Goal: Communication & Community: Share content

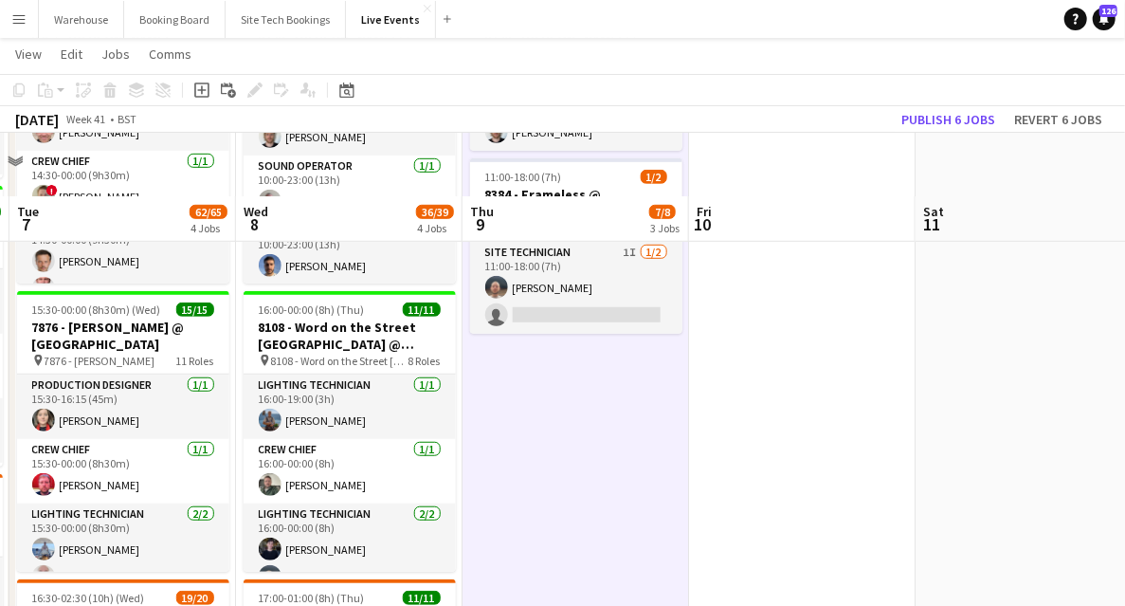
scroll to position [569, 0]
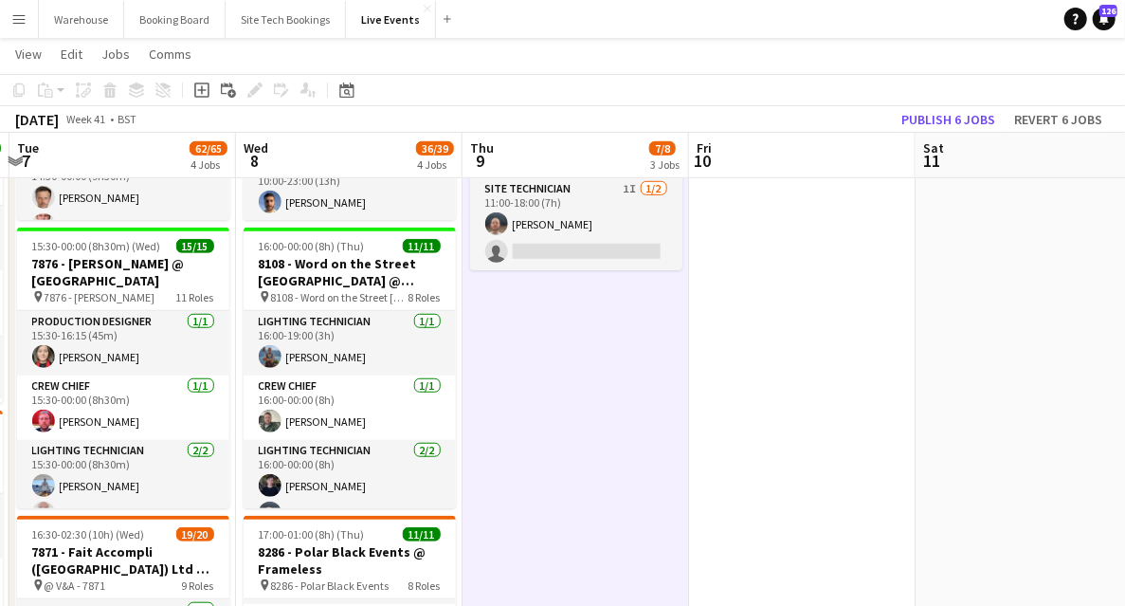
drag, startPoint x: 556, startPoint y: 239, endPoint x: 713, endPoint y: 269, distance: 160.3
click at [556, 239] on app-card-role "Site Technician 1I [DATE] 11:00-18:00 (7h) [PERSON_NAME] single-neutral-actions" at bounding box center [576, 224] width 212 height 92
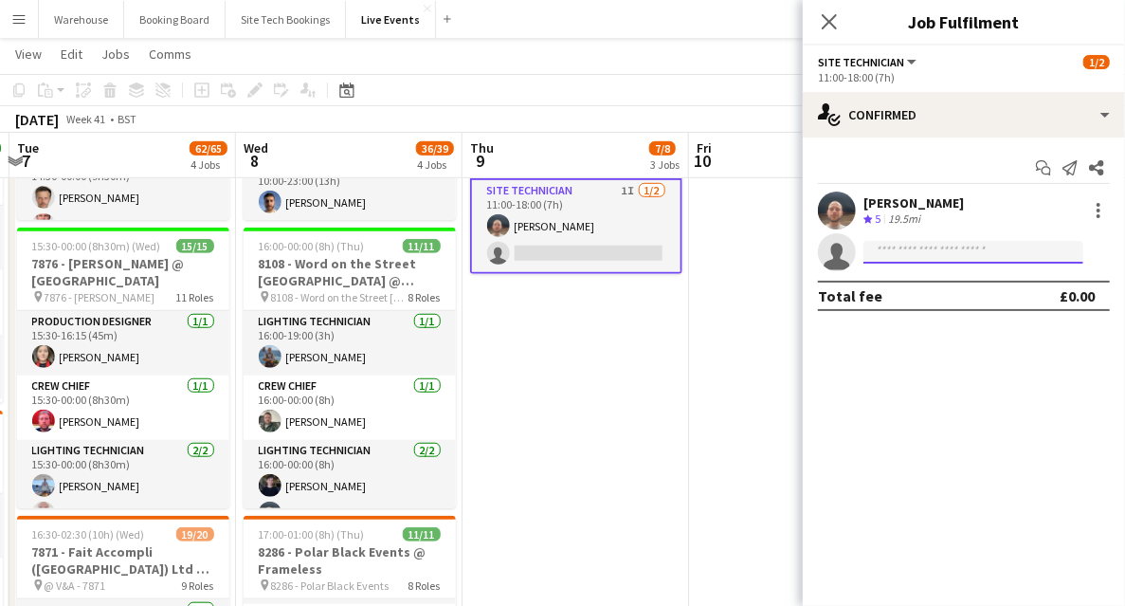
click at [929, 262] on input at bounding box center [974, 252] width 220 height 23
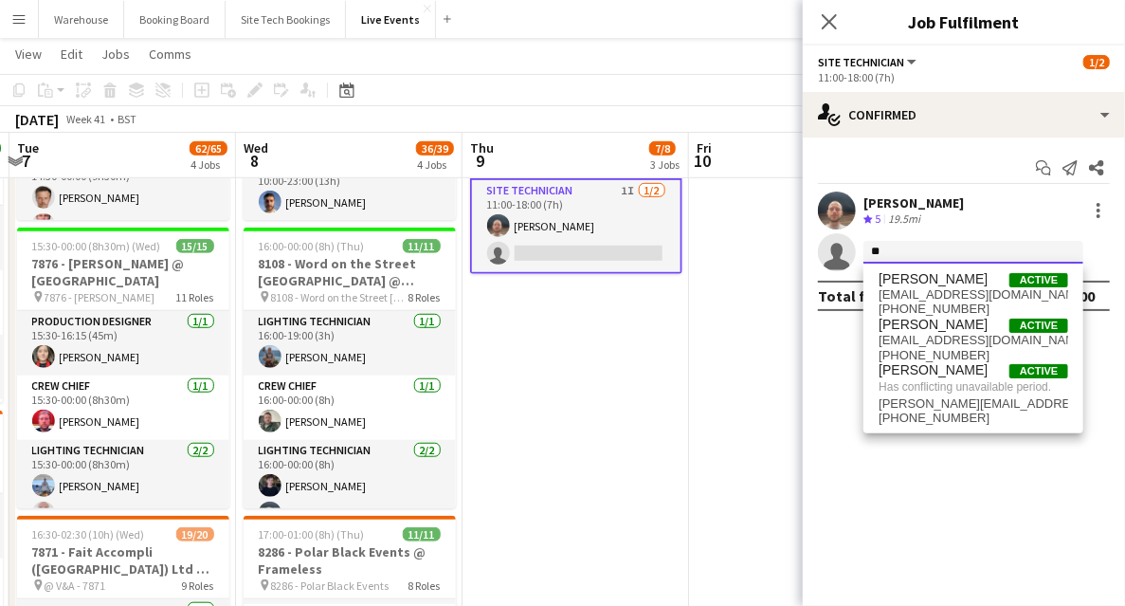
type input "*"
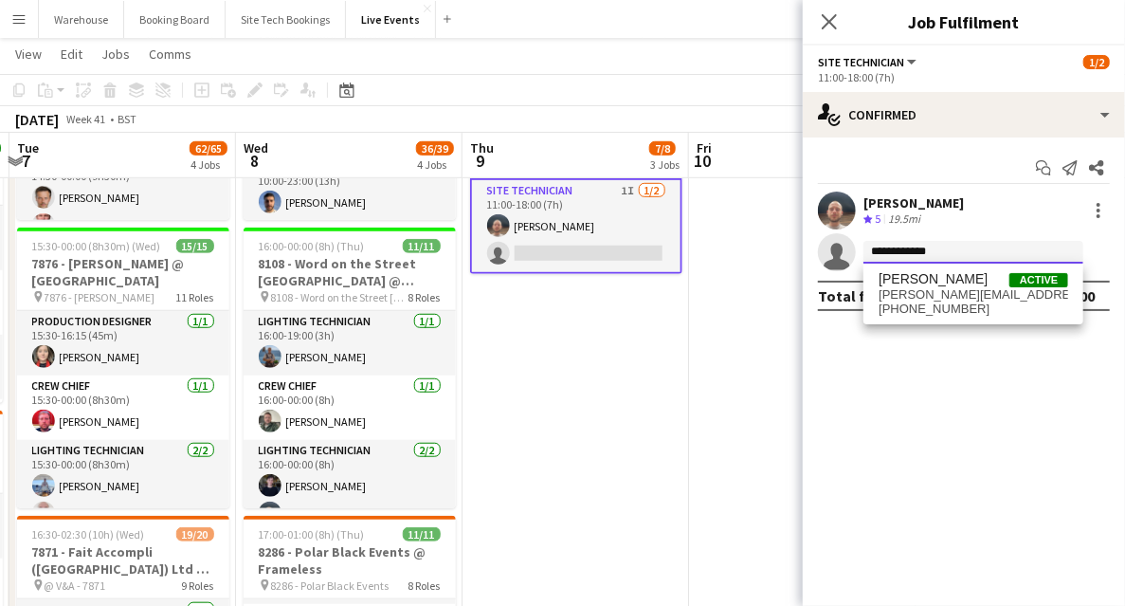
type input "**********"
click at [893, 279] on span "[PERSON_NAME]" at bounding box center [933, 279] width 109 height 16
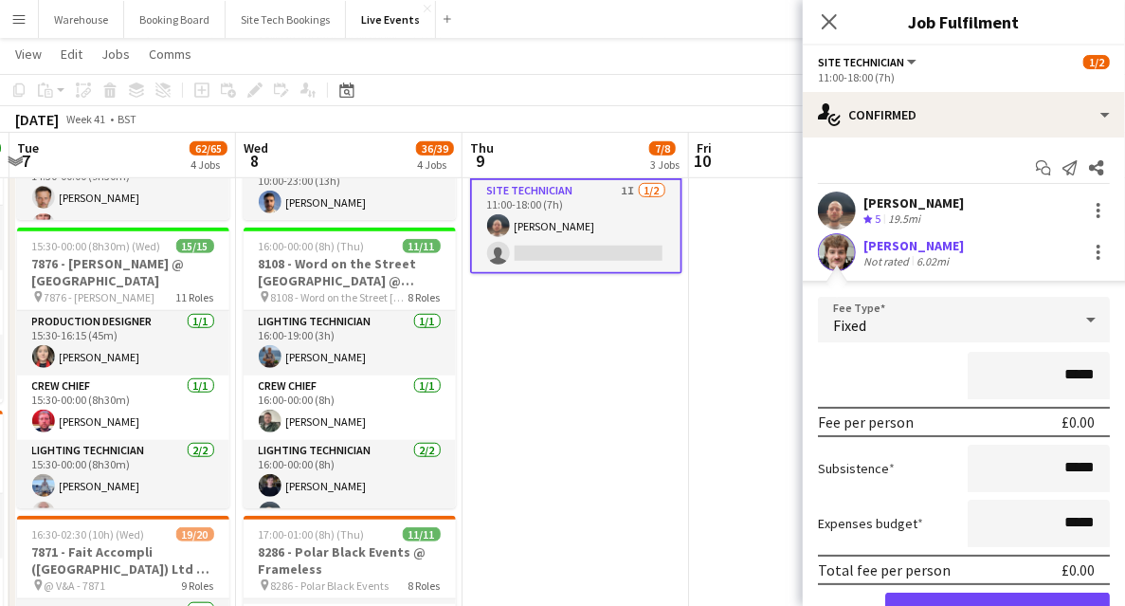
scroll to position [63, 0]
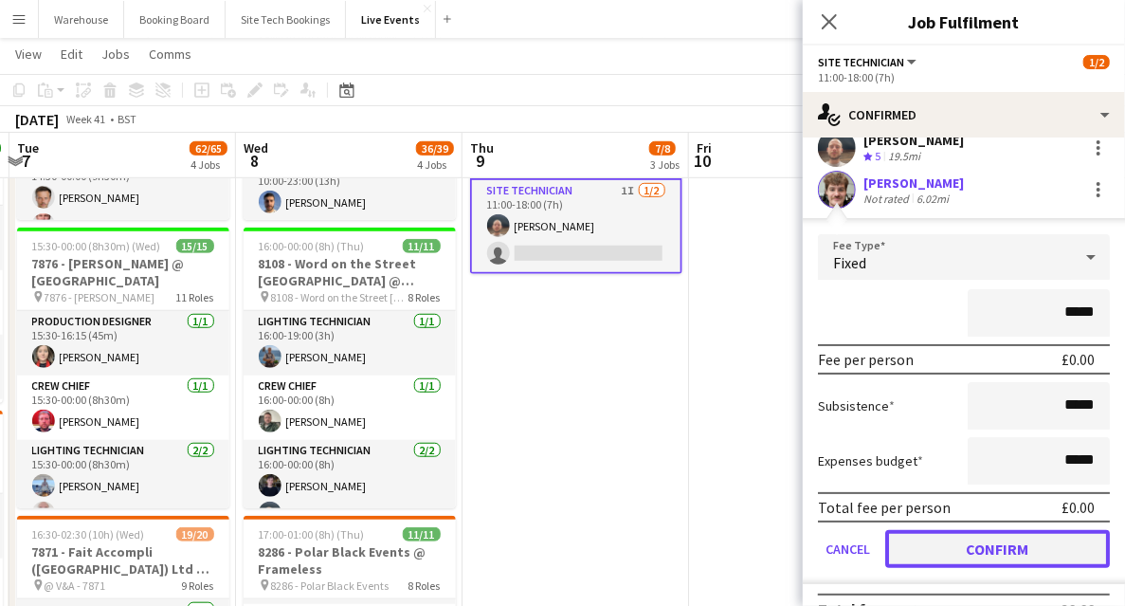
click at [977, 540] on button "Confirm" at bounding box center [997, 549] width 225 height 38
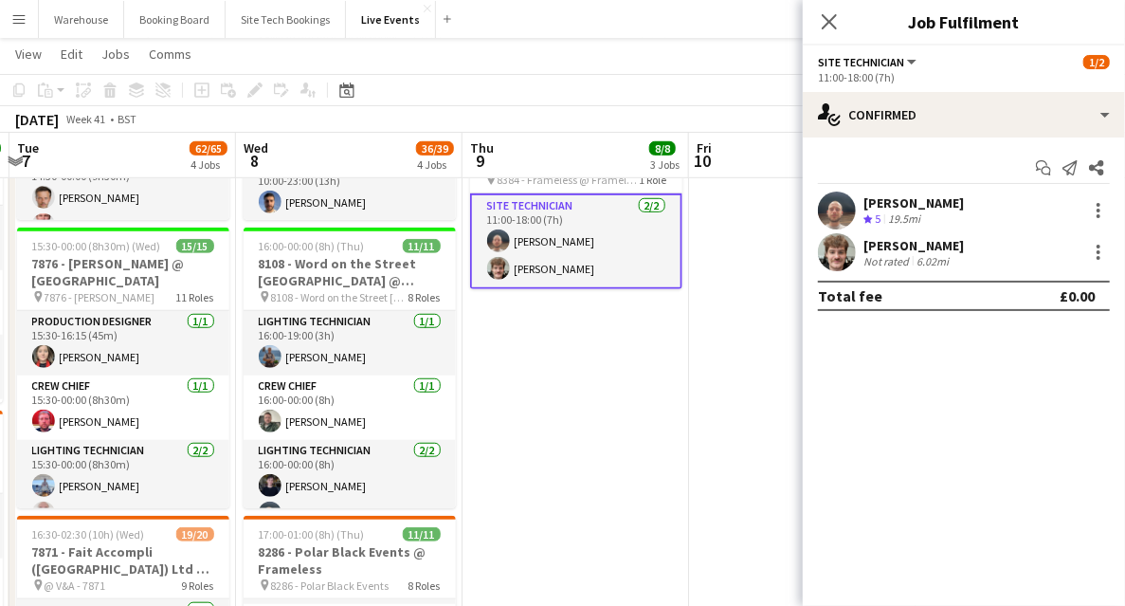
scroll to position [0, 0]
click at [831, 17] on icon "Close pop-in" at bounding box center [829, 21] width 18 height 18
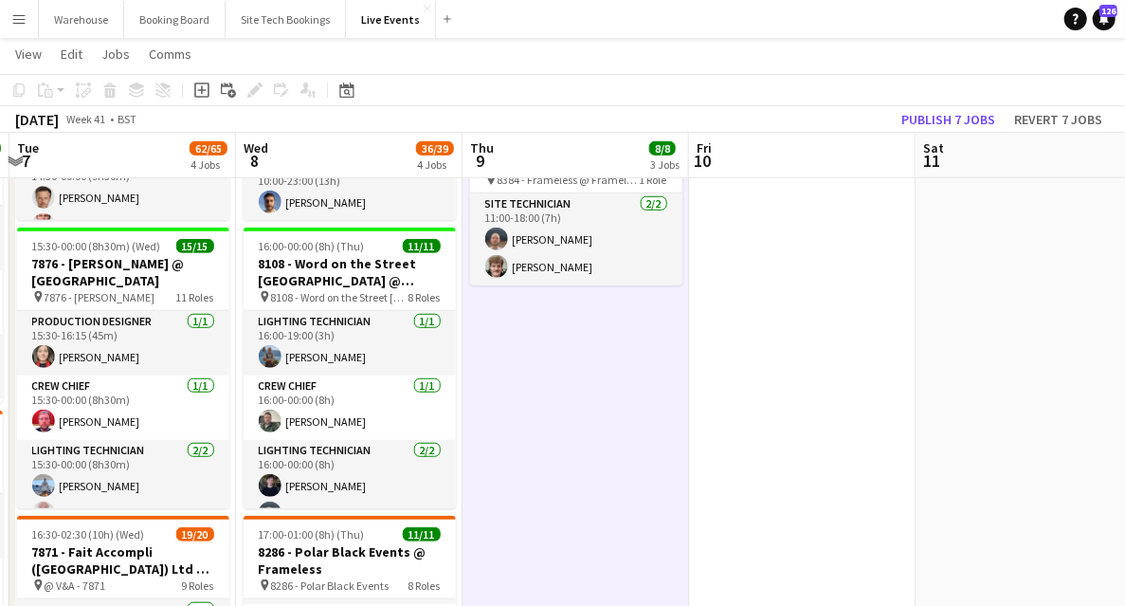
scroll to position [442, 0]
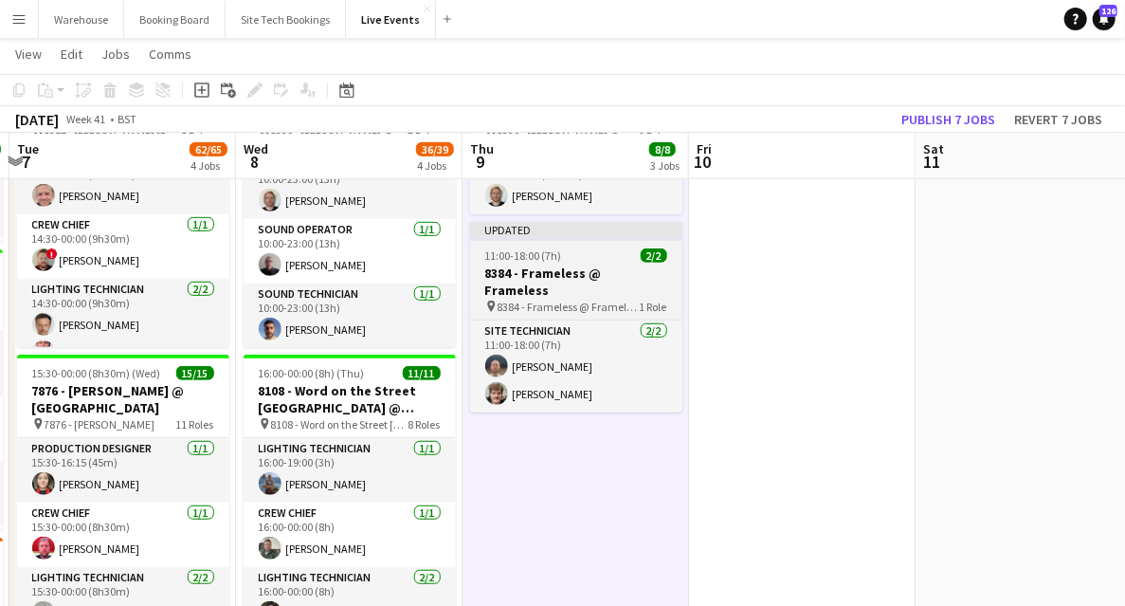
click at [575, 300] on span "8384 - Frameless @ Frameless" at bounding box center [569, 307] width 142 height 14
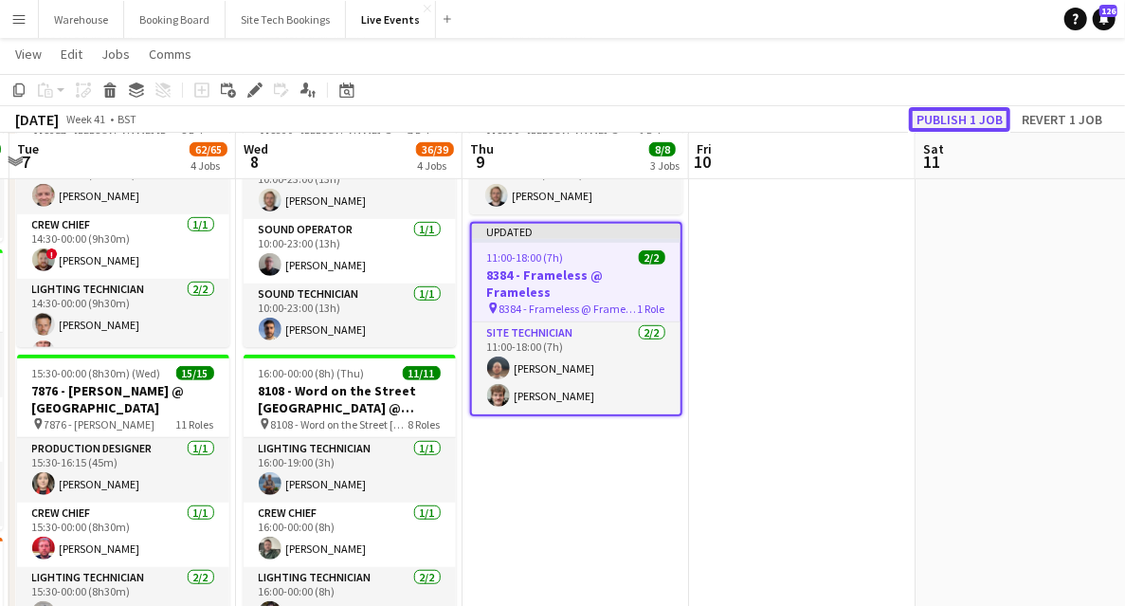
click at [991, 119] on button "Publish 1 job" at bounding box center [959, 119] width 101 height 25
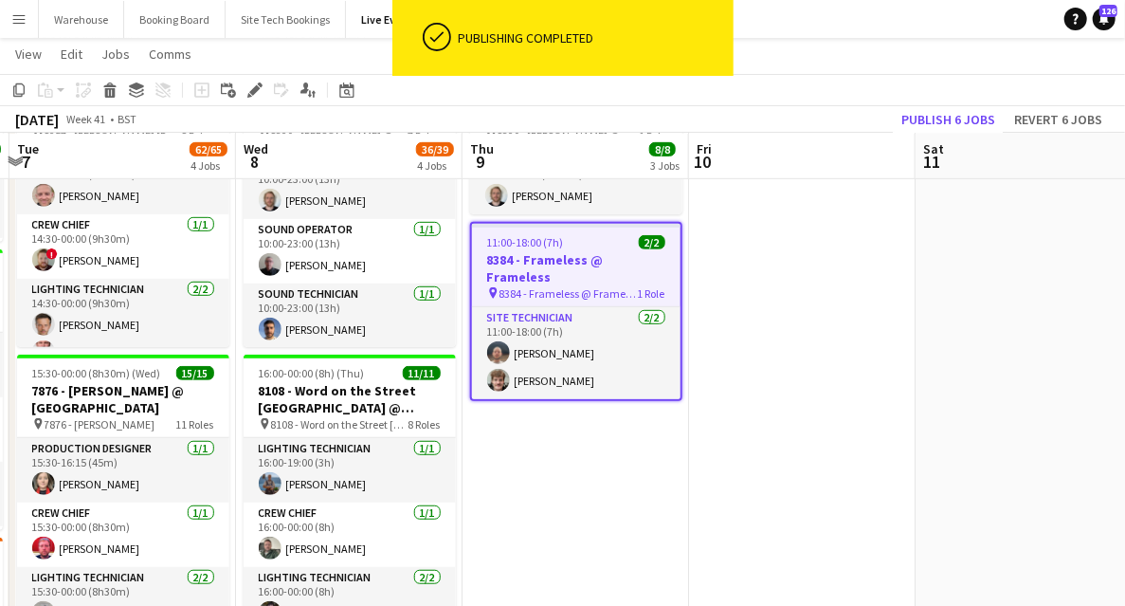
click at [560, 286] on span "8384 - Frameless @ Frameless" at bounding box center [569, 293] width 138 height 14
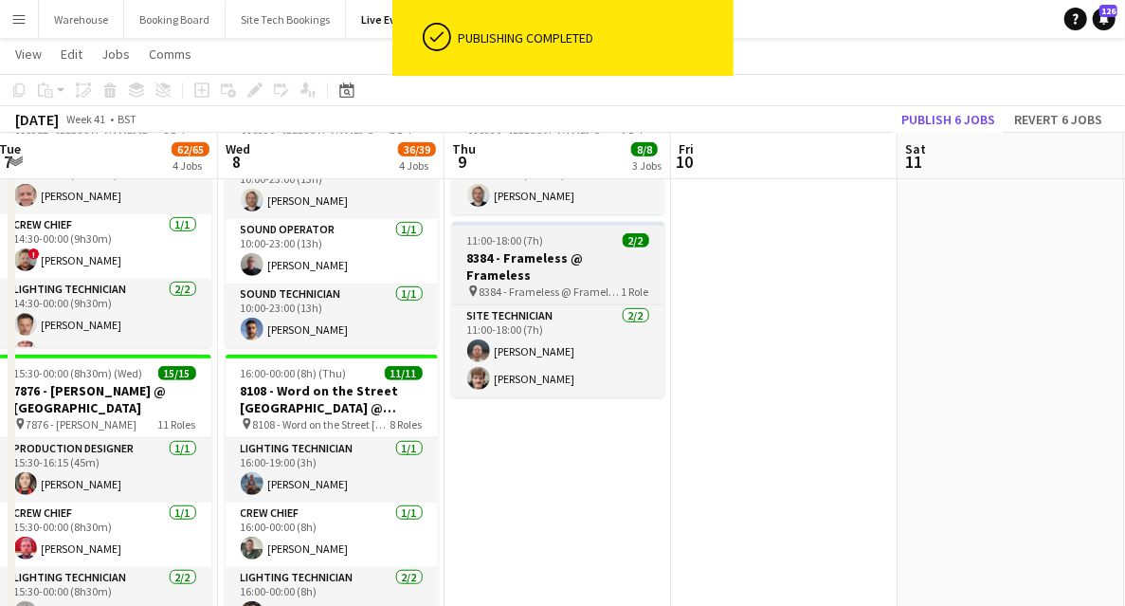
click at [531, 252] on h3 "8384 - Frameless @ Frameless" at bounding box center [558, 266] width 212 height 34
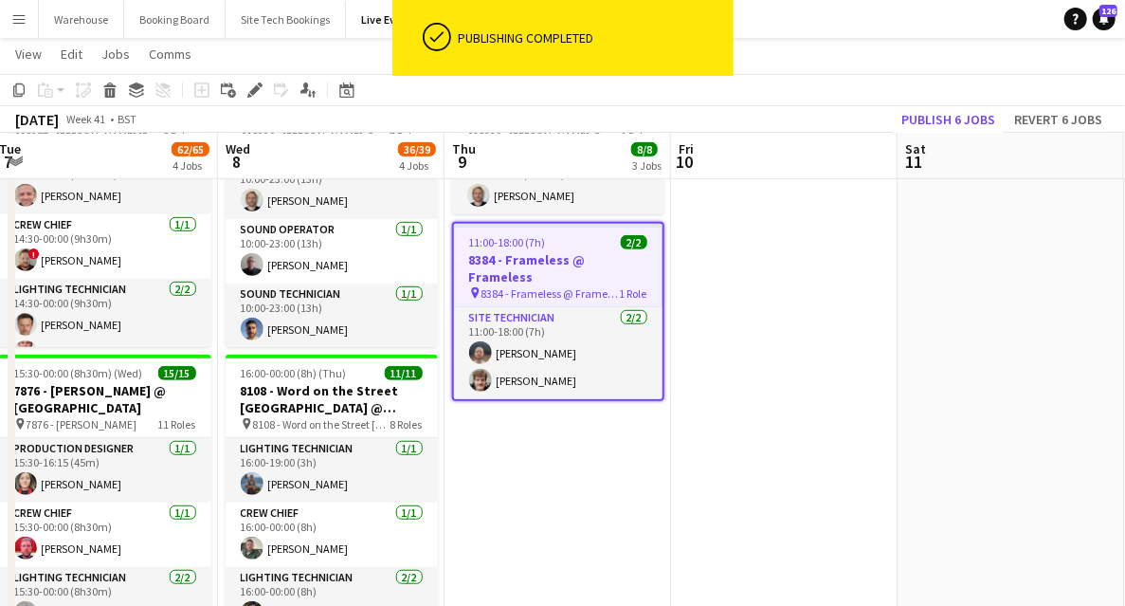
click at [247, 89] on icon "Edit" at bounding box center [254, 89] width 15 height 15
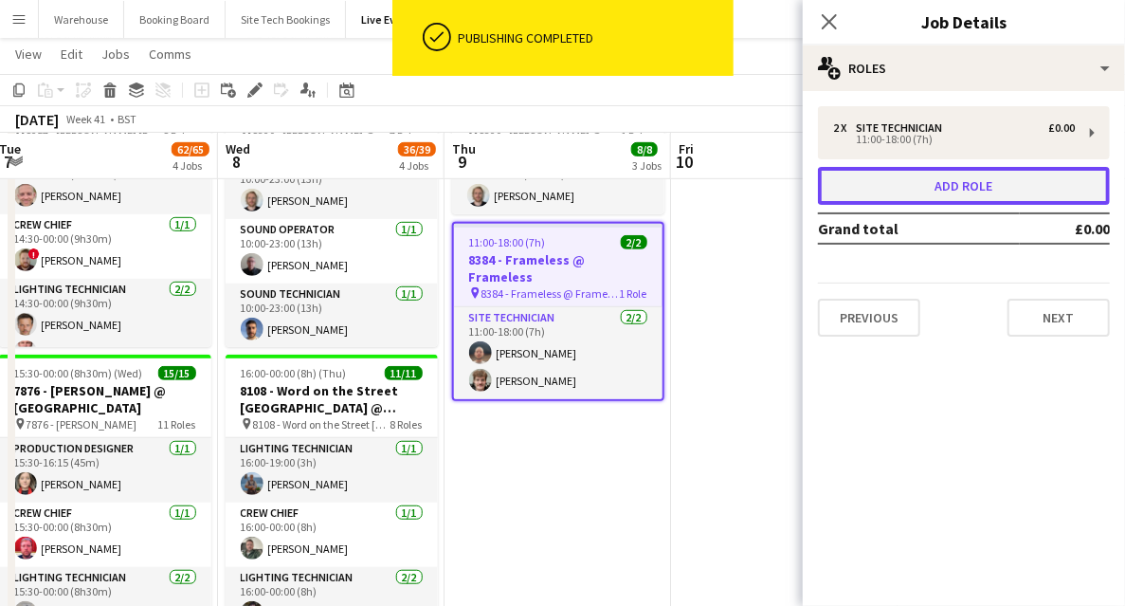
click at [909, 189] on button "Add role" at bounding box center [964, 186] width 292 height 38
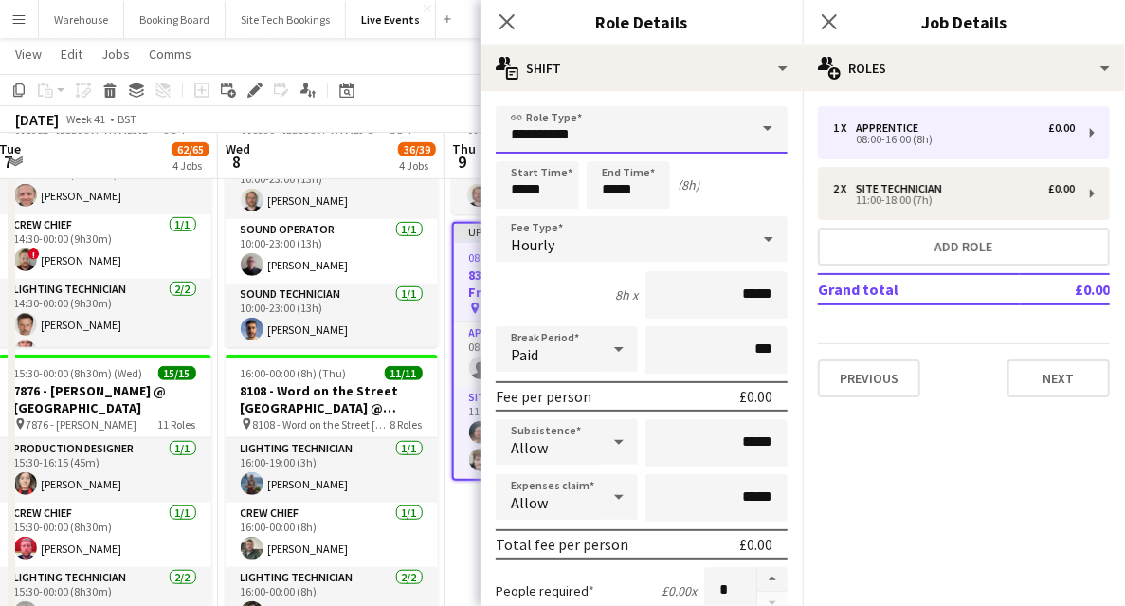
click at [547, 138] on input "**********" at bounding box center [642, 129] width 292 height 47
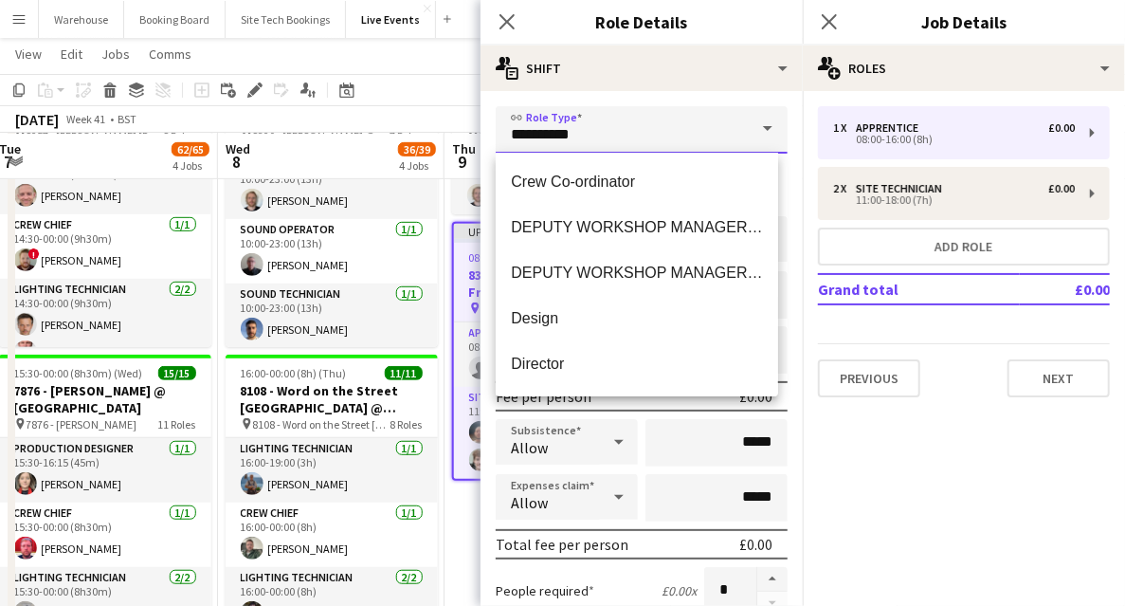
scroll to position [948, 0]
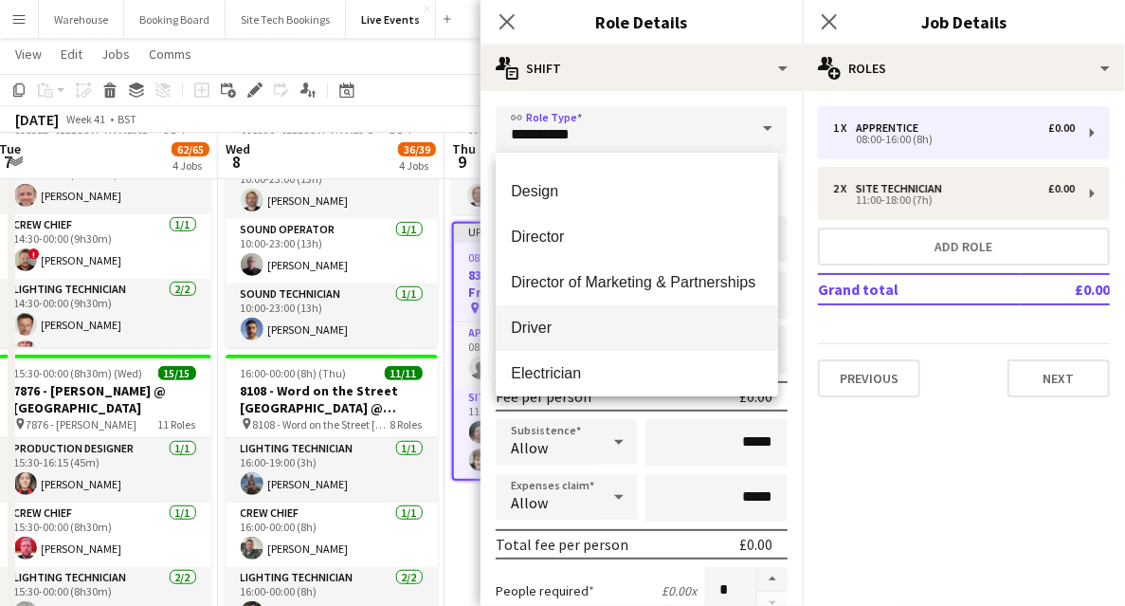
click at [593, 328] on span "Driver" at bounding box center [637, 328] width 252 height 18
type input "******"
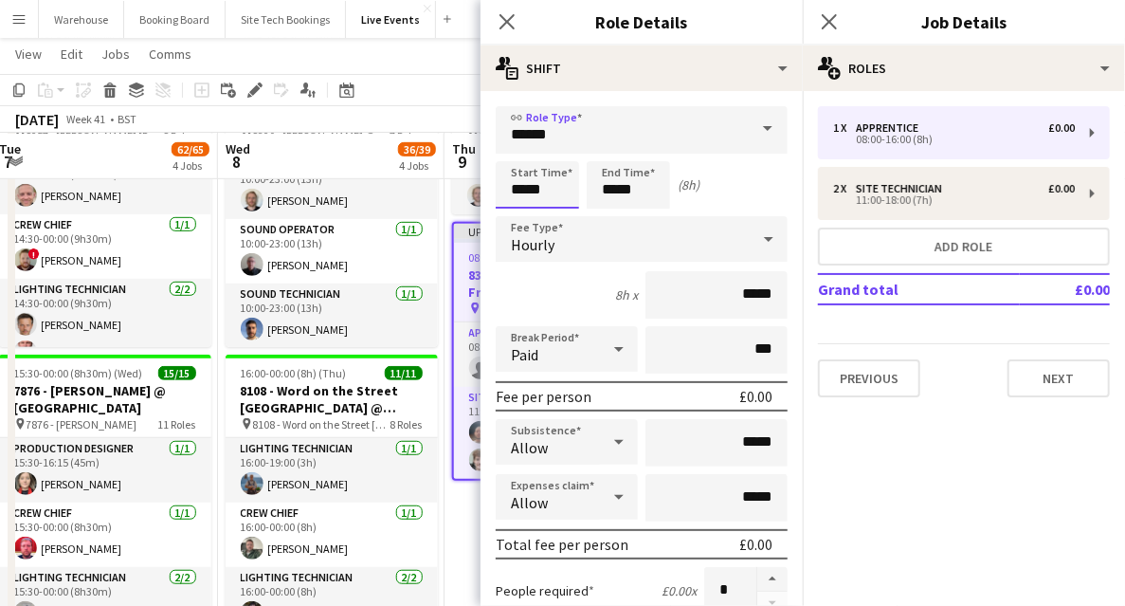
click at [537, 178] on input "*****" at bounding box center [537, 184] width 83 height 47
click at [518, 214] on div at bounding box center [519, 218] width 38 height 19
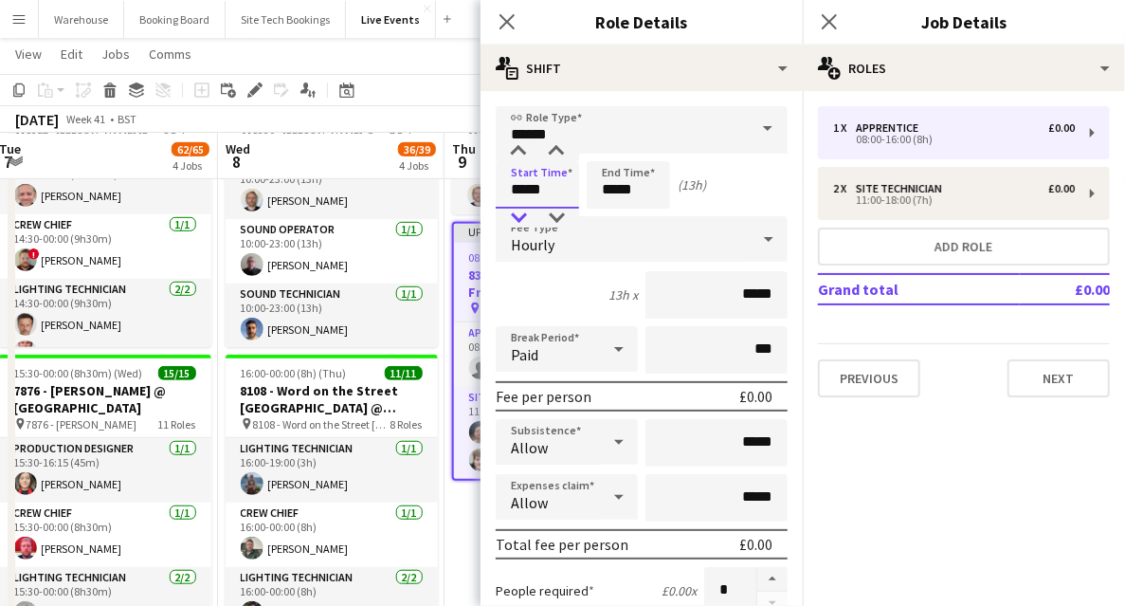
click at [518, 214] on div at bounding box center [519, 218] width 38 height 19
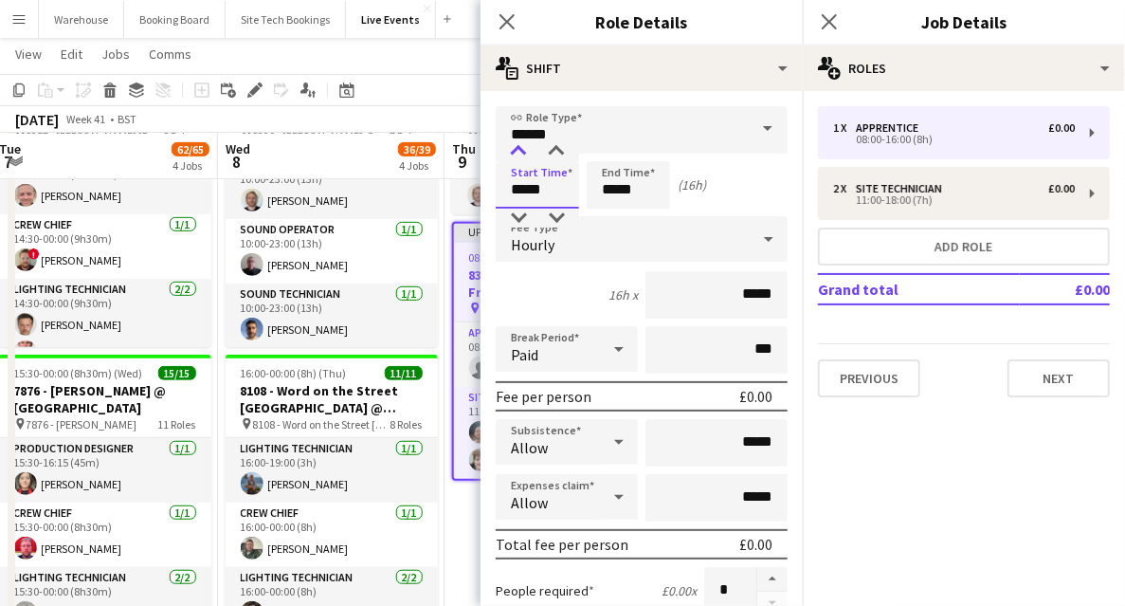
click at [514, 144] on div at bounding box center [519, 151] width 38 height 19
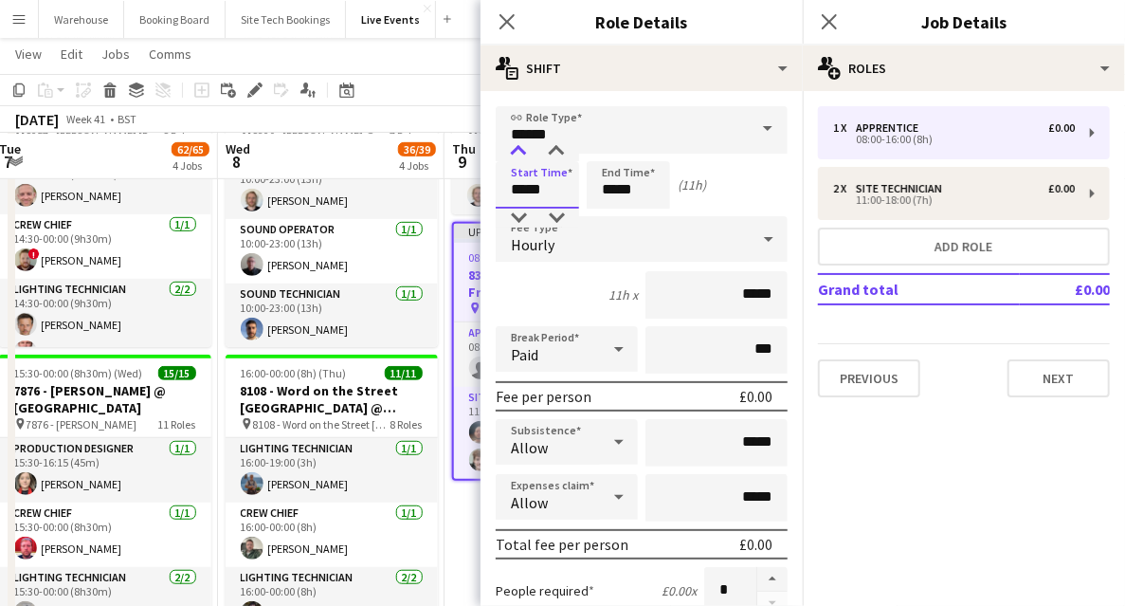
click at [514, 144] on div at bounding box center [519, 151] width 38 height 19
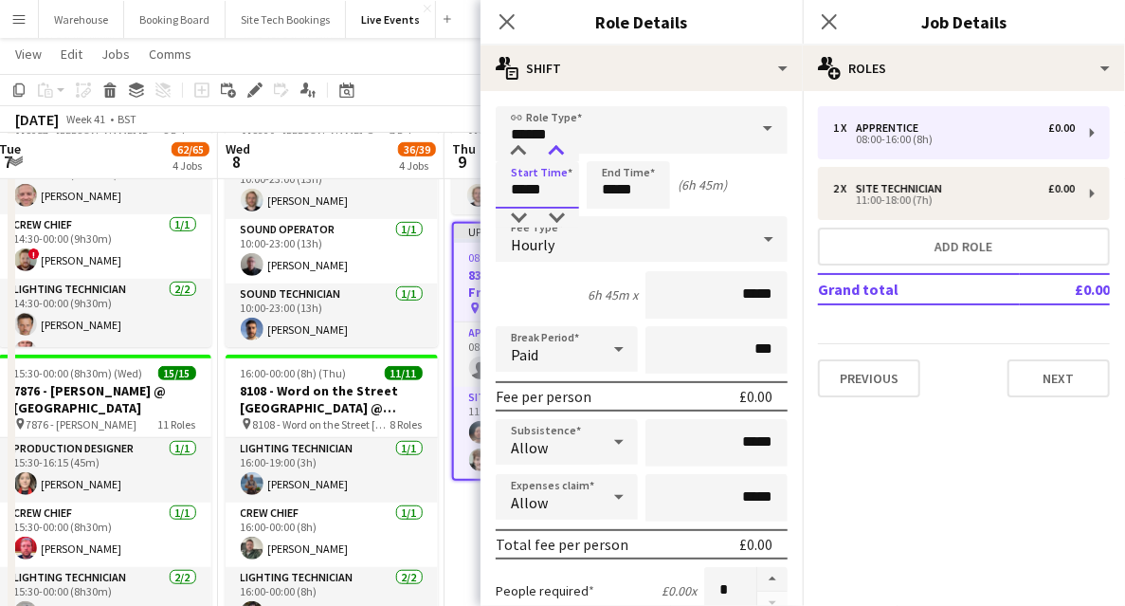
click at [559, 146] on div at bounding box center [557, 151] width 38 height 19
type input "*****"
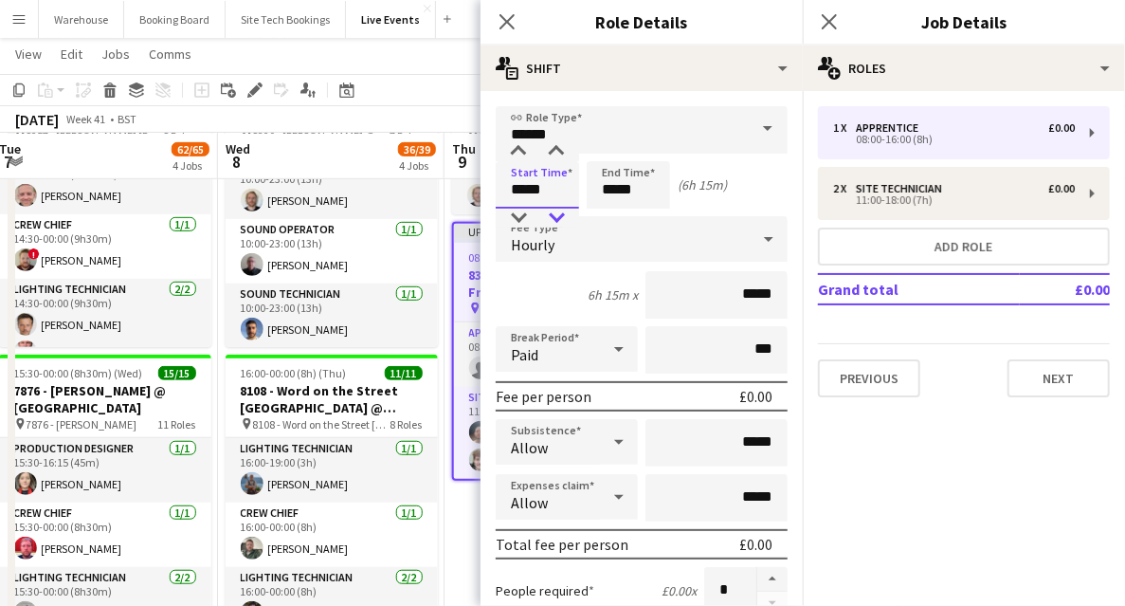
click at [557, 219] on div at bounding box center [557, 218] width 38 height 19
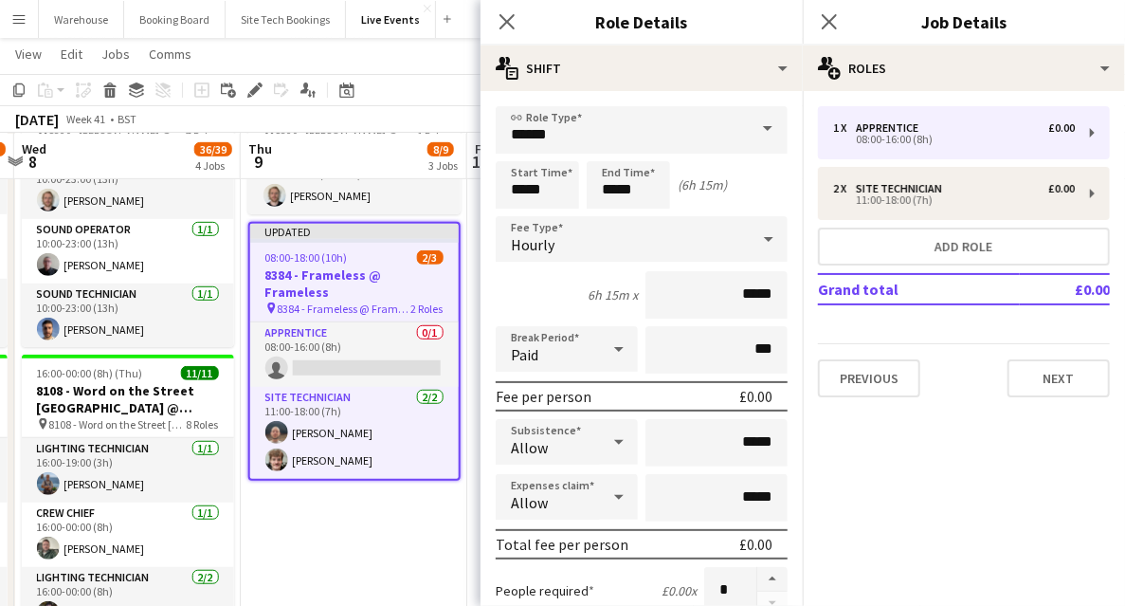
scroll to position [0, 682]
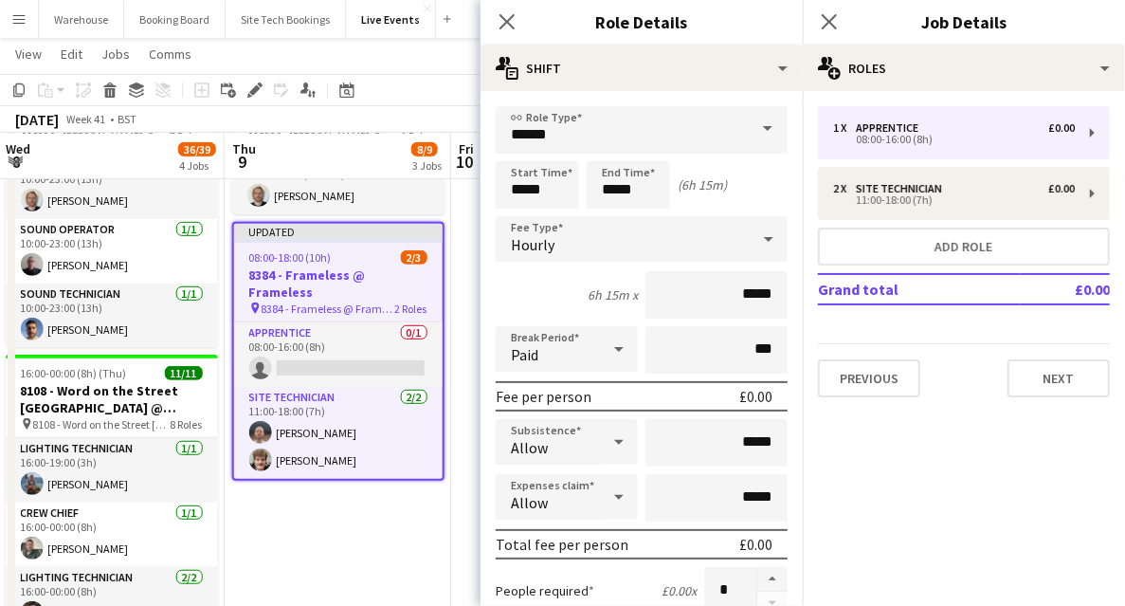
drag, startPoint x: 460, startPoint y: 507, endPoint x: 240, endPoint y: 493, distance: 220.4
click at [605, 192] on input "*****" at bounding box center [628, 184] width 83 height 47
click at [615, 155] on div at bounding box center [610, 151] width 38 height 19
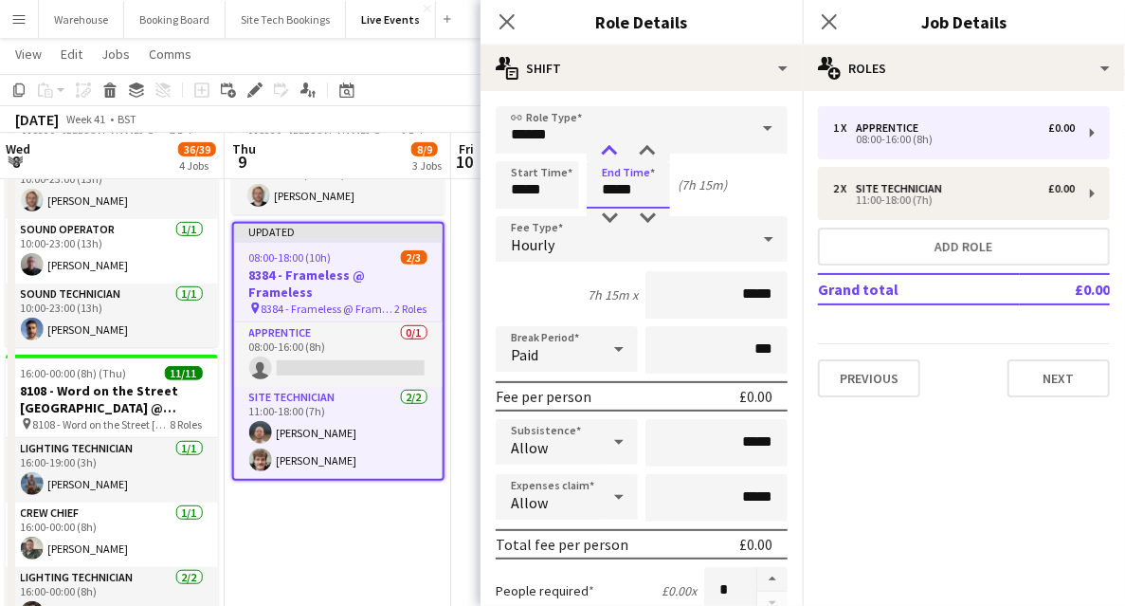
type input "*****"
click at [615, 155] on div at bounding box center [610, 151] width 38 height 19
click at [562, 233] on div "Hourly" at bounding box center [623, 239] width 254 height 46
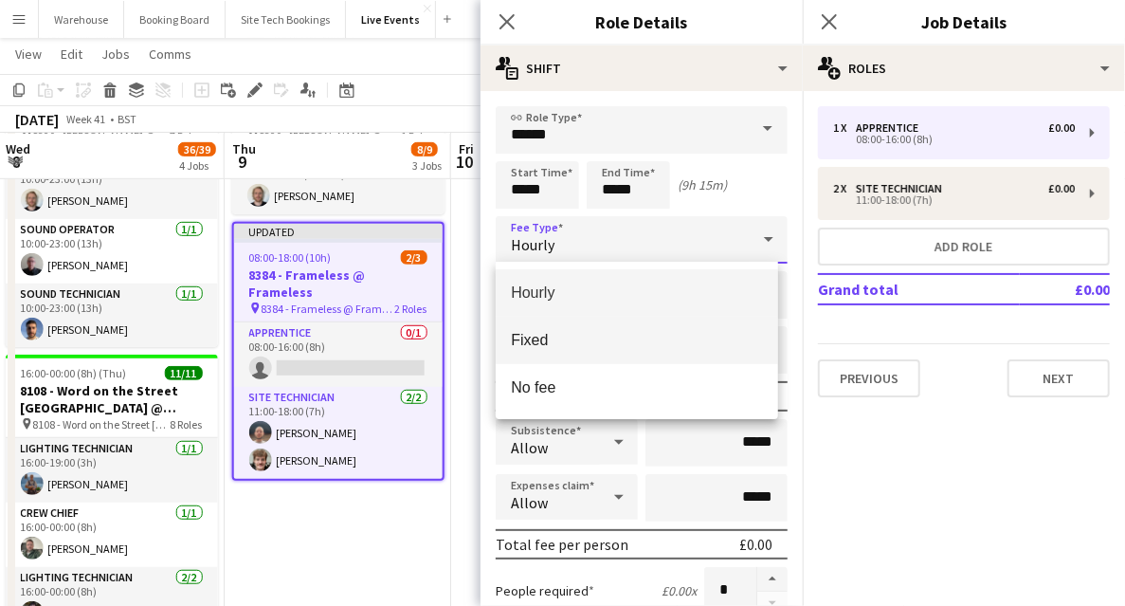
click at [537, 340] on span "Fixed" at bounding box center [637, 340] width 252 height 18
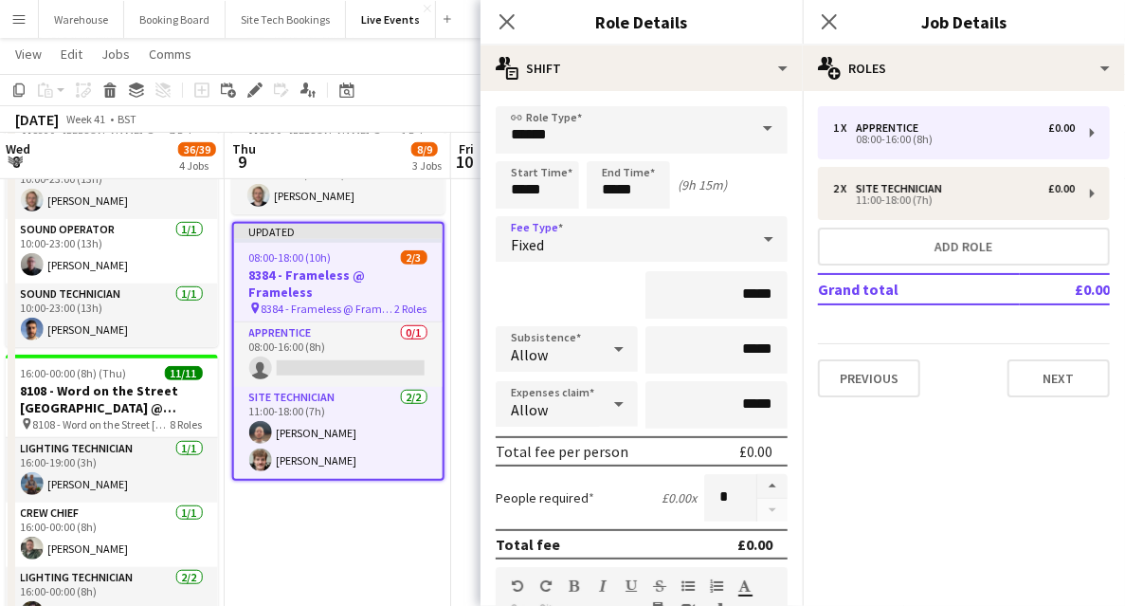
scroll to position [379, 0]
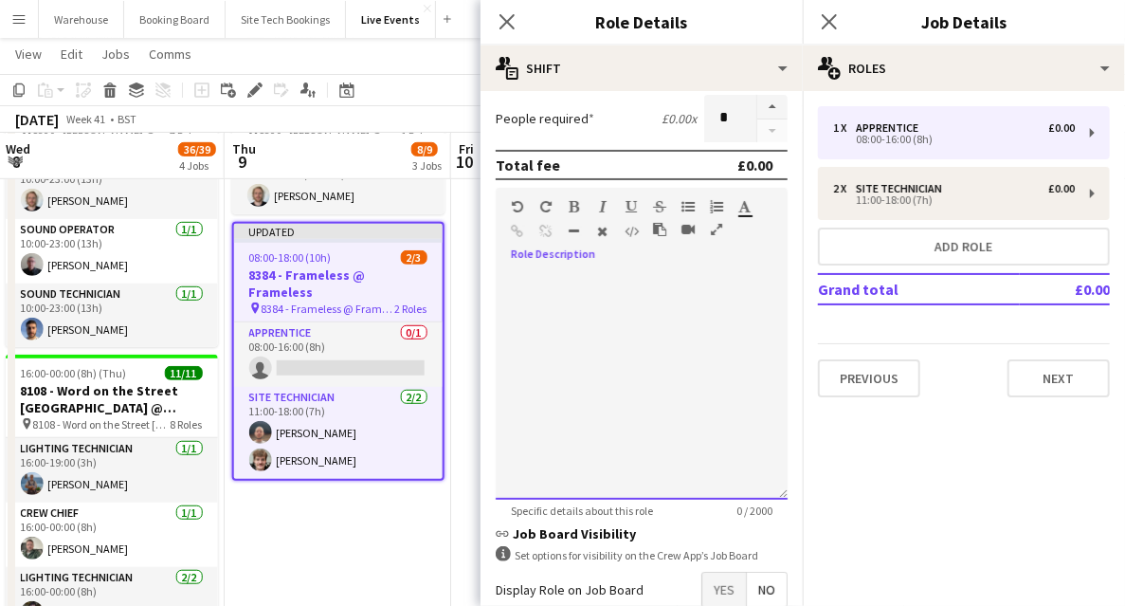
click at [560, 328] on div at bounding box center [642, 386] width 292 height 228
drag, startPoint x: 643, startPoint y: 286, endPoint x: 614, endPoint y: 283, distance: 28.7
click at [642, 287] on div at bounding box center [642, 386] width 292 height 228
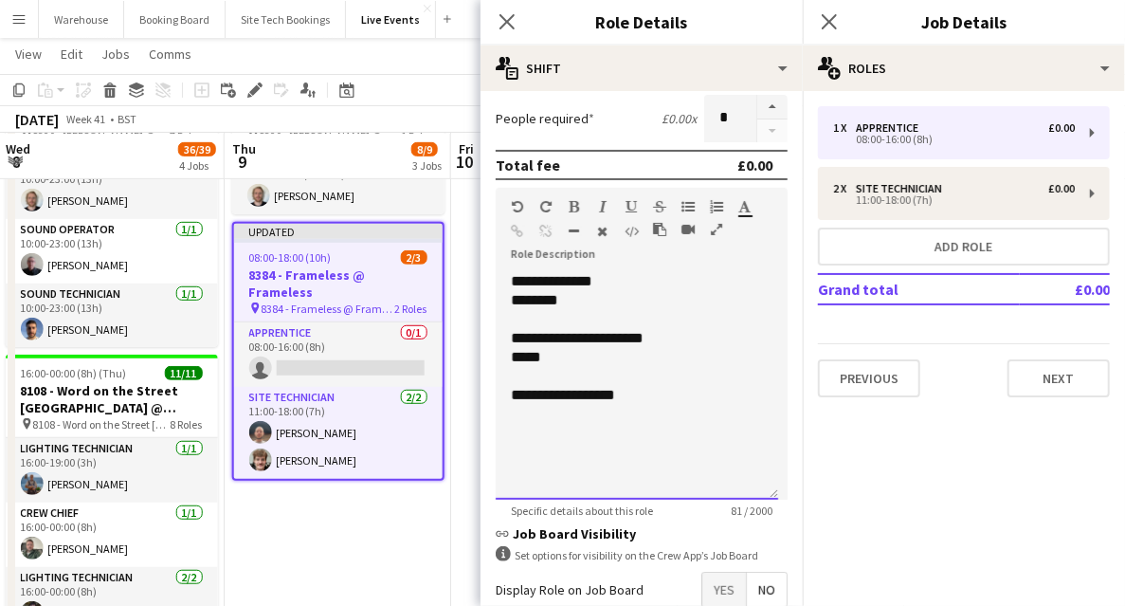
click at [574, 419] on div "**********" at bounding box center [637, 386] width 283 height 228
click at [695, 396] on div "**********" at bounding box center [637, 395] width 252 height 19
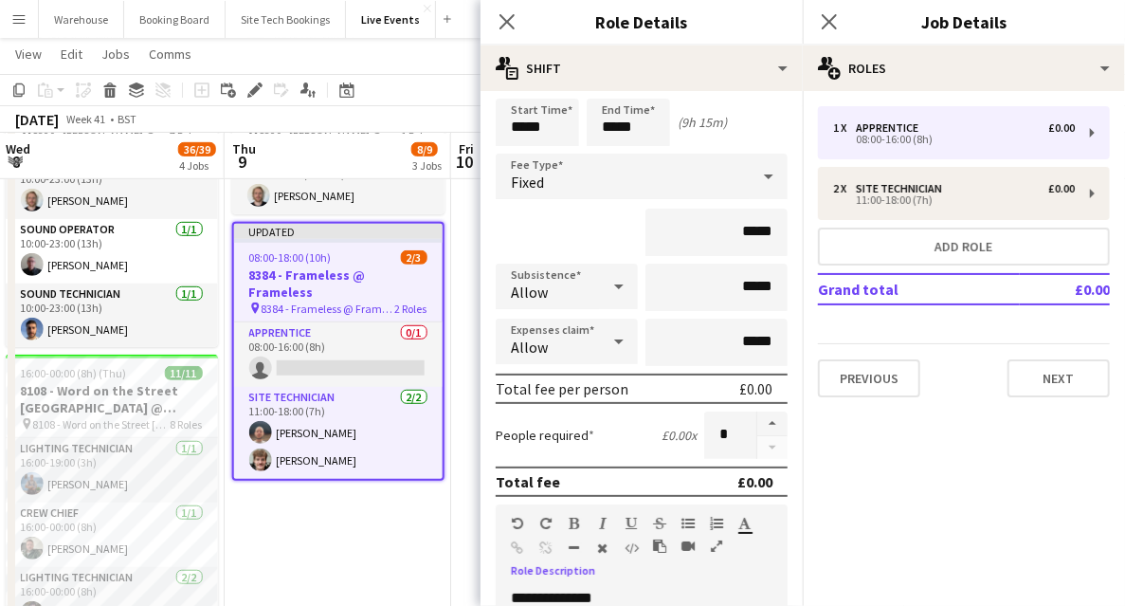
scroll to position [0, 0]
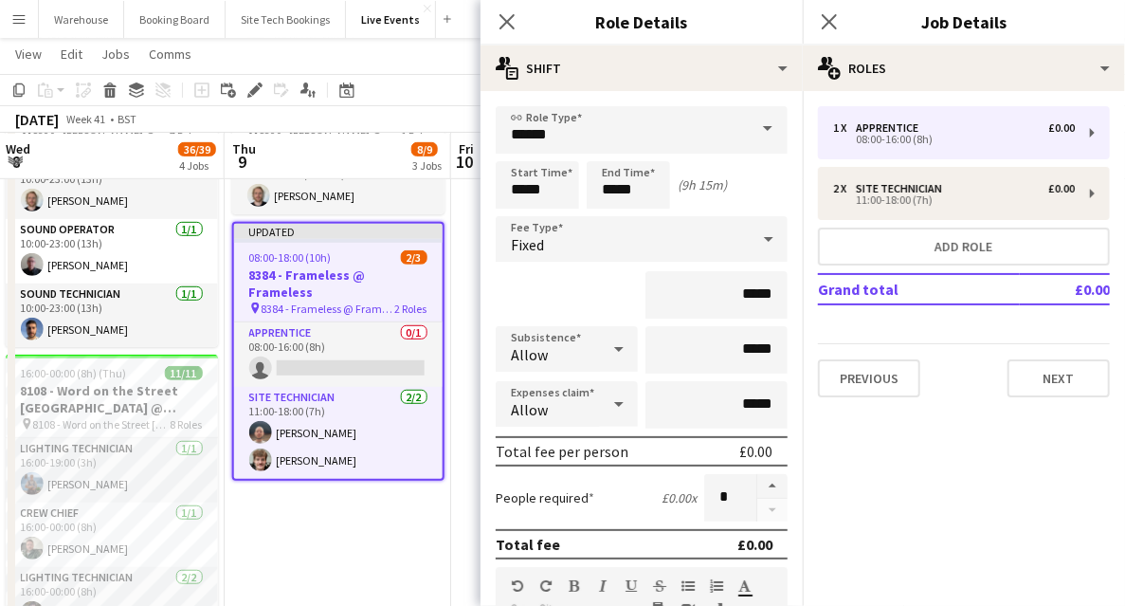
drag, startPoint x: 502, startPoint y: 19, endPoint x: 483, endPoint y: 36, distance: 26.2
click at [502, 19] on icon "Close pop-in" at bounding box center [507, 21] width 15 height 15
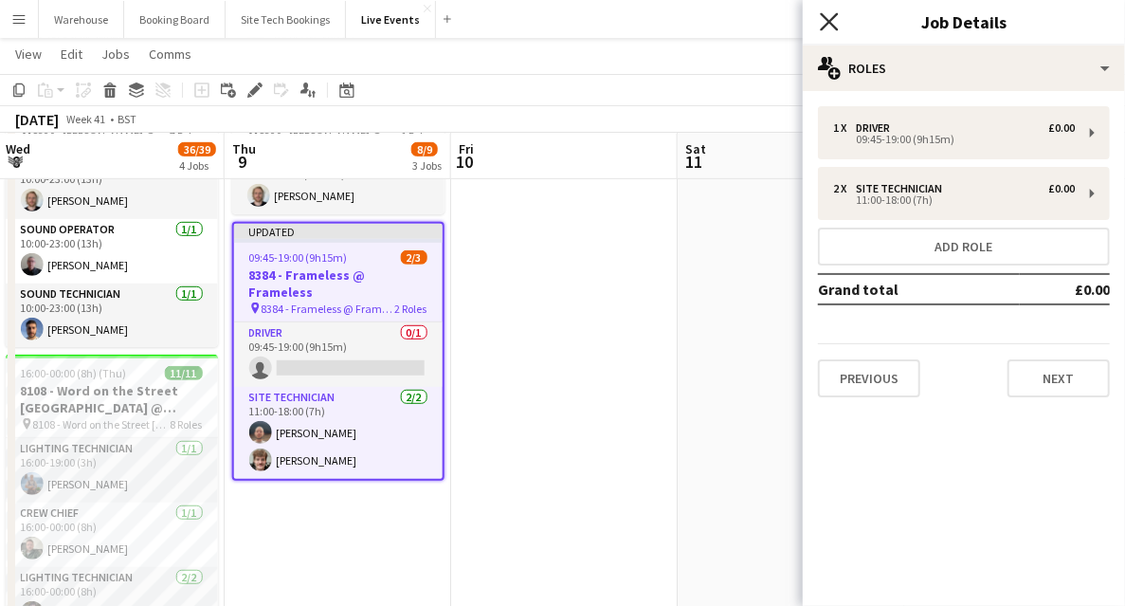
click at [832, 20] on icon at bounding box center [829, 21] width 18 height 18
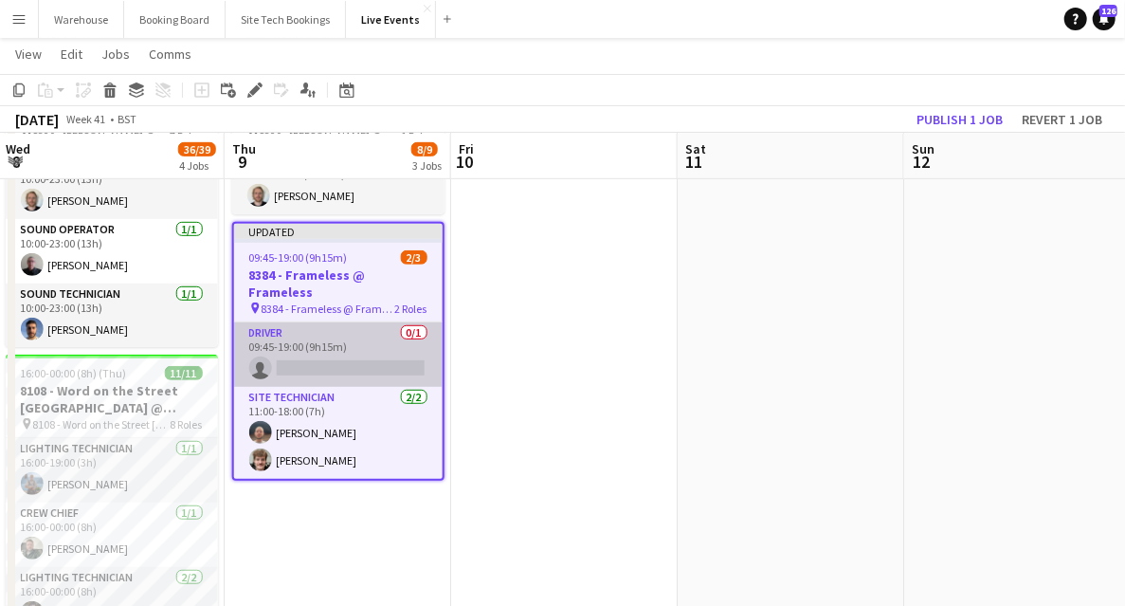
click at [384, 351] on app-card-role "Driver 0/1 09:45-19:00 (9h15m) single-neutral-actions" at bounding box center [338, 354] width 209 height 64
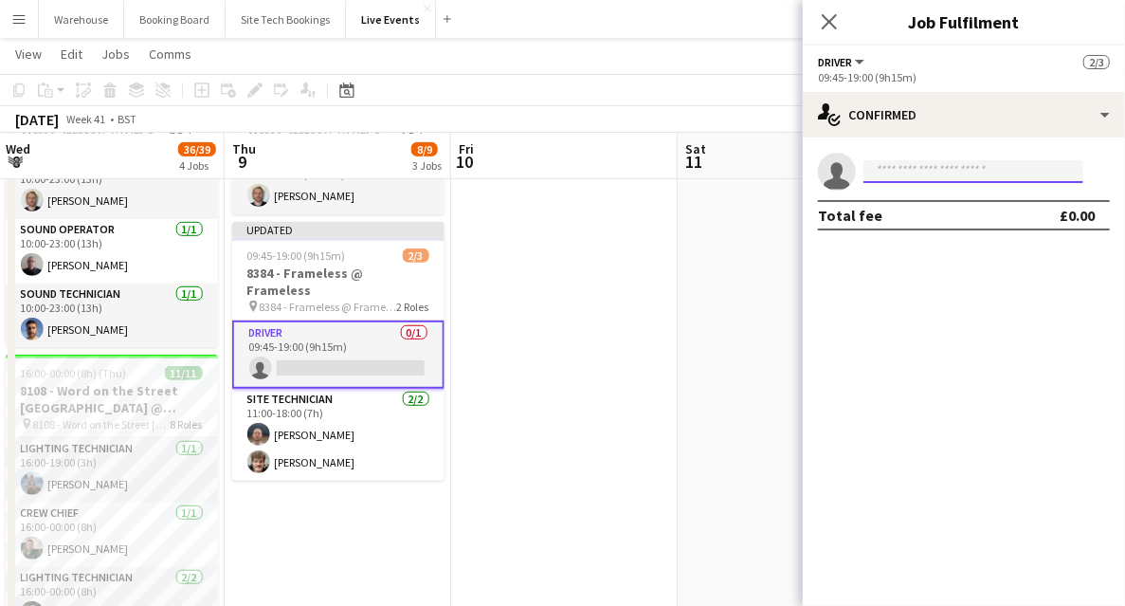
click at [907, 174] on input at bounding box center [974, 171] width 220 height 23
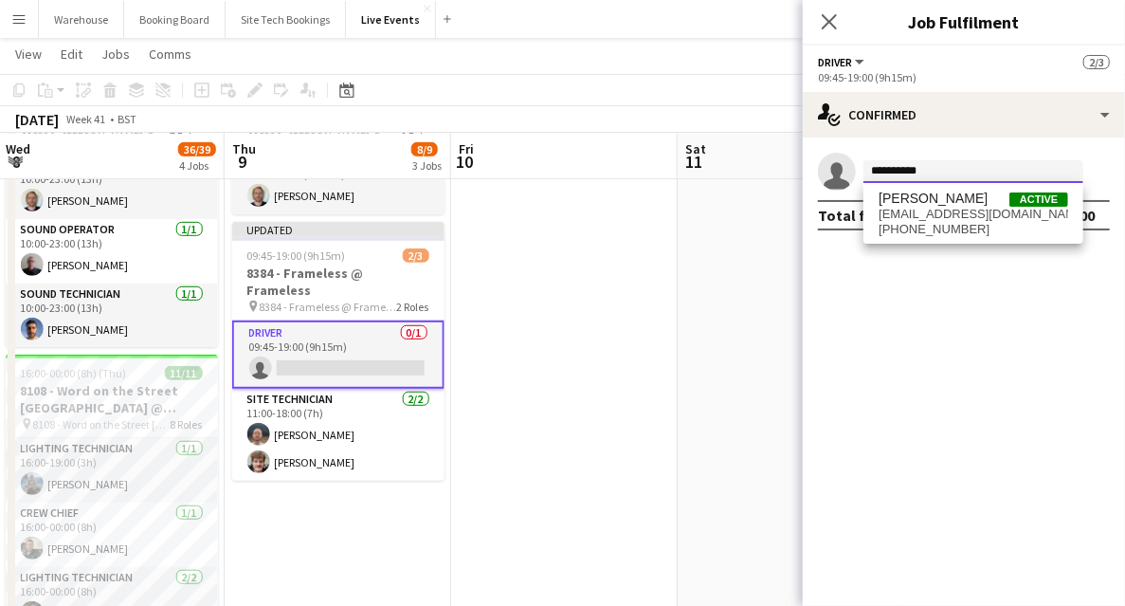
type input "**********"
click at [940, 195] on span "[PERSON_NAME]" at bounding box center [933, 199] width 109 height 16
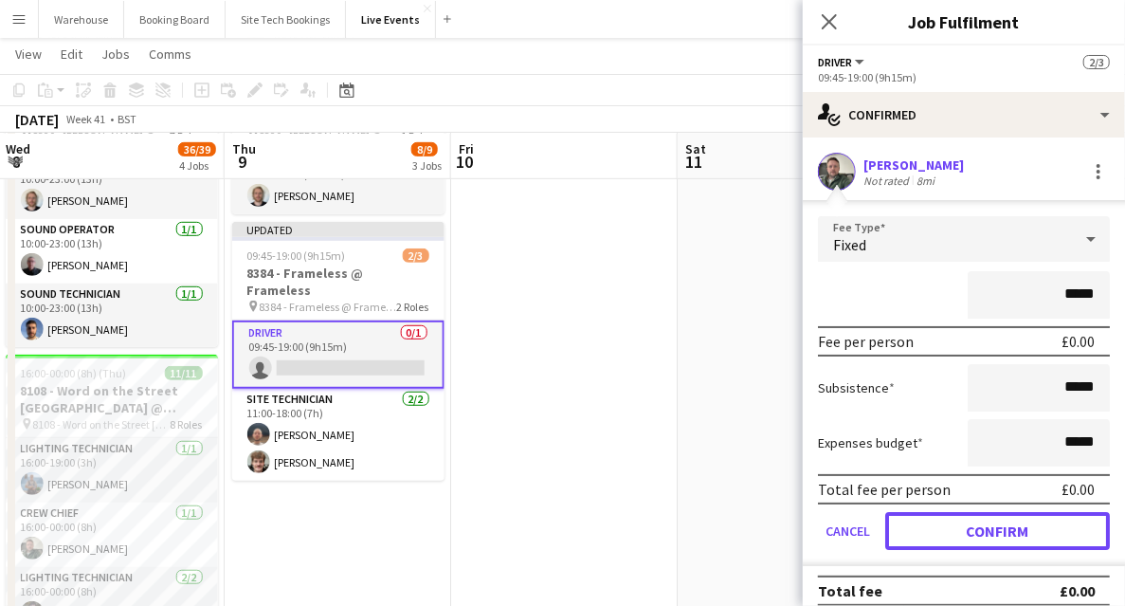
drag, startPoint x: 995, startPoint y: 539, endPoint x: 976, endPoint y: 479, distance: 63.6
click at [995, 538] on button "Confirm" at bounding box center [997, 531] width 225 height 38
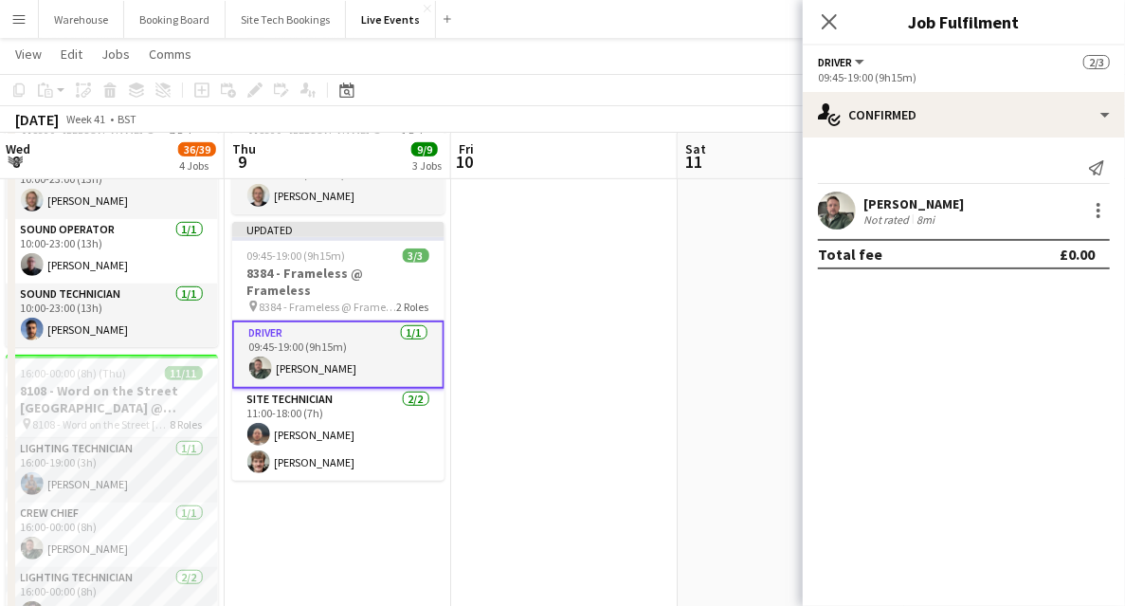
click at [835, 27] on icon at bounding box center [829, 21] width 15 height 15
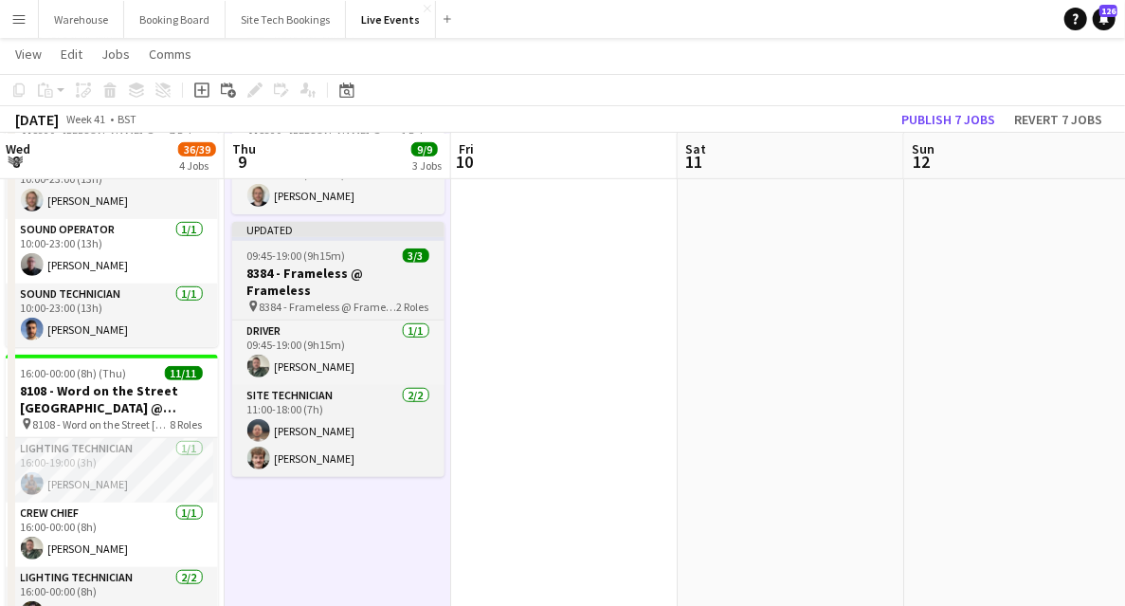
click at [335, 263] on app-job-card "Updated 09:45-19:00 (9h15m) 3/3 8384 - Frameless @ Frameless pin 8384 - Framele…" at bounding box center [338, 349] width 212 height 255
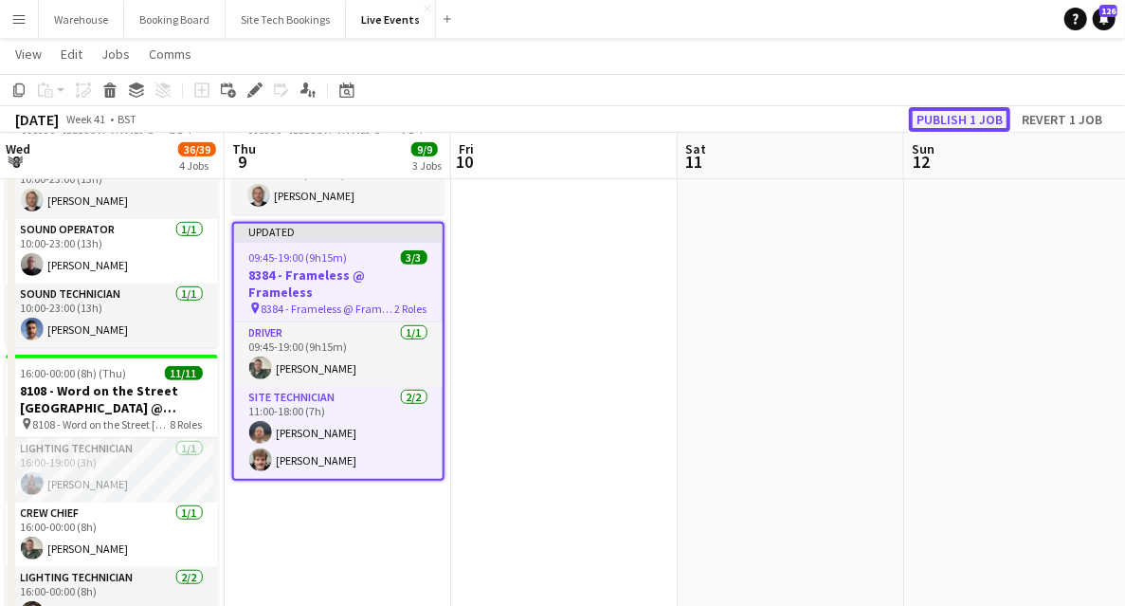
click at [958, 119] on button "Publish 1 job" at bounding box center [959, 119] width 101 height 25
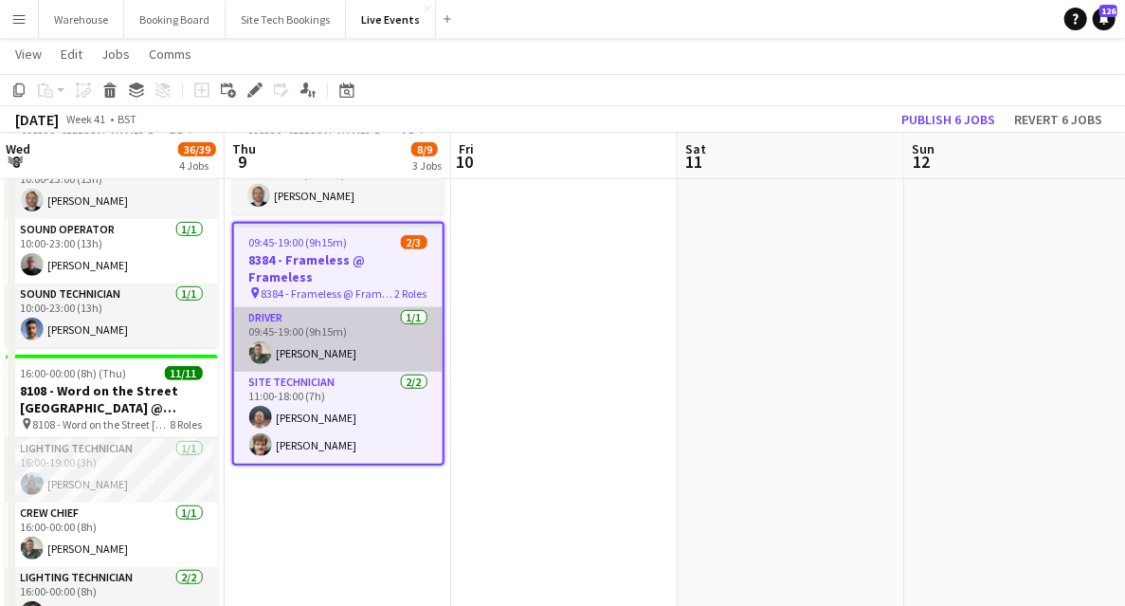
click at [340, 325] on app-card-role "Driver [DATE] 09:45-19:00 (9h15m) [PERSON_NAME]" at bounding box center [338, 339] width 209 height 64
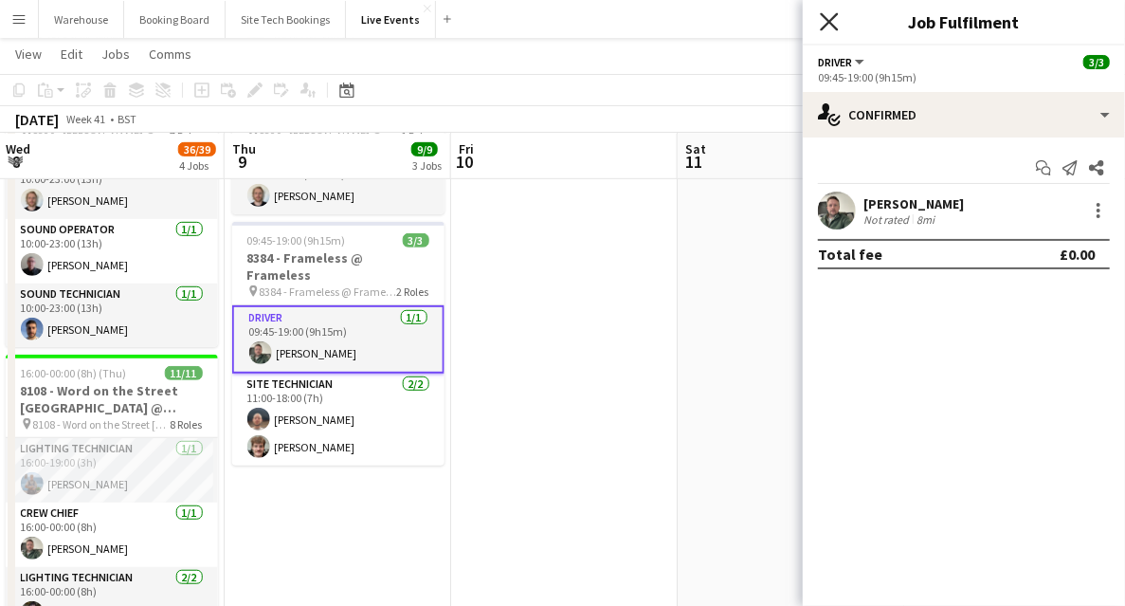
click at [826, 25] on icon at bounding box center [829, 21] width 18 height 18
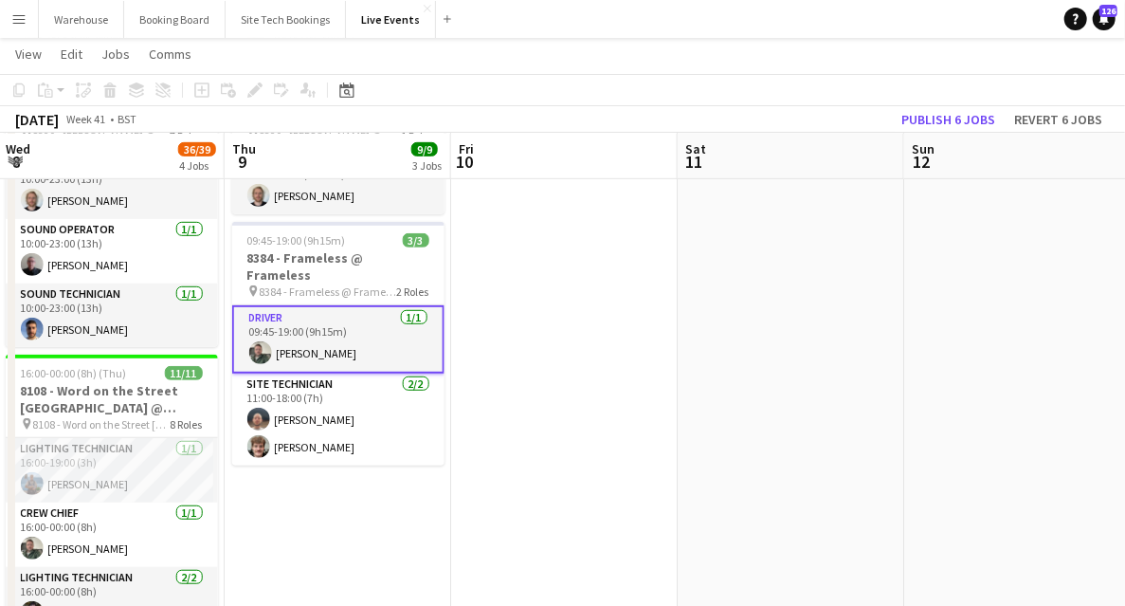
drag, startPoint x: 381, startPoint y: 526, endPoint x: 370, endPoint y: 525, distance: 11.4
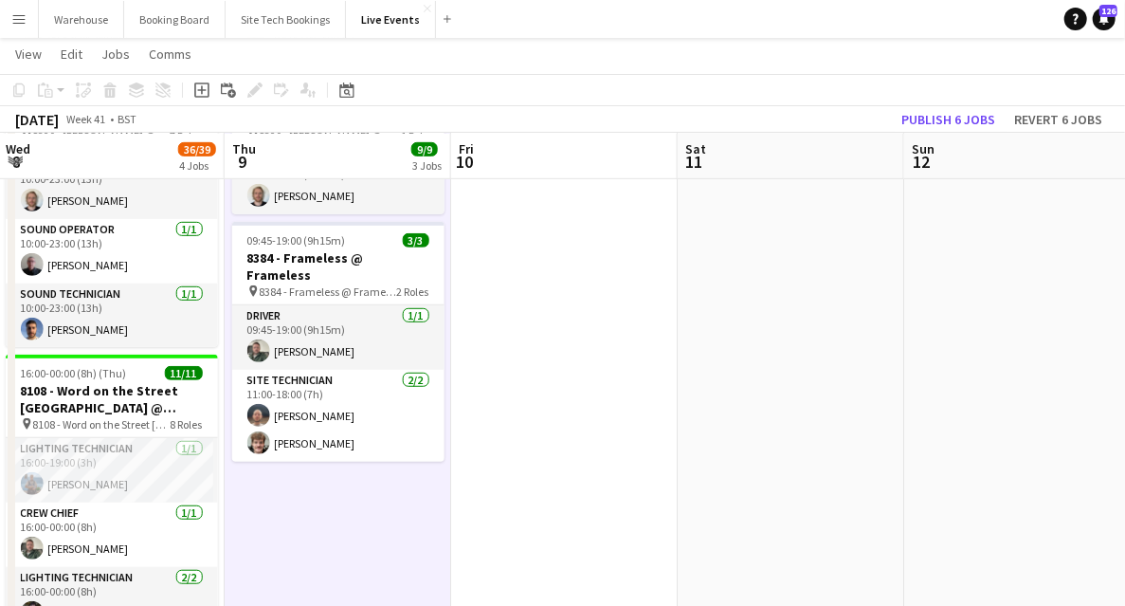
scroll to position [0, 684]
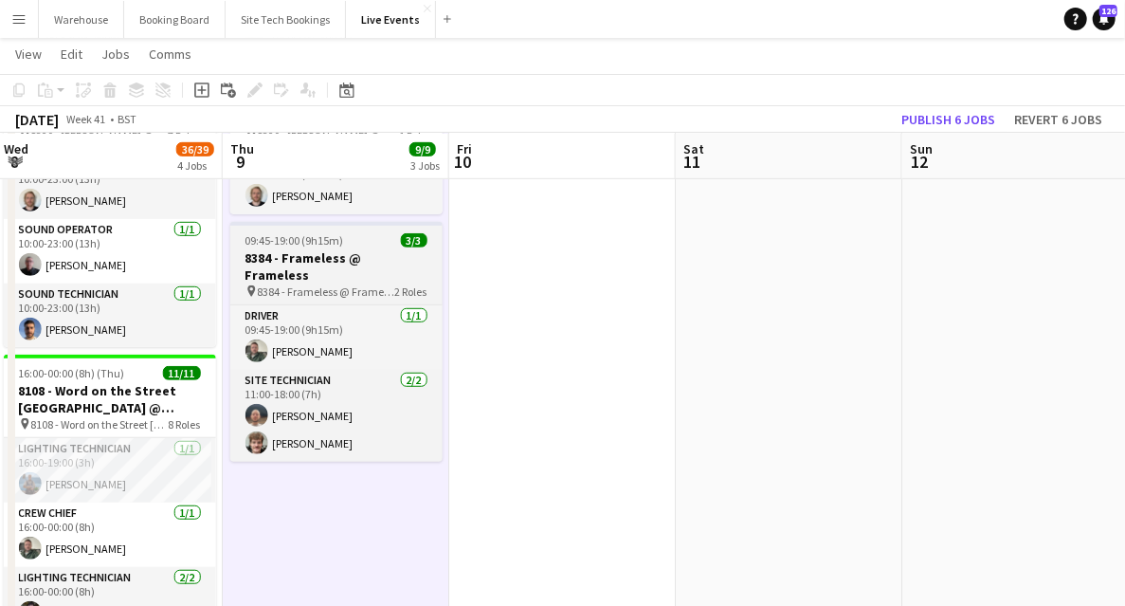
click at [308, 250] on h3 "8384 - Frameless @ Frameless" at bounding box center [336, 266] width 212 height 34
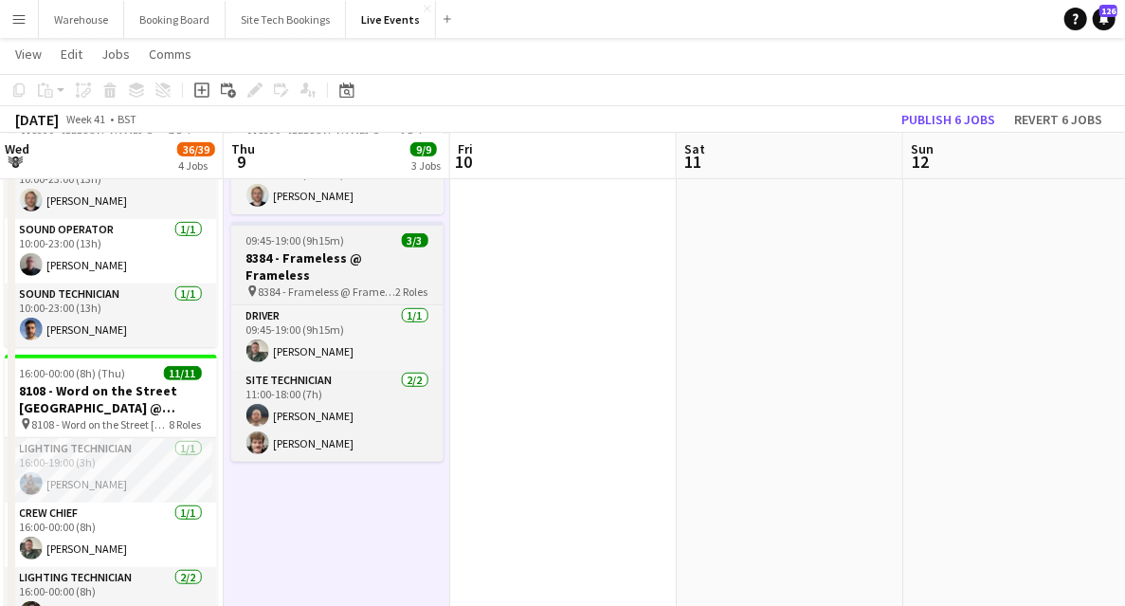
click at [349, 256] on h3 "8384 - Frameless @ Frameless" at bounding box center [337, 266] width 212 height 34
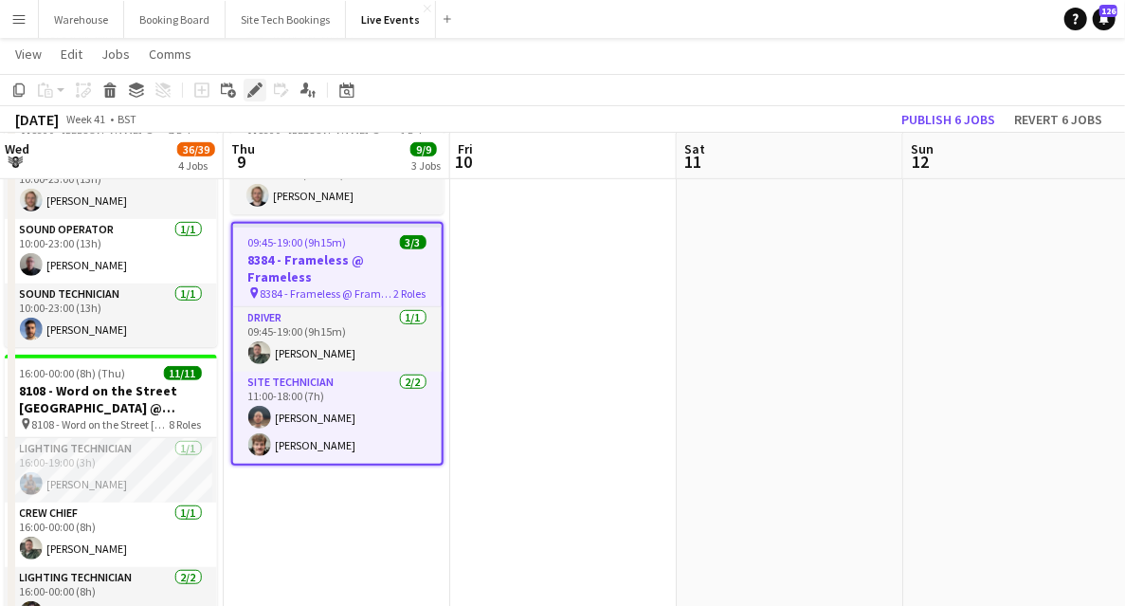
click at [256, 89] on icon at bounding box center [254, 90] width 10 height 10
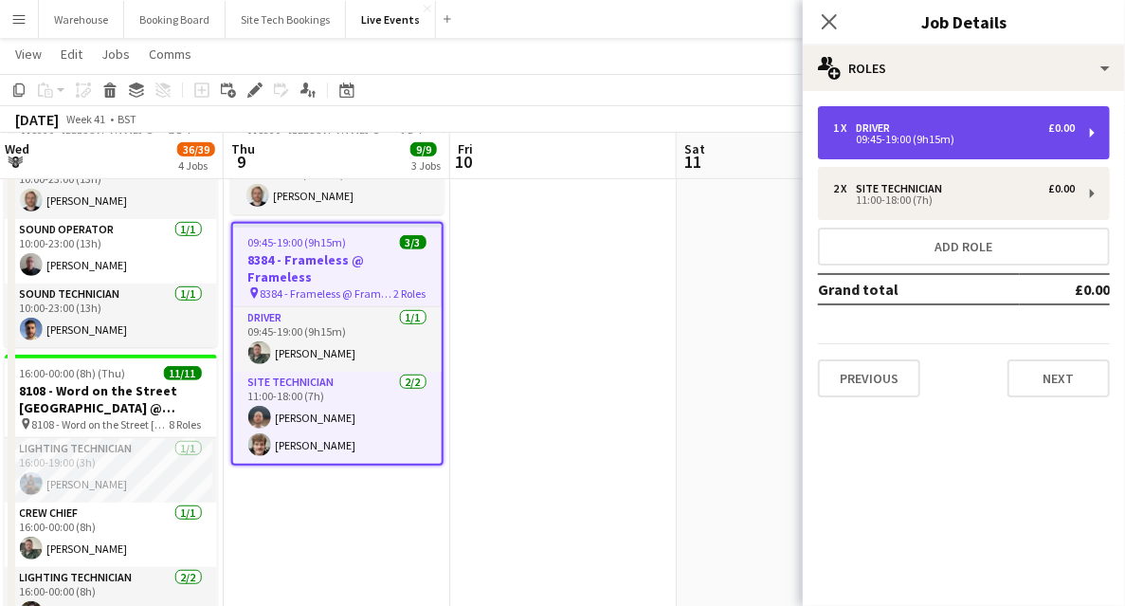
click at [867, 139] on div "09:45-19:00 (9h15m)" at bounding box center [954, 139] width 242 height 9
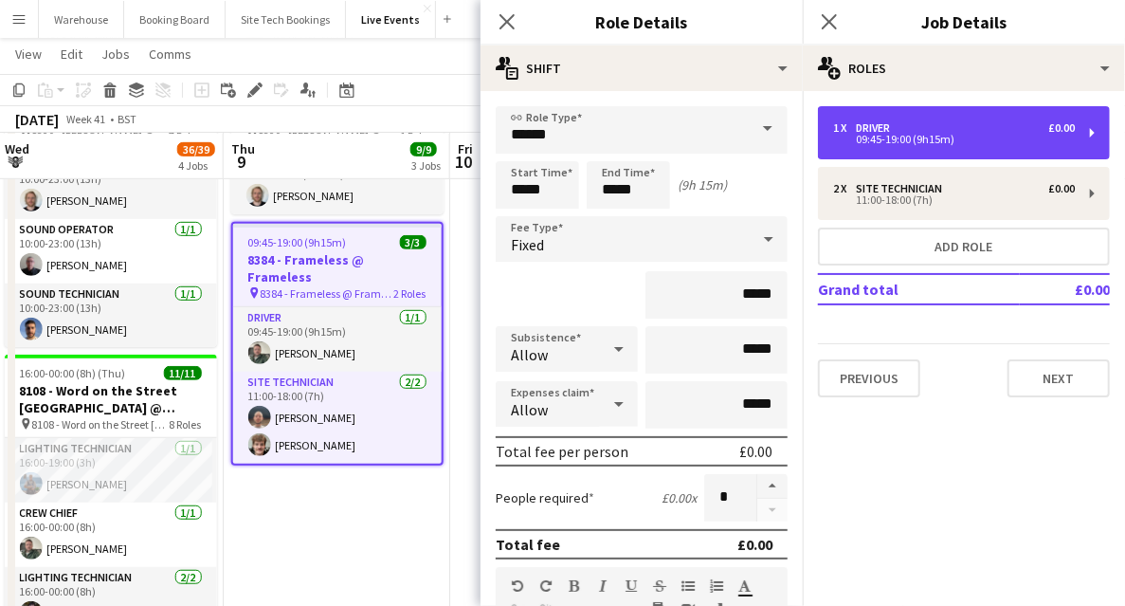
scroll to position [379, 0]
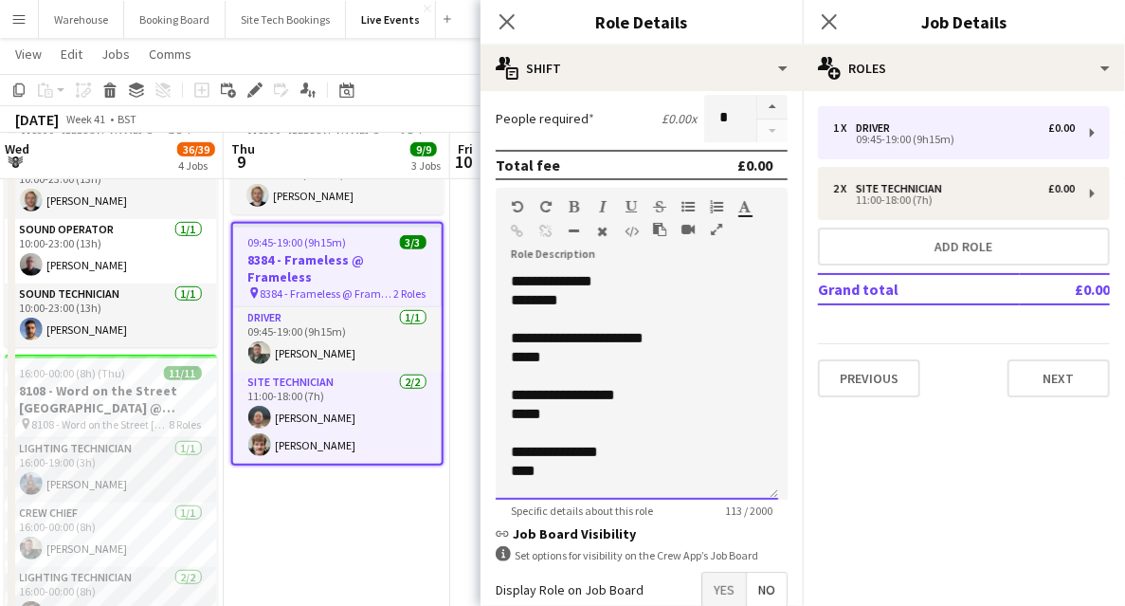
click at [620, 412] on div "*****" at bounding box center [637, 414] width 252 height 19
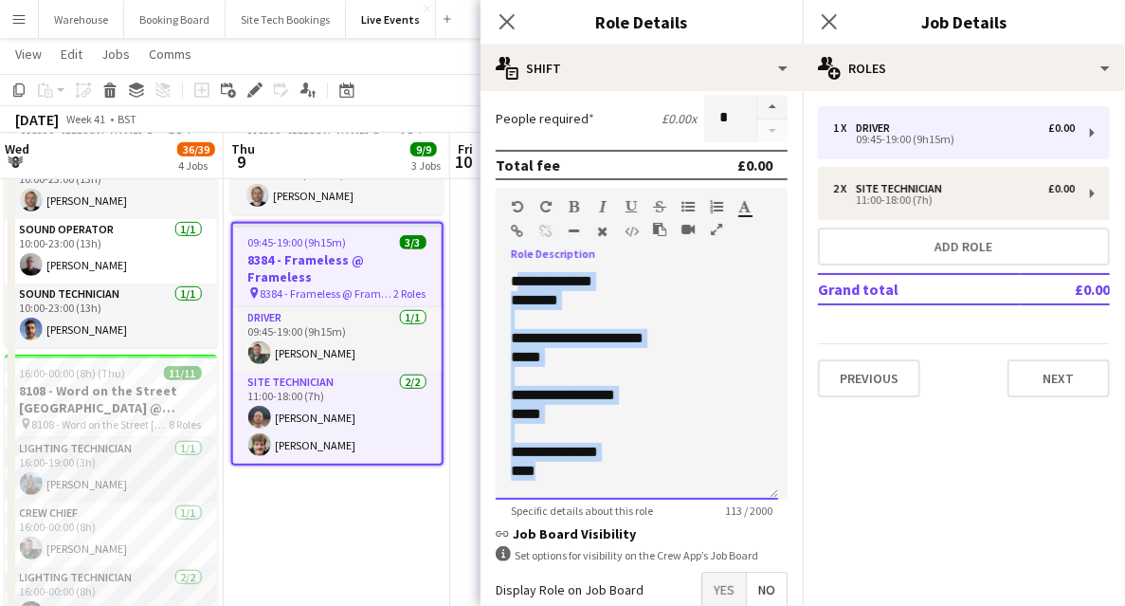
drag, startPoint x: 517, startPoint y: 282, endPoint x: 594, endPoint y: 476, distance: 209.3
click at [594, 476] on div "**********" at bounding box center [637, 386] width 283 height 228
click at [522, 296] on div "********" at bounding box center [637, 300] width 252 height 19
drag, startPoint x: 513, startPoint y: 280, endPoint x: 601, endPoint y: 475, distance: 214.3
click at [601, 475] on div "**********" at bounding box center [637, 386] width 283 height 228
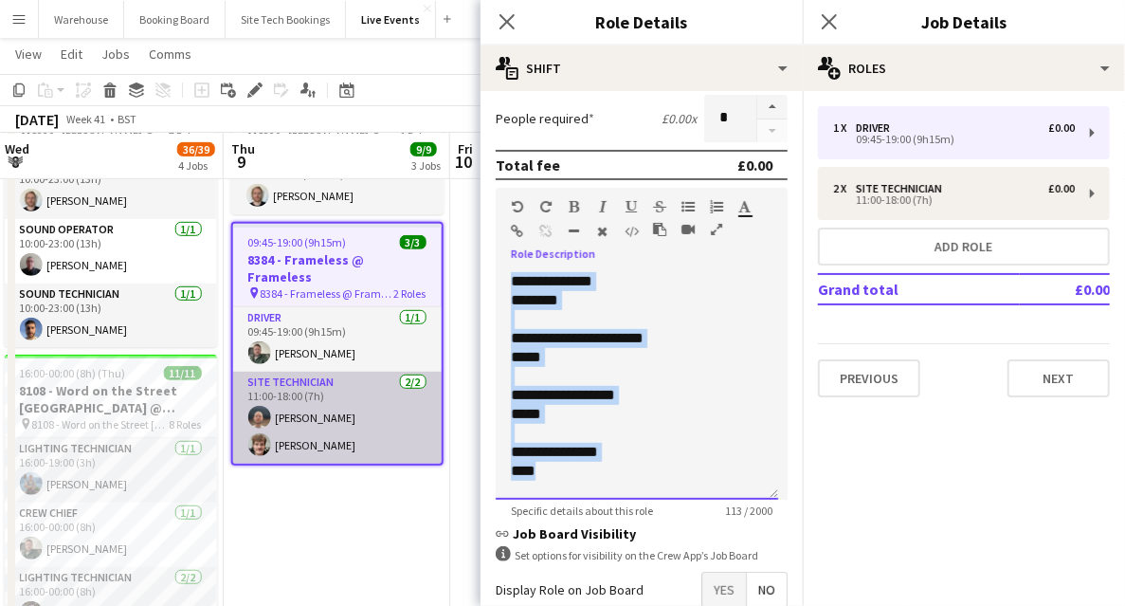
copy div "**********"
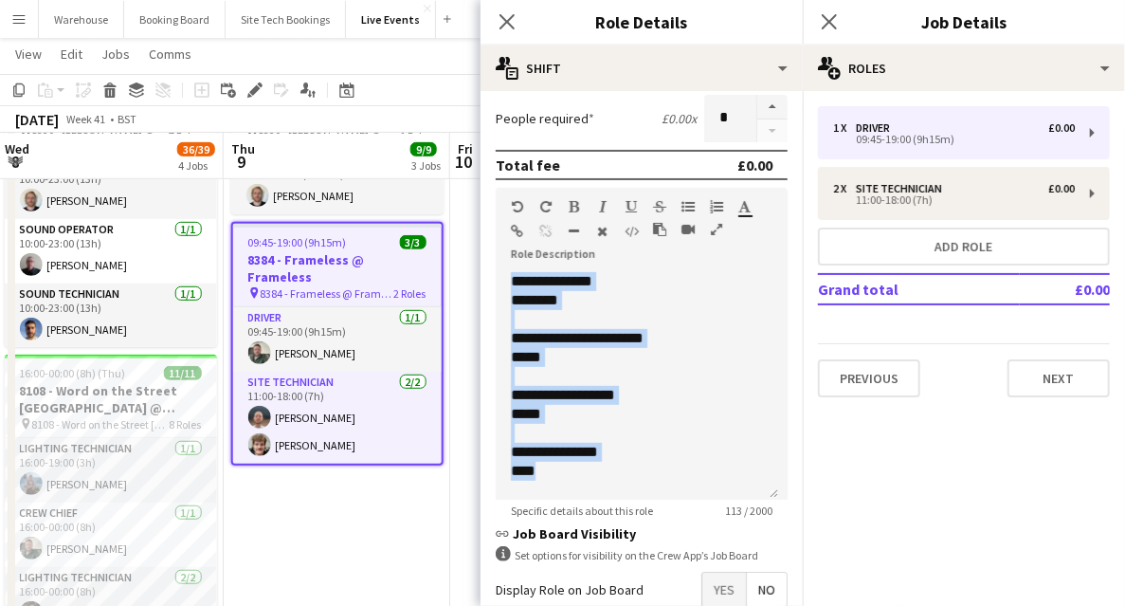
drag, startPoint x: 509, startPoint y: 26, endPoint x: 741, endPoint y: 34, distance: 232.4
click at [509, 26] on icon "Close pop-in" at bounding box center [507, 21] width 15 height 15
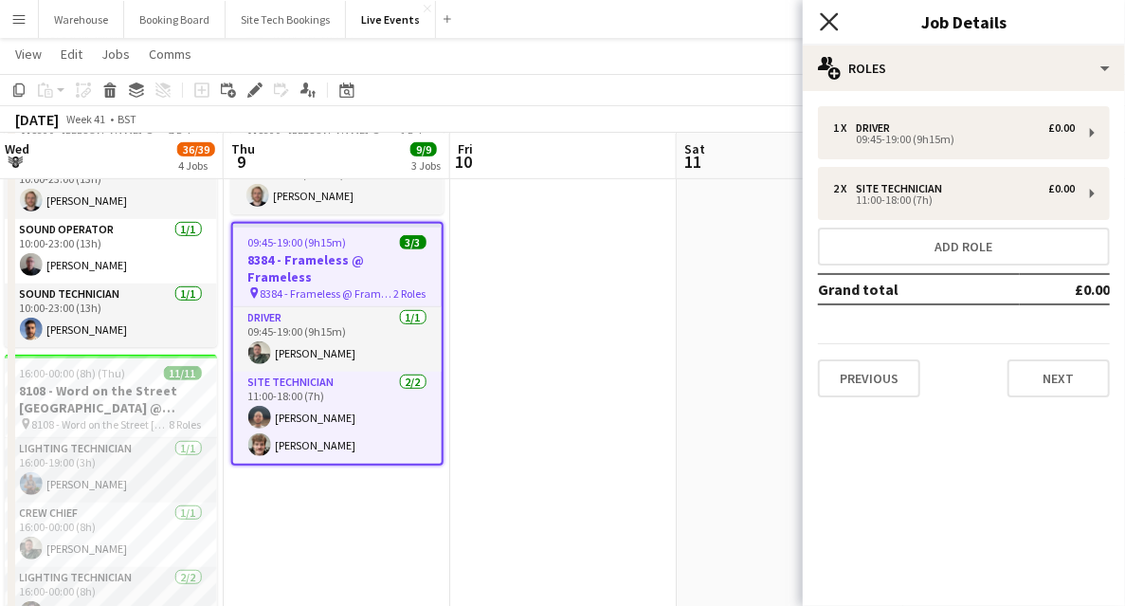
click at [827, 22] on icon "Close pop-in" at bounding box center [829, 21] width 18 height 18
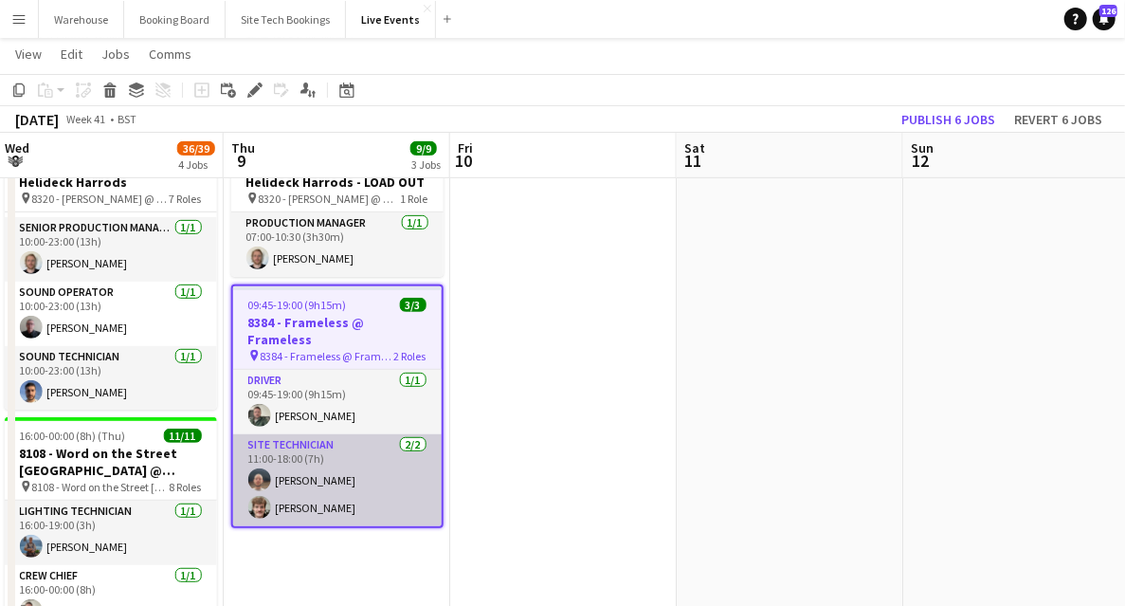
scroll to position [0, 508]
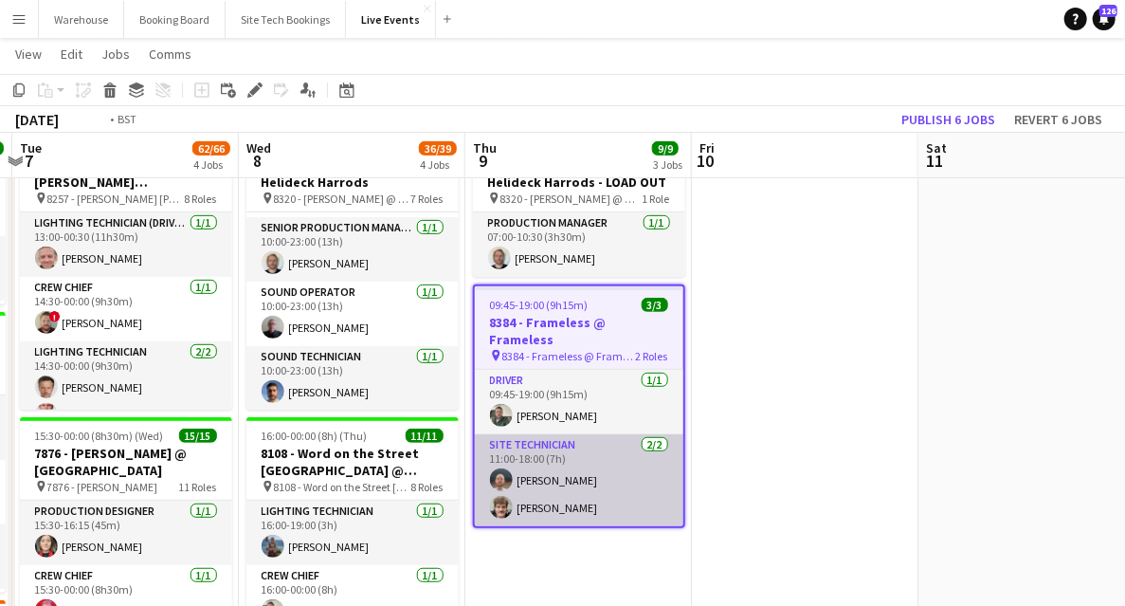
drag, startPoint x: 496, startPoint y: 514, endPoint x: 937, endPoint y: 460, distance: 444.1
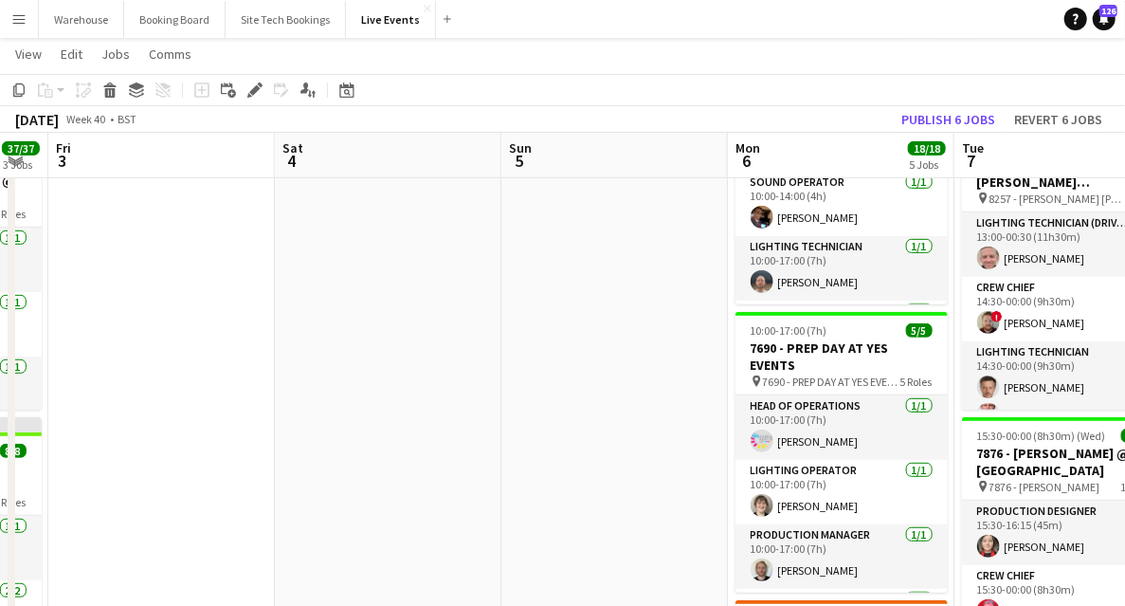
drag, startPoint x: 595, startPoint y: 436, endPoint x: 812, endPoint y: 419, distance: 216.8
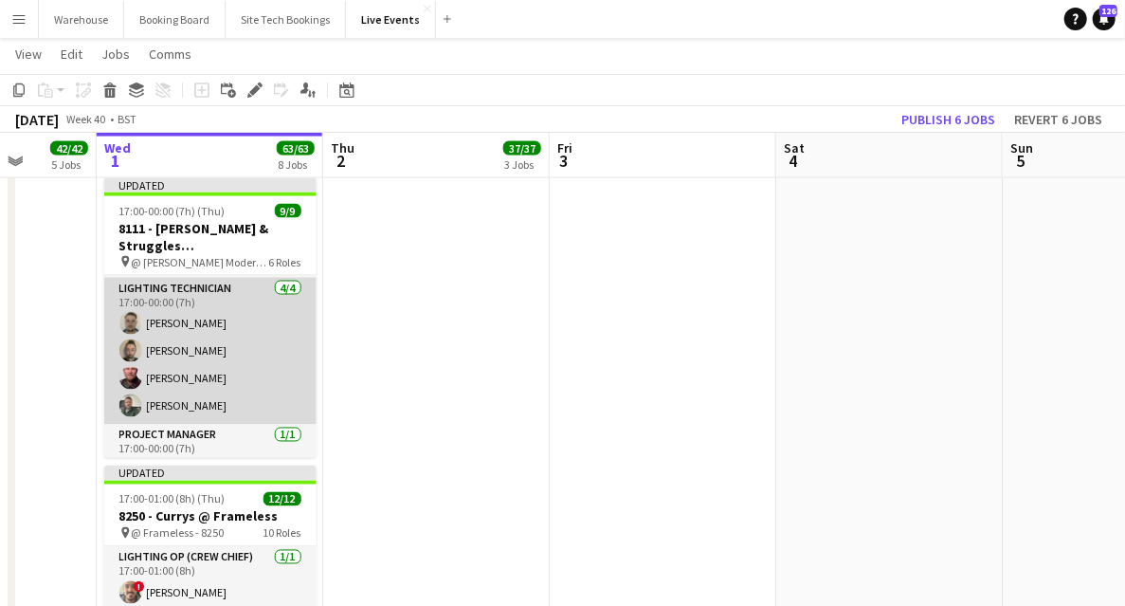
scroll to position [190, 0]
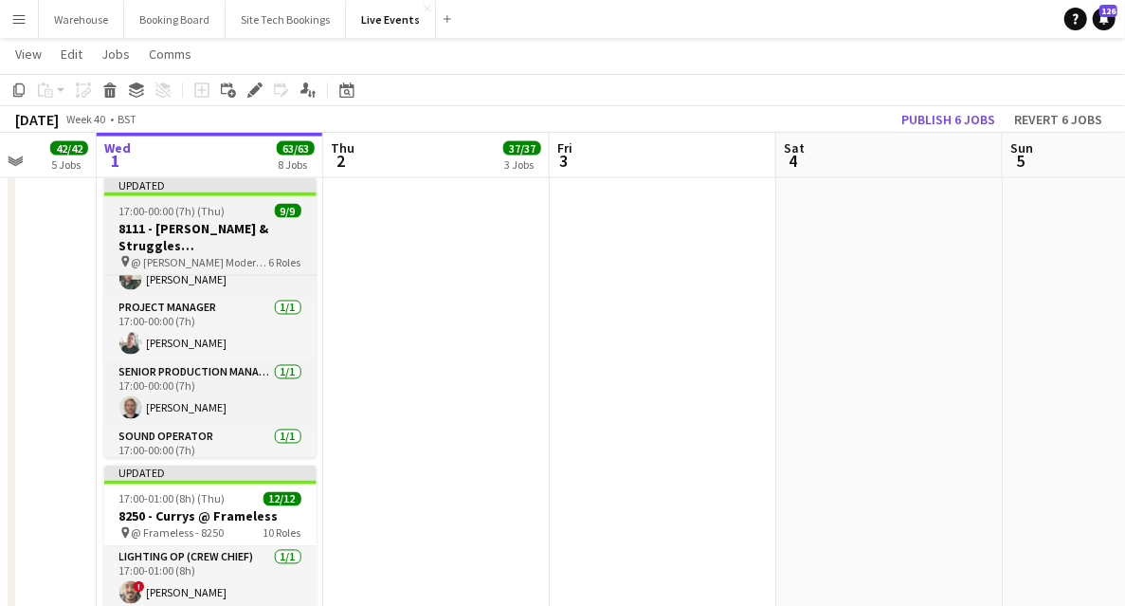
click at [195, 244] on h3 "8111 - [PERSON_NAME] & Struggles ([GEOGRAPHIC_DATA]) Ltd @ [PERSON_NAME][GEOGRA…" at bounding box center [210, 237] width 212 height 34
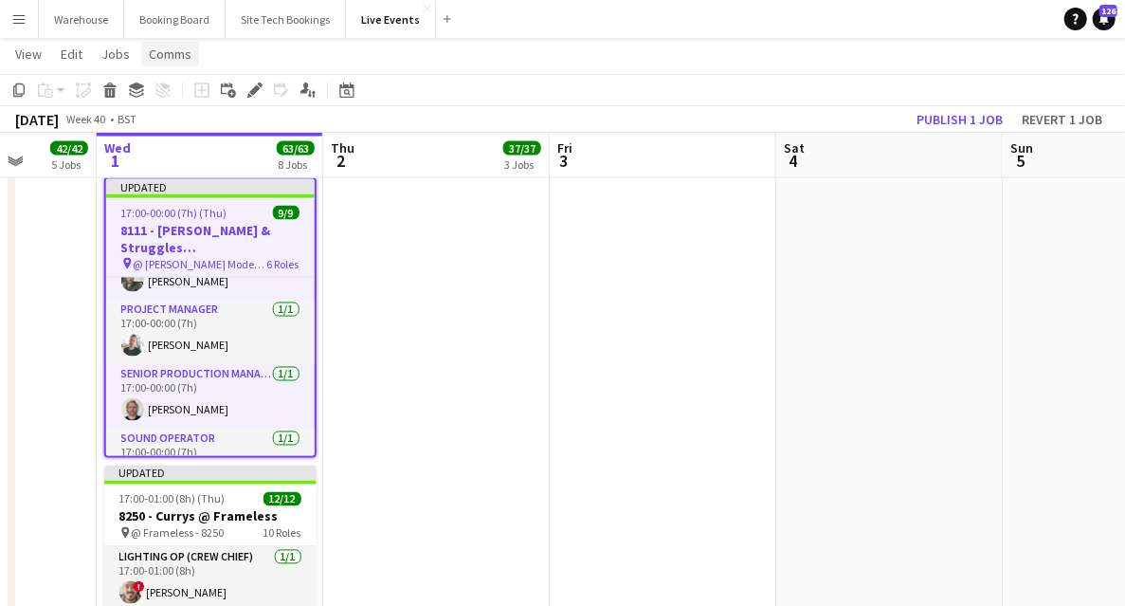
click at [177, 53] on span "Comms" at bounding box center [170, 54] width 43 height 17
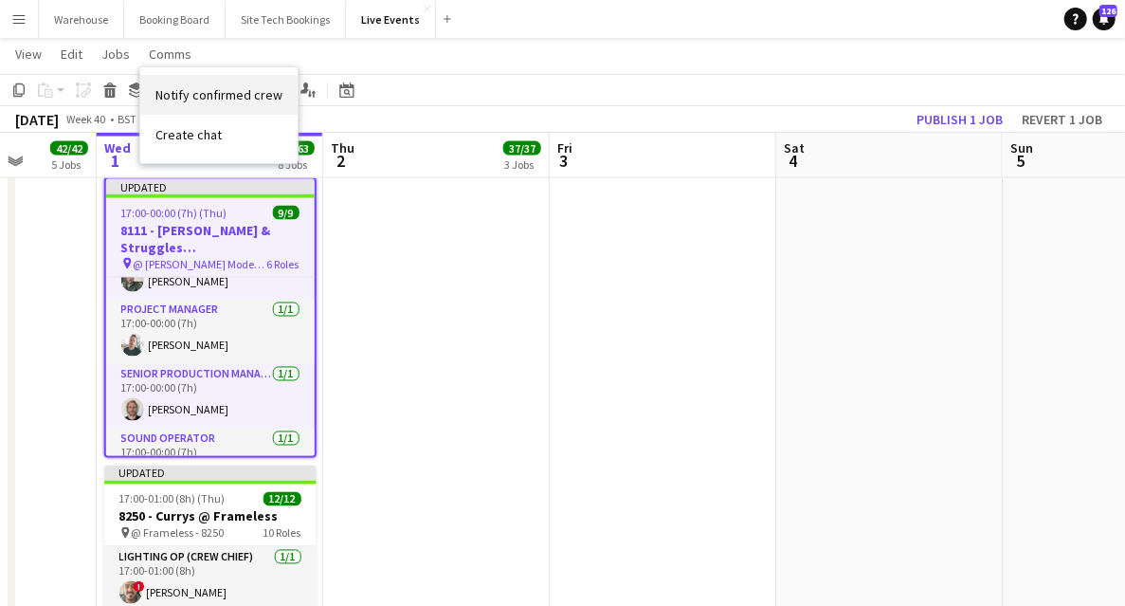
click at [205, 96] on span "Notify confirmed crew" at bounding box center [218, 94] width 127 height 17
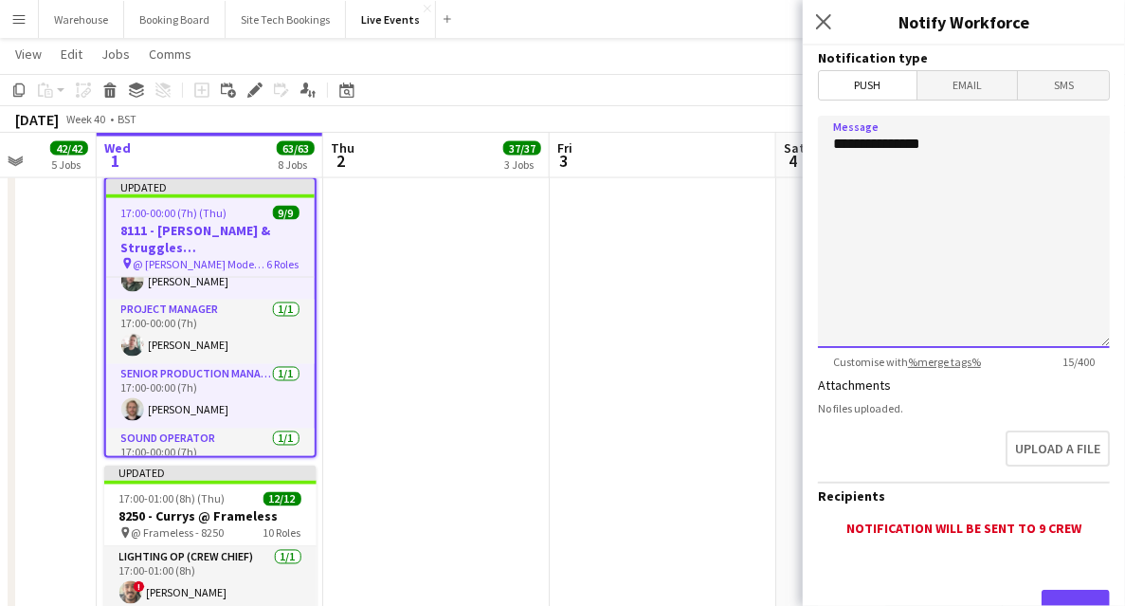
drag, startPoint x: 967, startPoint y: 148, endPoint x: 784, endPoint y: 137, distance: 183.3
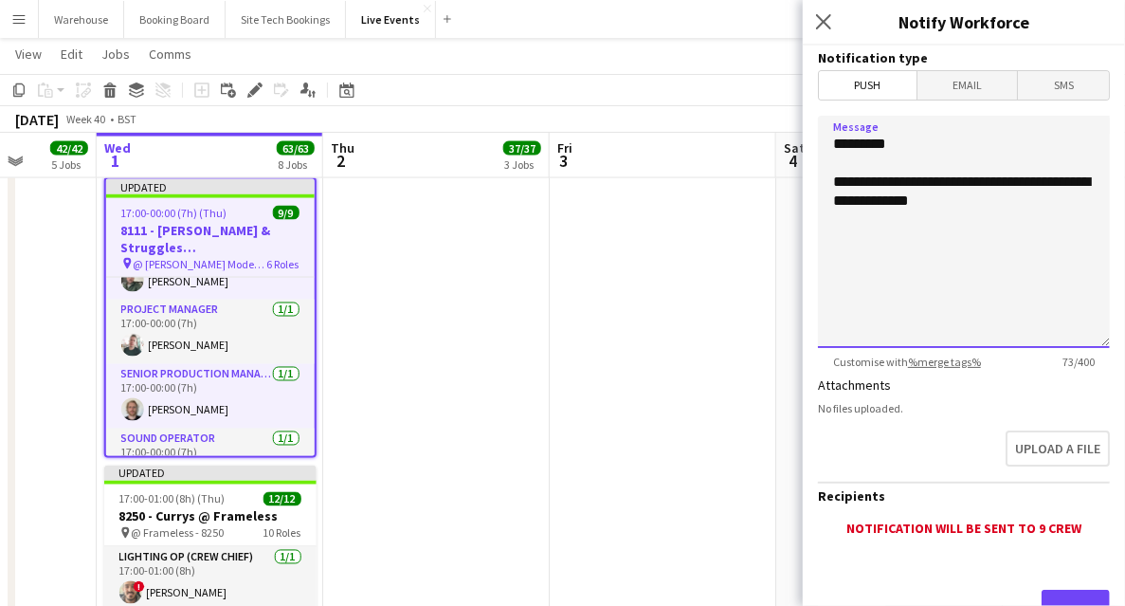
paste textarea "**********"
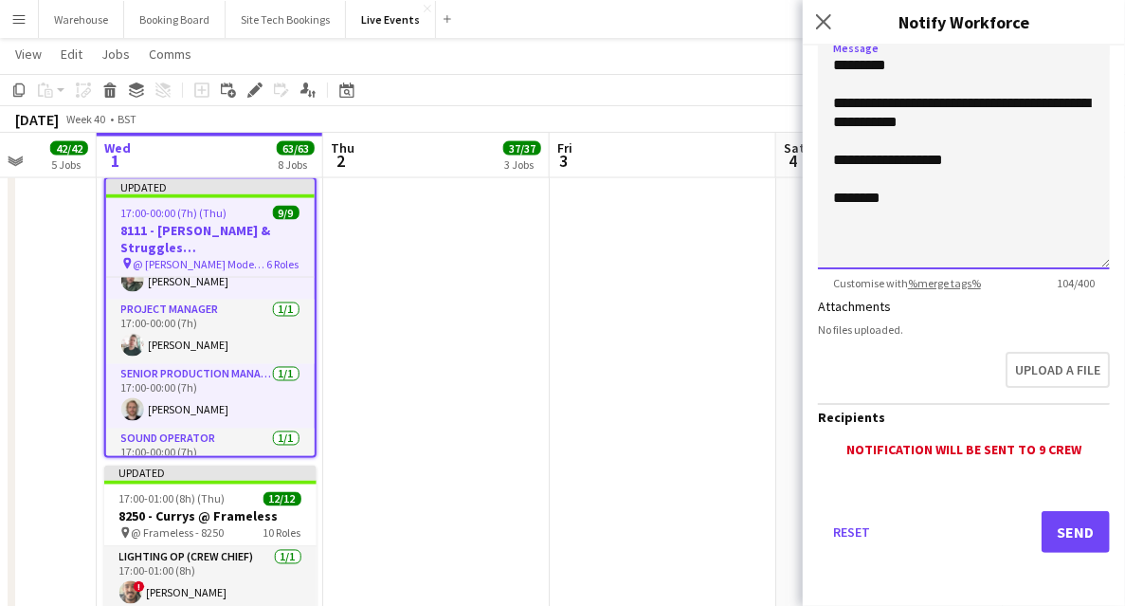
drag, startPoint x: 927, startPoint y: 158, endPoint x: 837, endPoint y: 156, distance: 90.1
click at [837, 156] on textarea "**********" at bounding box center [964, 153] width 292 height 232
click at [958, 176] on textarea "**********" at bounding box center [964, 153] width 292 height 232
drag, startPoint x: 959, startPoint y: 165, endPoint x: 826, endPoint y: 159, distance: 133.8
click at [826, 159] on textarea "**********" at bounding box center [964, 153] width 292 height 232
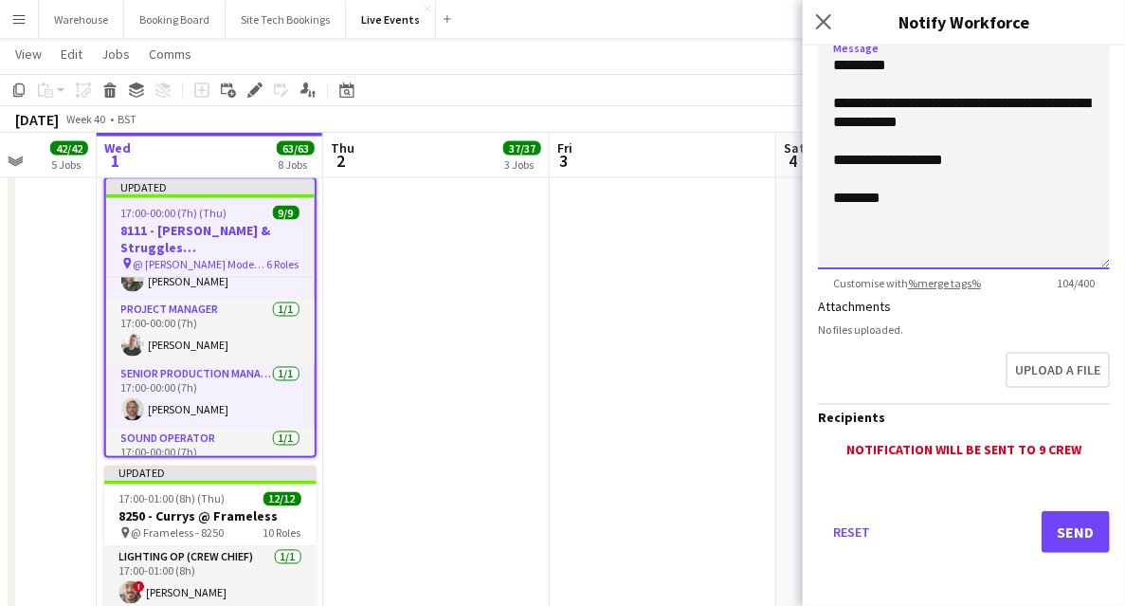
click at [900, 220] on textarea "**********" at bounding box center [964, 153] width 292 height 232
click at [887, 195] on textarea "**********" at bounding box center [964, 153] width 292 height 232
type textarea "**********"
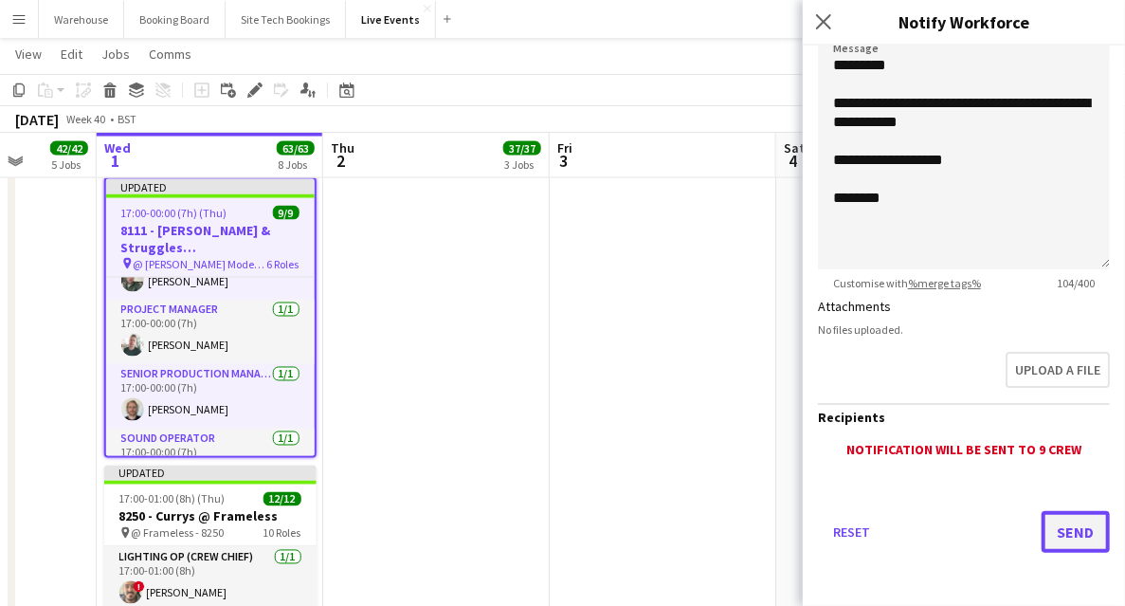
click at [1071, 539] on button "Send" at bounding box center [1076, 532] width 68 height 42
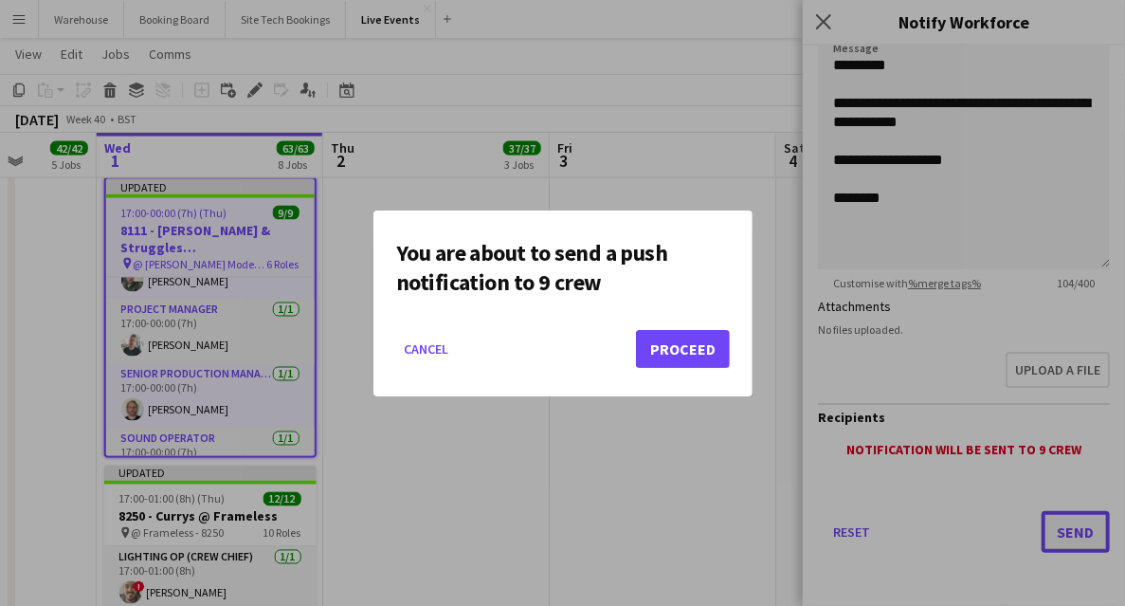
scroll to position [0, 0]
click at [700, 351] on button "Proceed" at bounding box center [683, 349] width 94 height 38
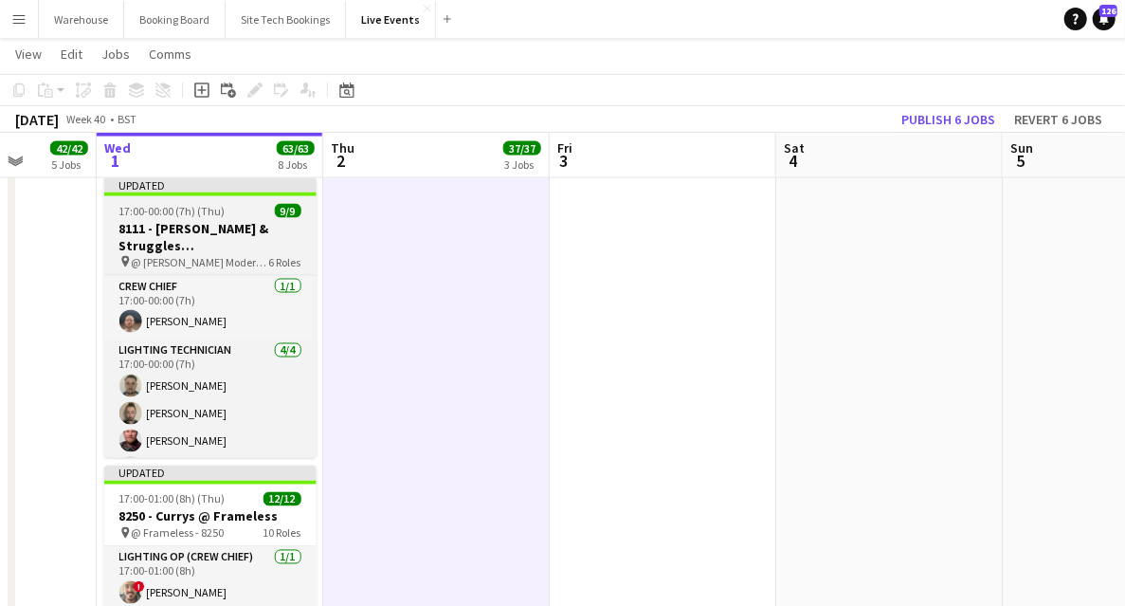
click at [207, 239] on h3 "8111 - [PERSON_NAME] & Struggles ([GEOGRAPHIC_DATA]) Ltd @ [PERSON_NAME][GEOGRA…" at bounding box center [210, 237] width 212 height 34
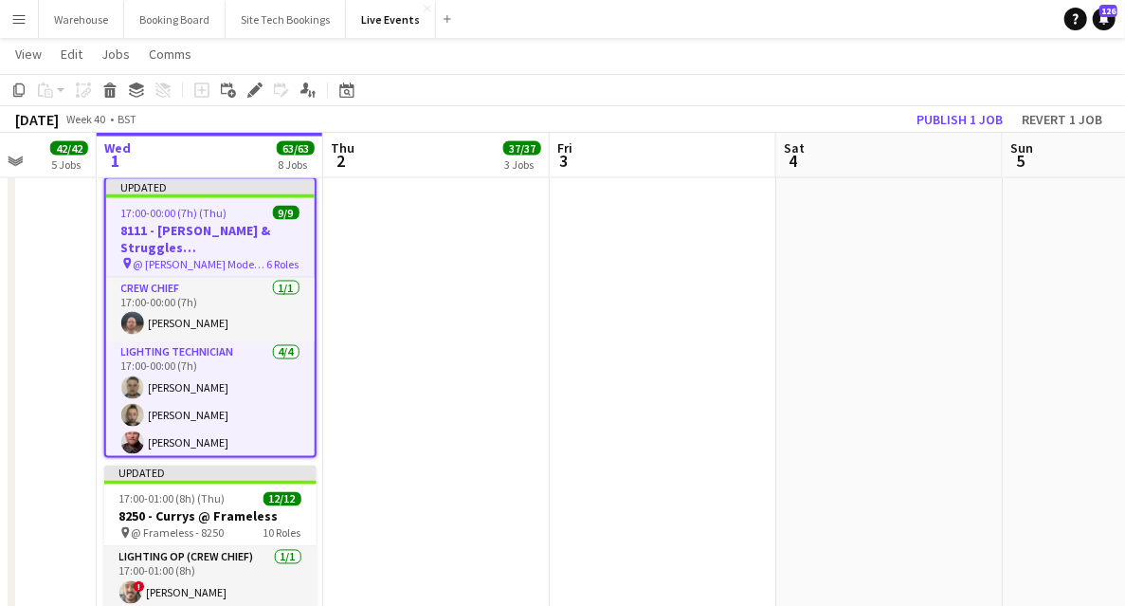
click at [207, 239] on h3 "8111 - [PERSON_NAME] & Struggles ([GEOGRAPHIC_DATA]) Ltd @ [PERSON_NAME][GEOGRA…" at bounding box center [210, 239] width 209 height 34
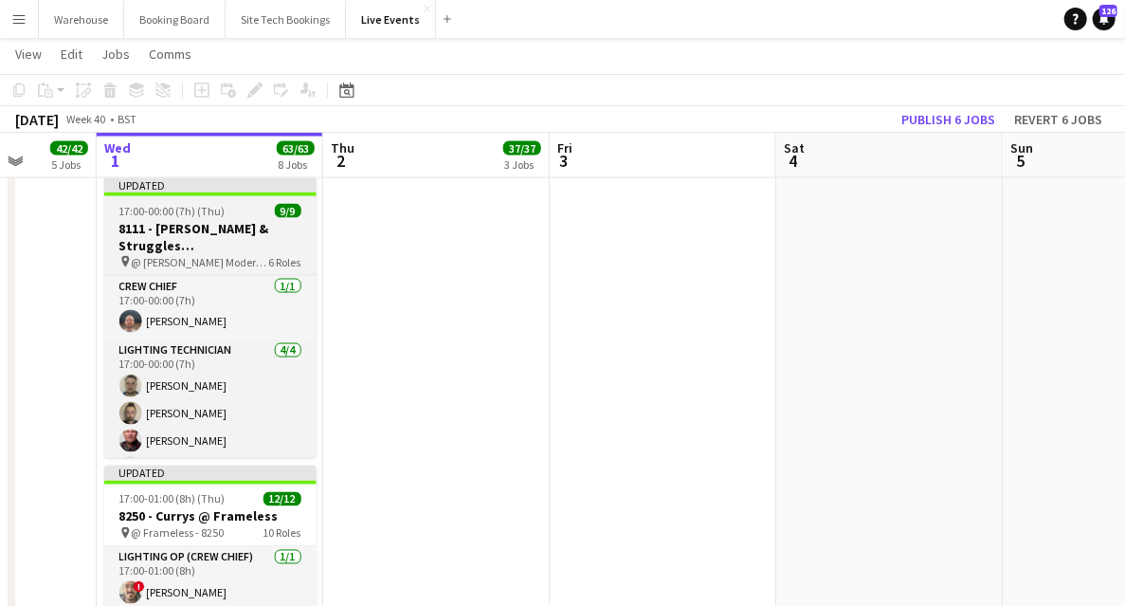
click at [207, 239] on h3 "8111 - [PERSON_NAME] & Struggles ([GEOGRAPHIC_DATA]) Ltd @ [PERSON_NAME][GEOGRA…" at bounding box center [210, 237] width 212 height 34
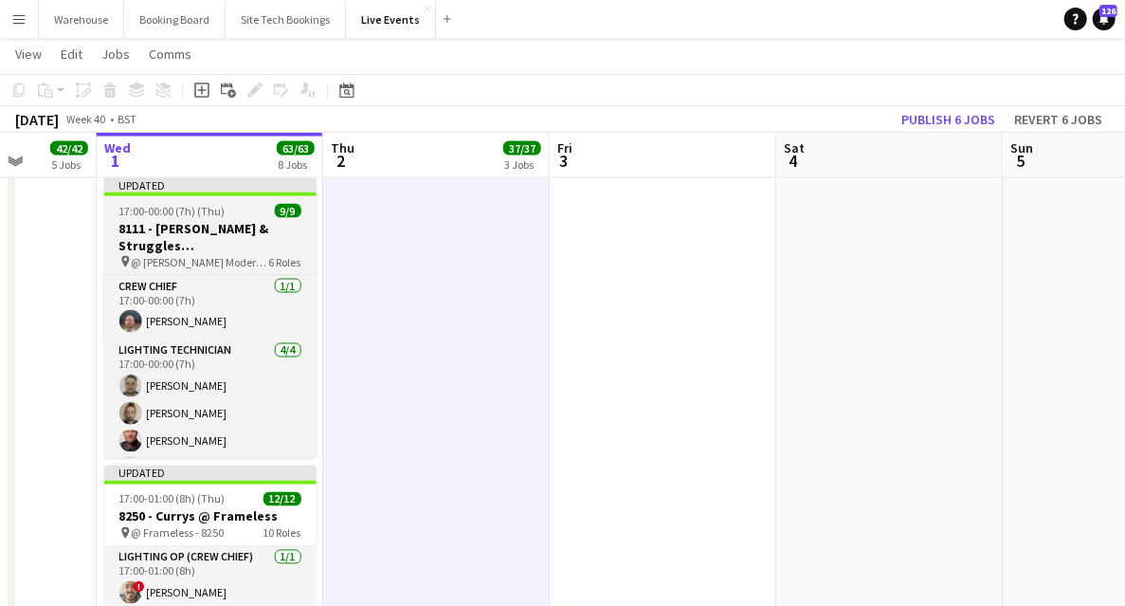
click at [197, 241] on h3 "8111 - [PERSON_NAME] & Struggles ([GEOGRAPHIC_DATA]) Ltd @ [PERSON_NAME][GEOGRA…" at bounding box center [210, 237] width 212 height 34
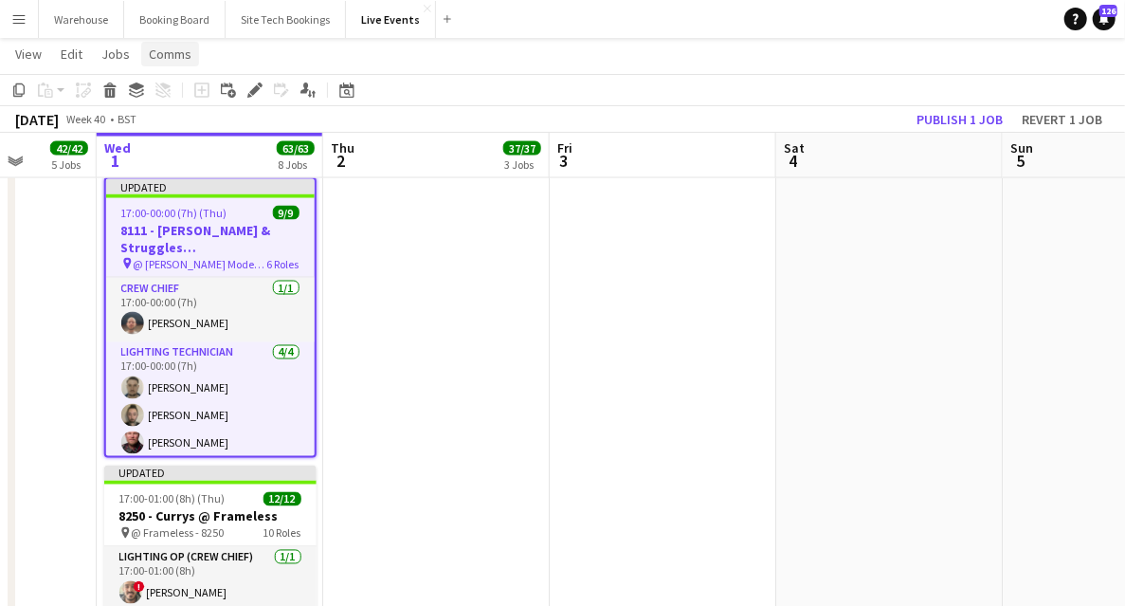
click at [171, 47] on span "Comms" at bounding box center [170, 54] width 43 height 17
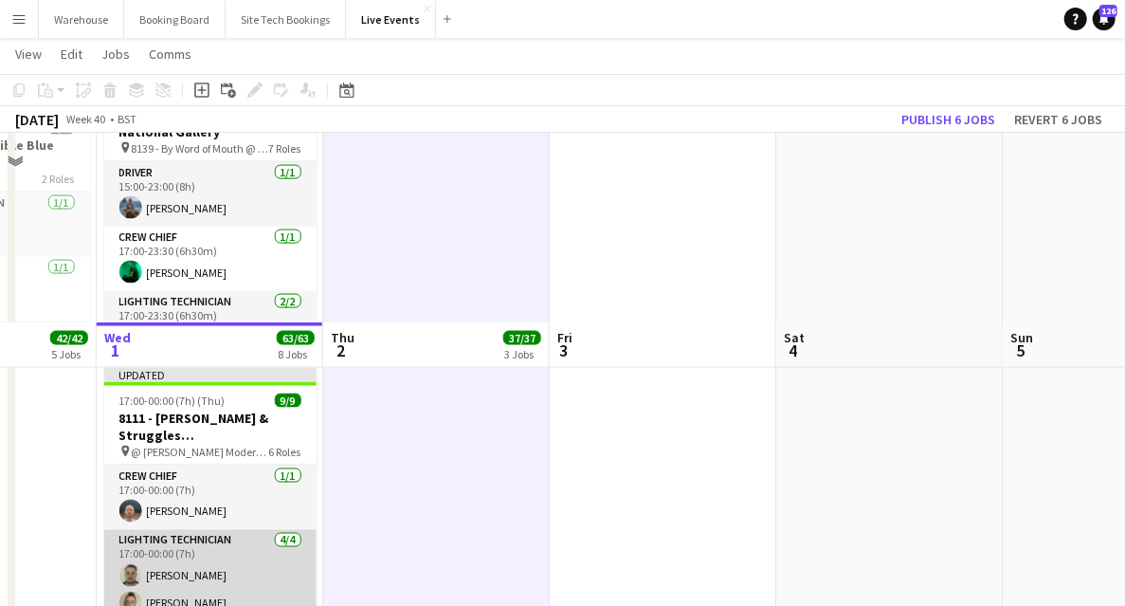
scroll to position [1453, 0]
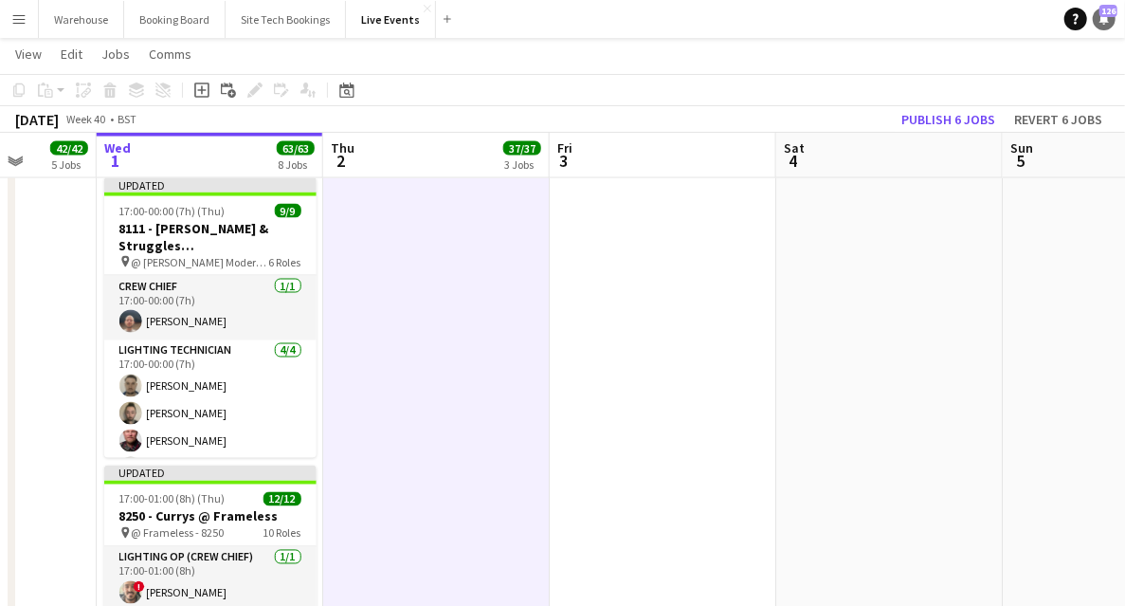
click at [1102, 27] on link "Notifications 126" at bounding box center [1104, 19] width 23 height 23
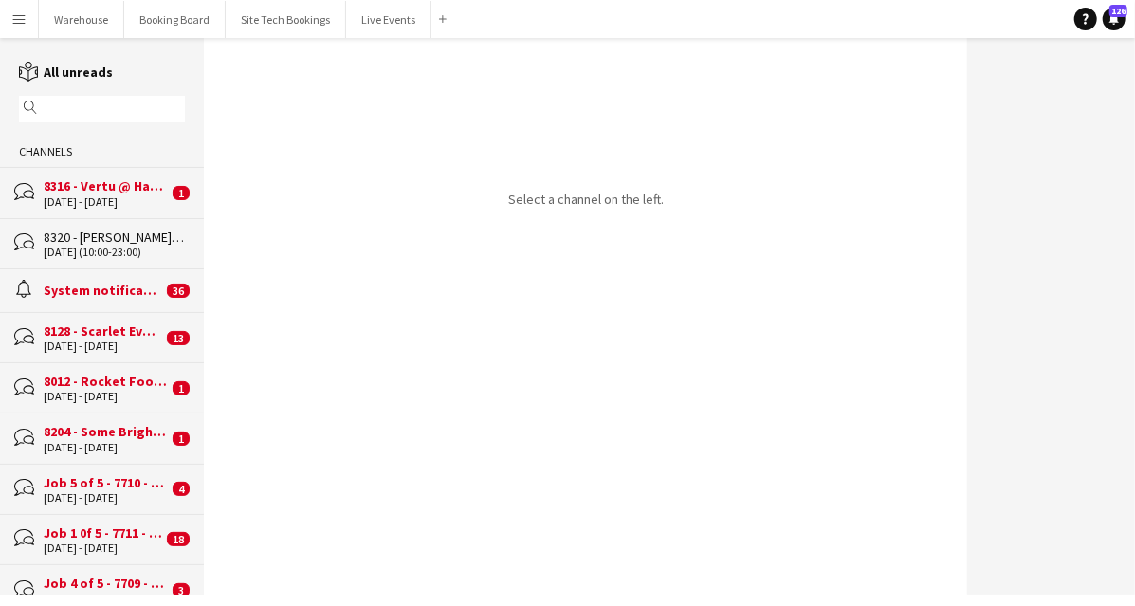
click at [82, 106] on input "text" at bounding box center [111, 108] width 138 height 17
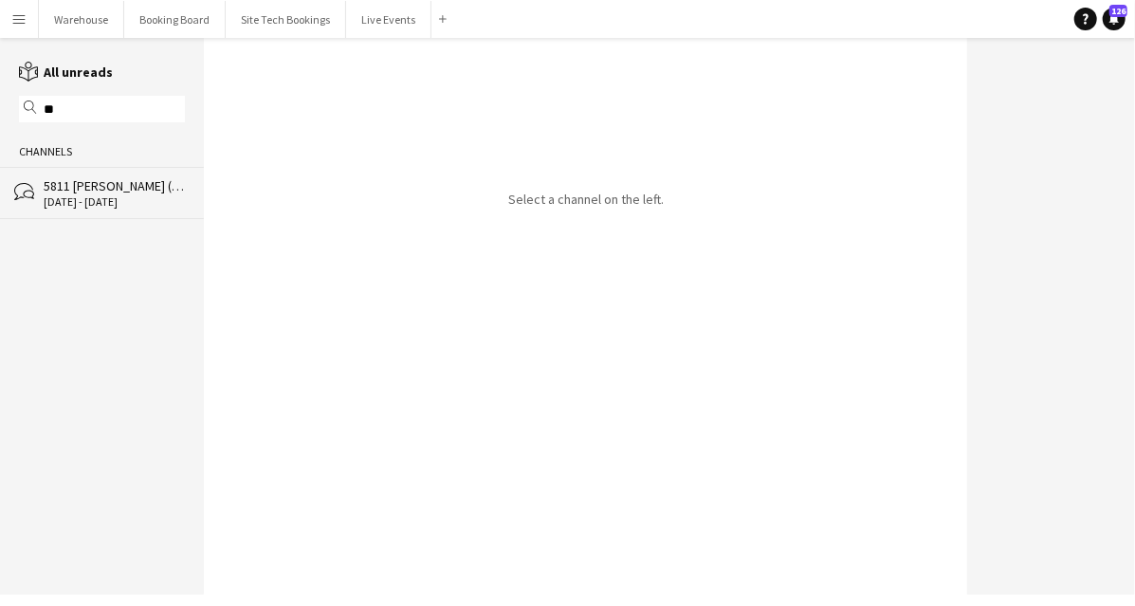
type input "*"
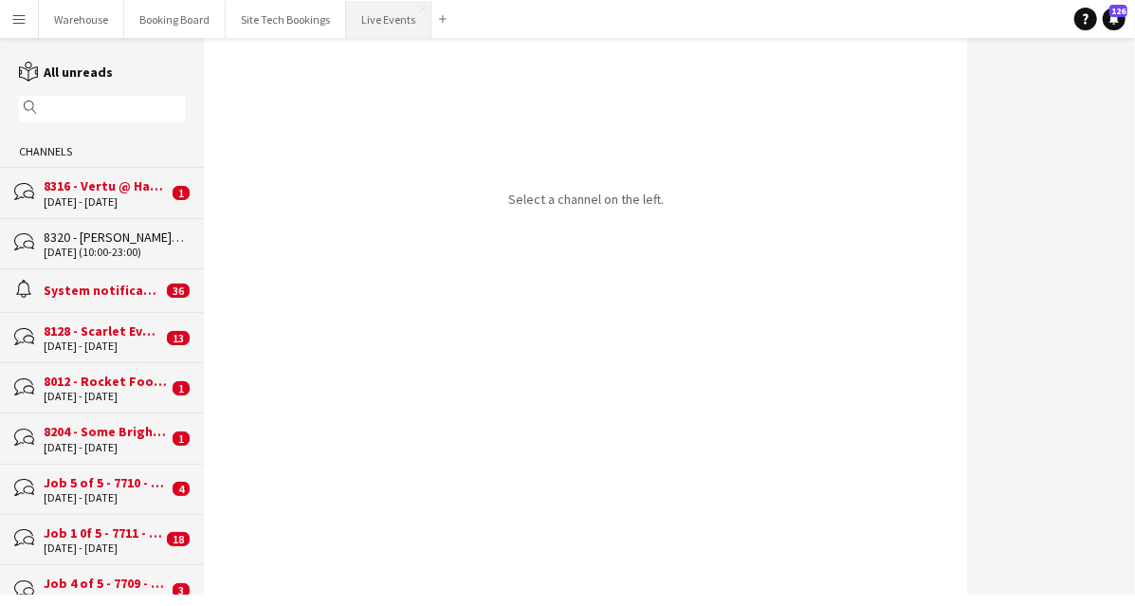
click at [411, 36] on button "Live Events Close" at bounding box center [388, 19] width 85 height 37
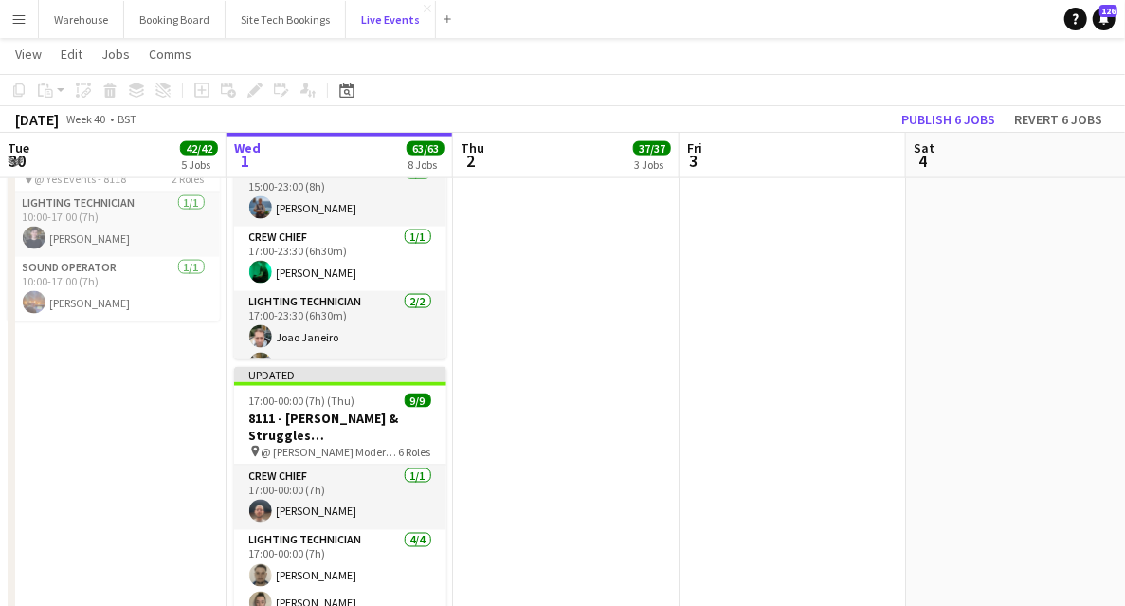
scroll to position [1517, 0]
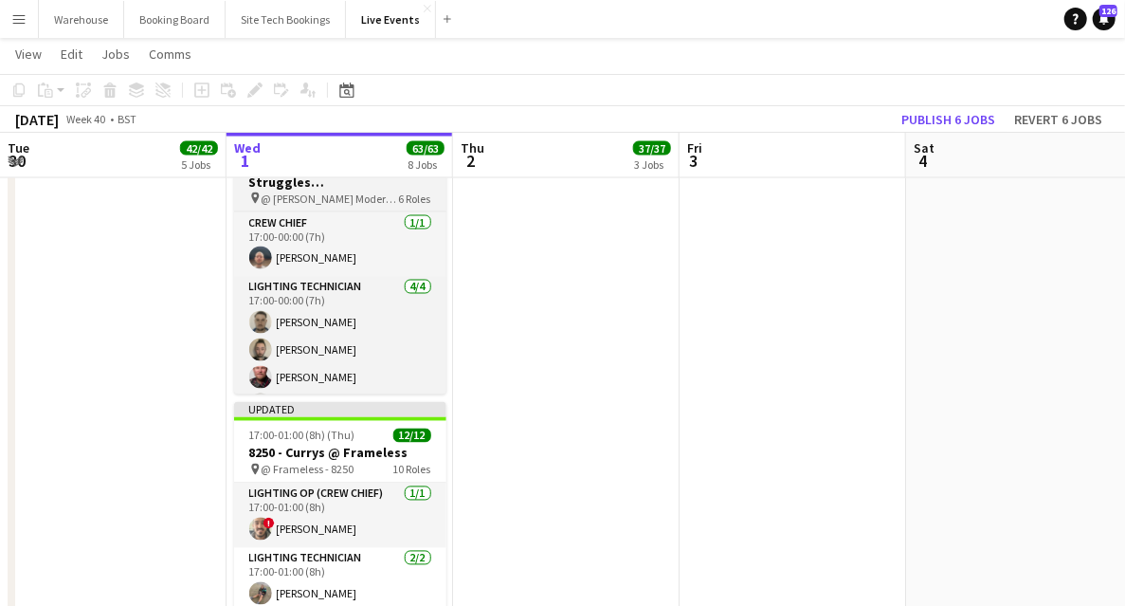
click at [316, 185] on h3 "8111 - [PERSON_NAME] & Struggles ([GEOGRAPHIC_DATA]) Ltd @ [PERSON_NAME][GEOGRA…" at bounding box center [340, 173] width 212 height 34
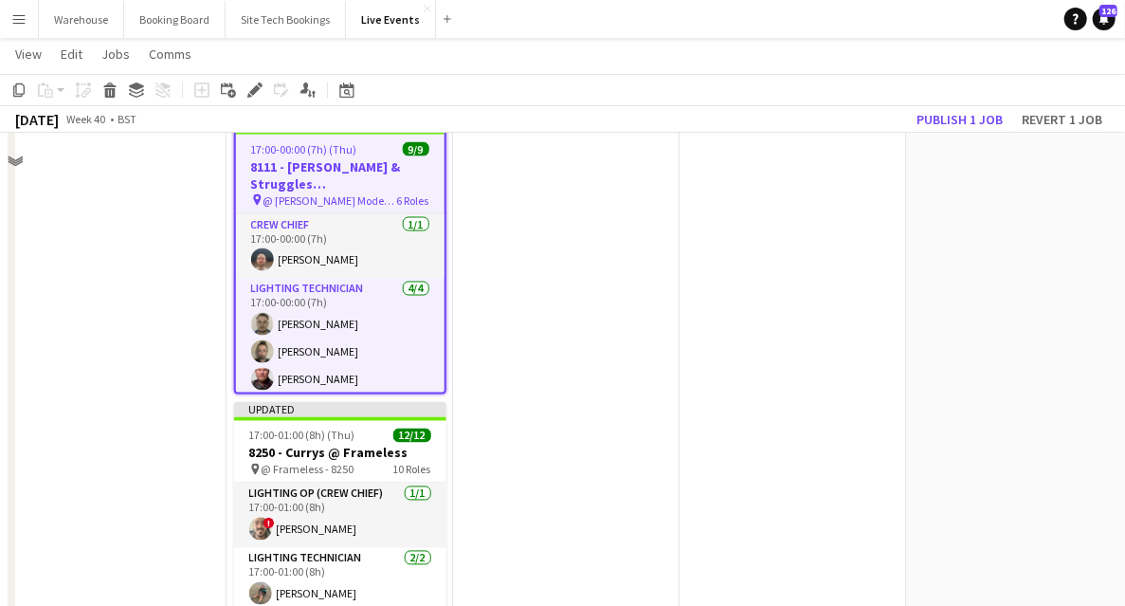
scroll to position [1390, 0]
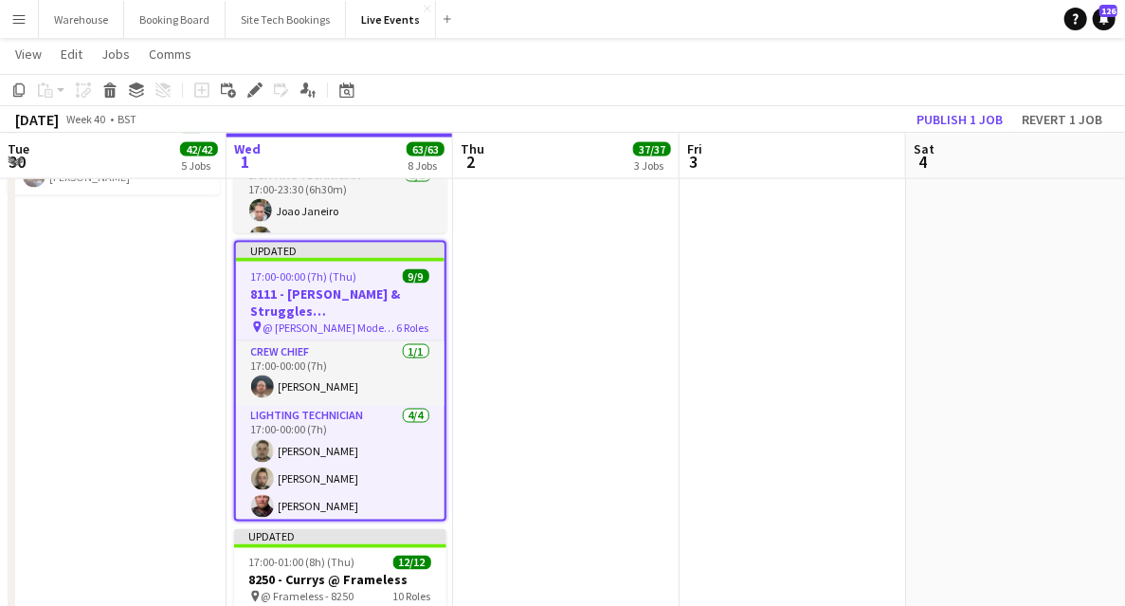
click at [15, 14] on app-icon "Menu" at bounding box center [18, 18] width 15 height 15
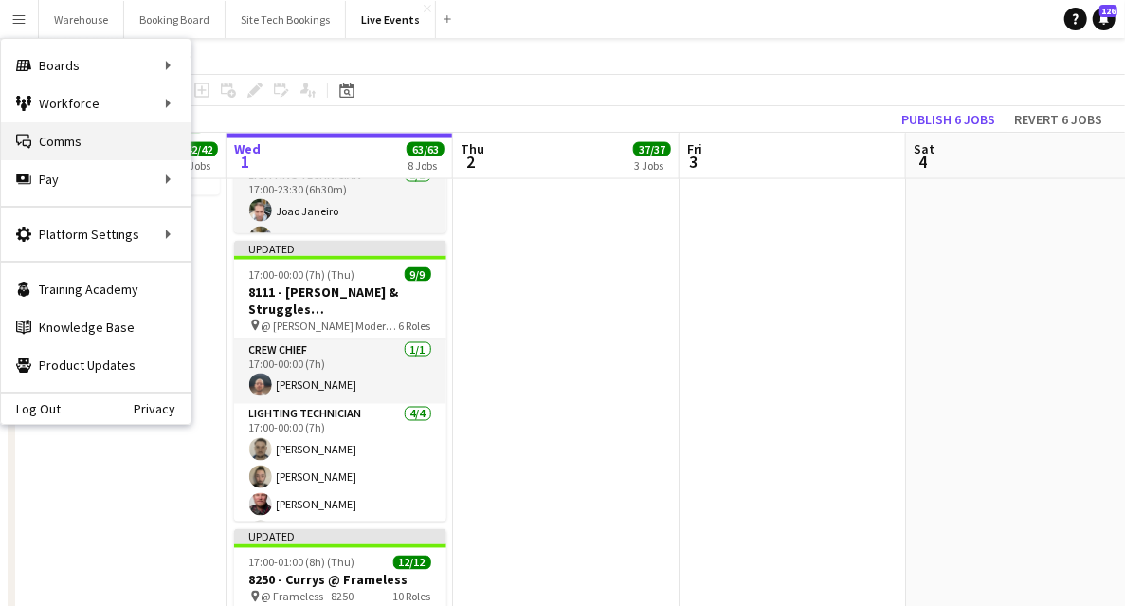
click at [146, 148] on link "Comms Comms" at bounding box center [96, 141] width 190 height 38
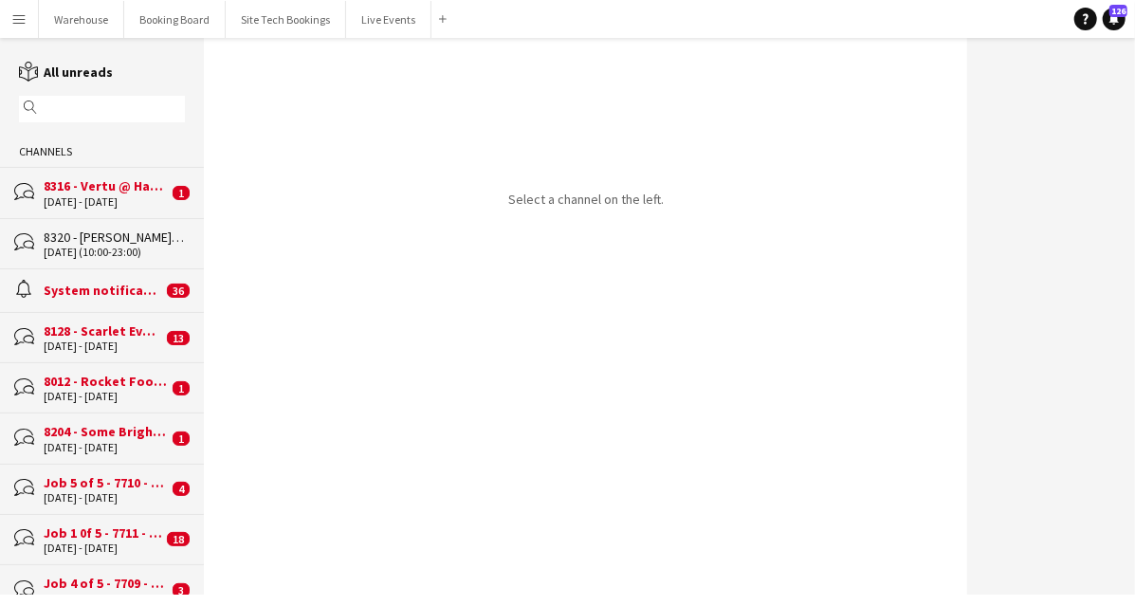
click at [83, 111] on input "text" at bounding box center [111, 108] width 138 height 17
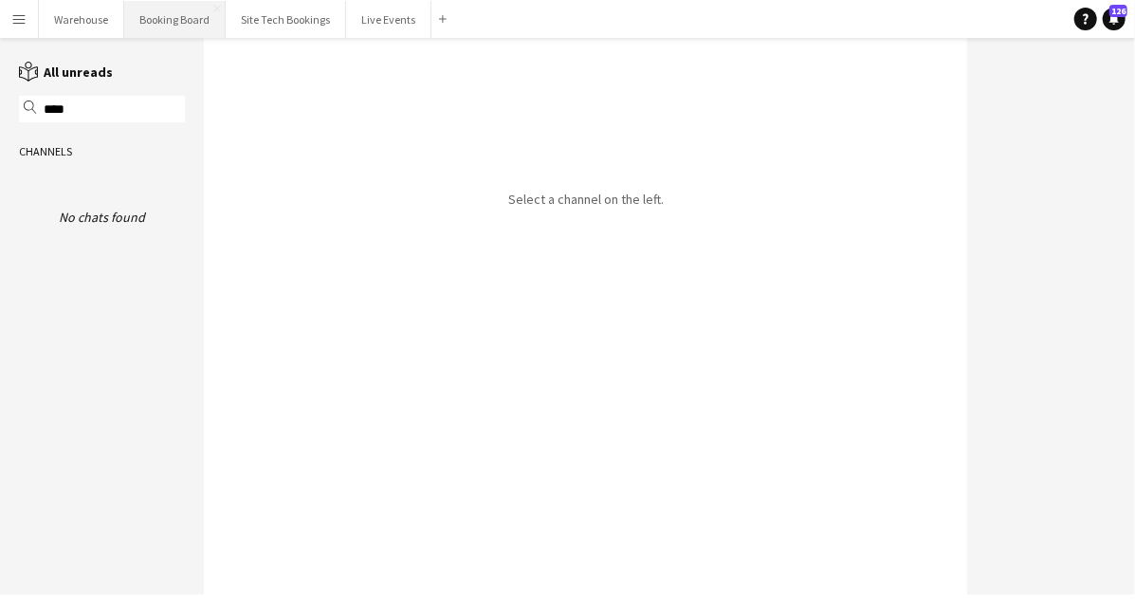
type input "****"
click at [377, 26] on button "Live Events Close" at bounding box center [388, 19] width 85 height 37
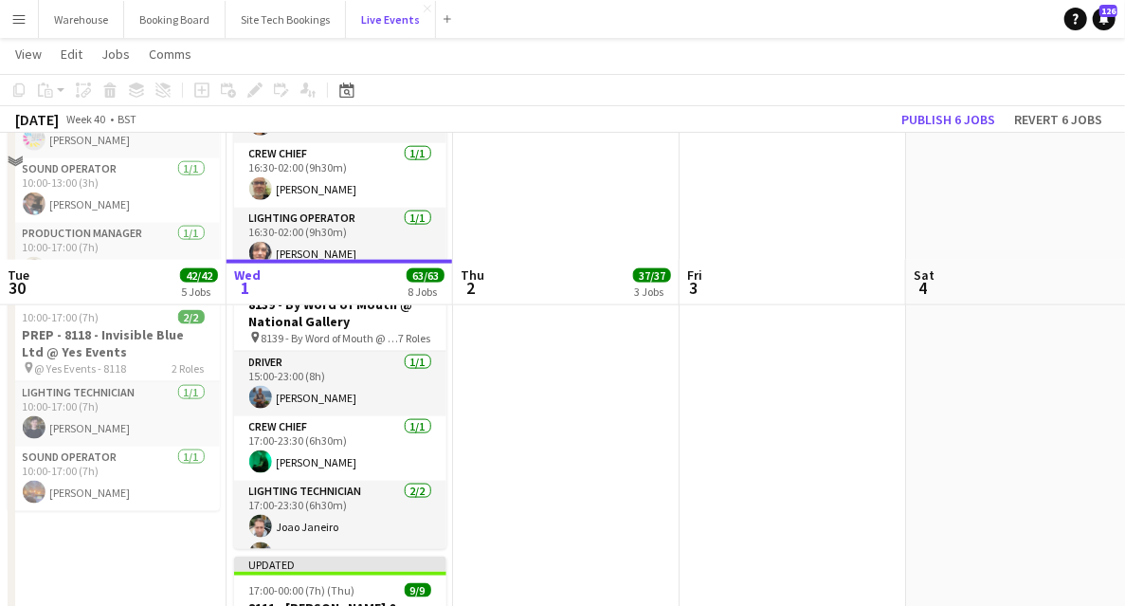
scroll to position [1390, 0]
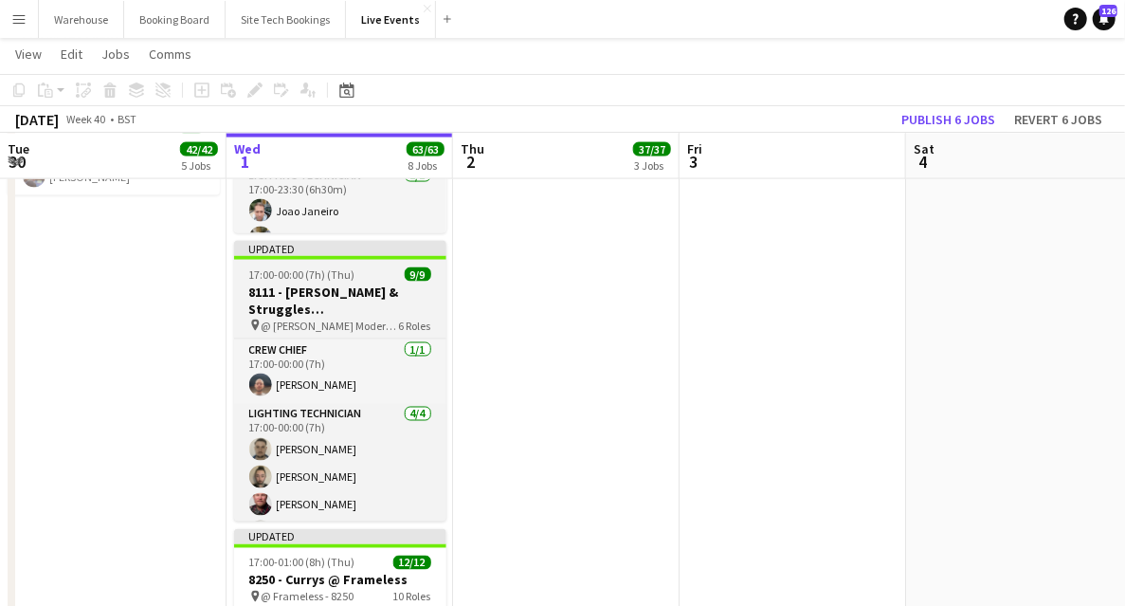
click at [299, 294] on h3 "8111 - [PERSON_NAME] & Struggles ([GEOGRAPHIC_DATA]) Ltd @ [PERSON_NAME][GEOGRA…" at bounding box center [340, 300] width 212 height 34
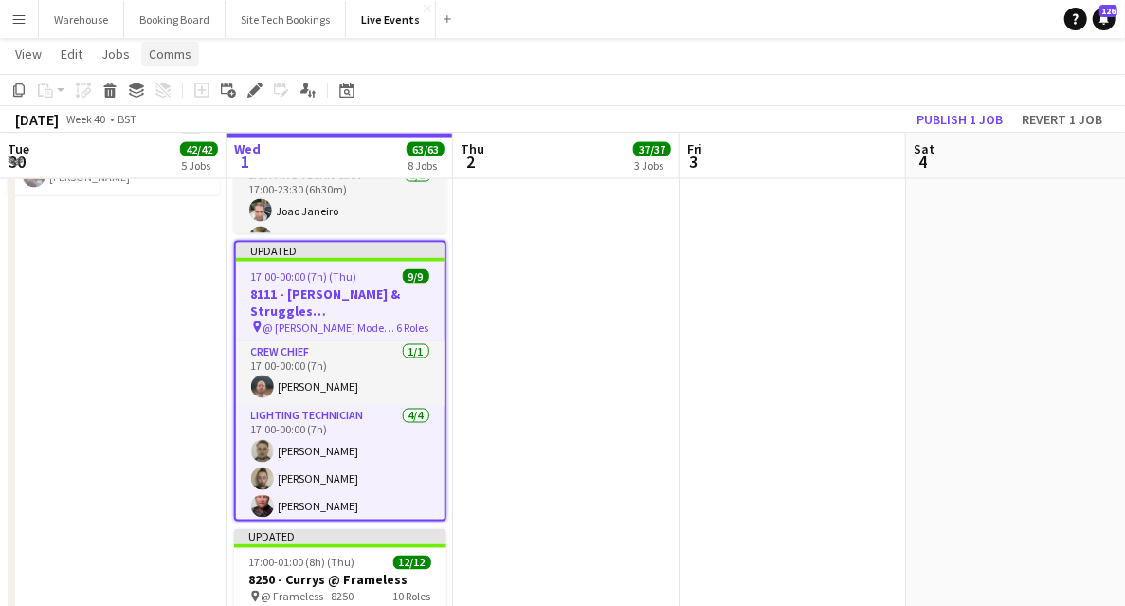
click at [156, 54] on span "Comms" at bounding box center [170, 54] width 43 height 17
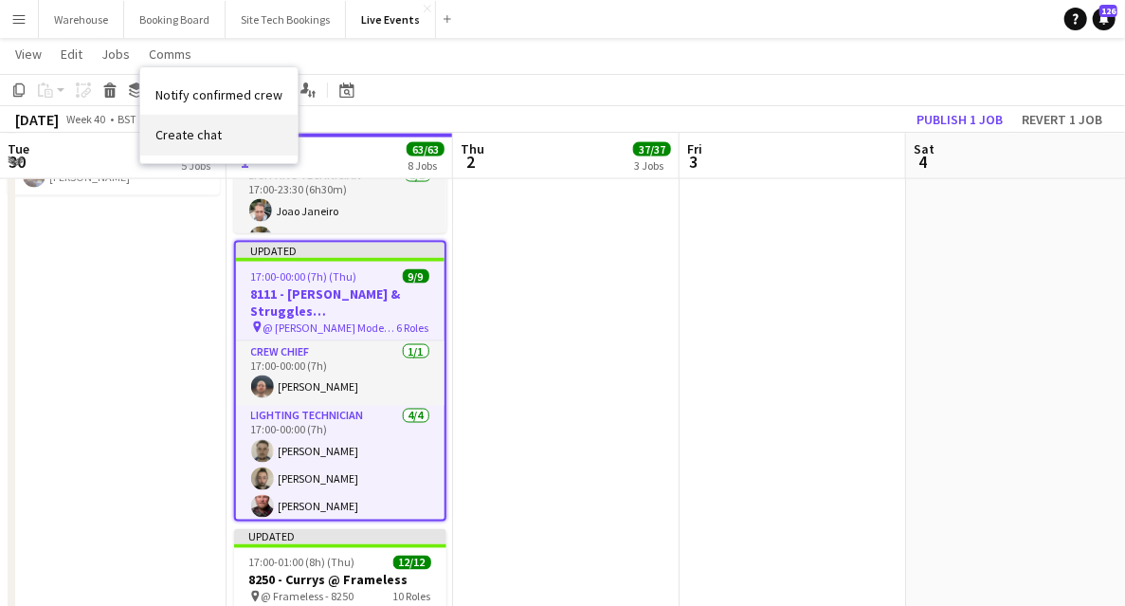
click at [186, 139] on span "Create chat" at bounding box center [188, 134] width 66 height 17
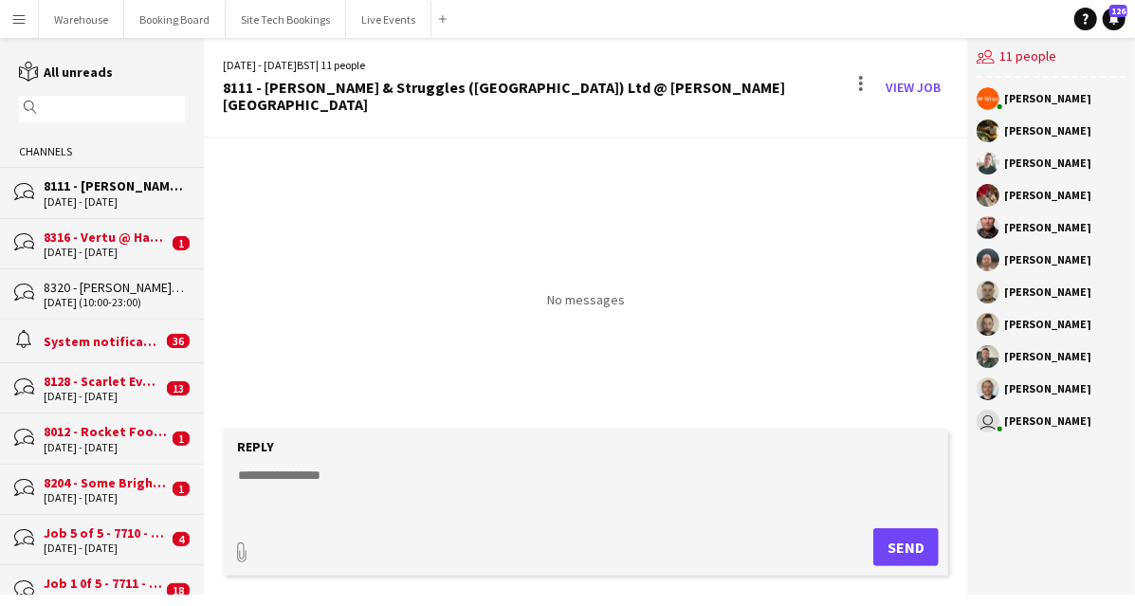
click at [358, 526] on form "Reply paperclip Send" at bounding box center [585, 502] width 725 height 147
click at [364, 493] on textarea at bounding box center [589, 489] width 706 height 49
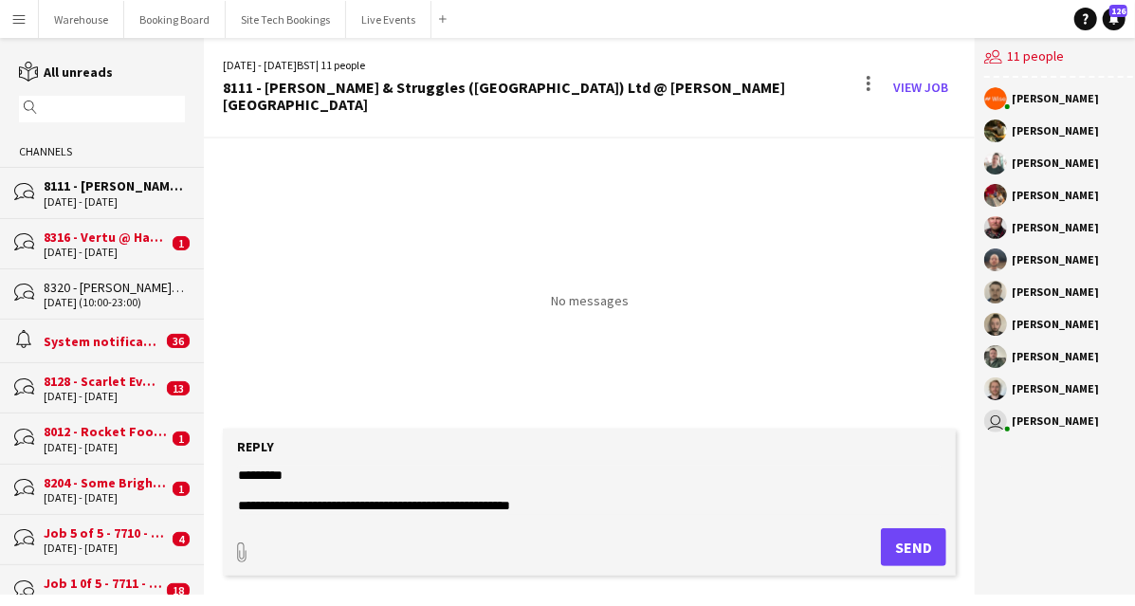
scroll to position [28, 0]
click at [566, 486] on textarea "**********" at bounding box center [589, 489] width 706 height 49
paste textarea "**********"
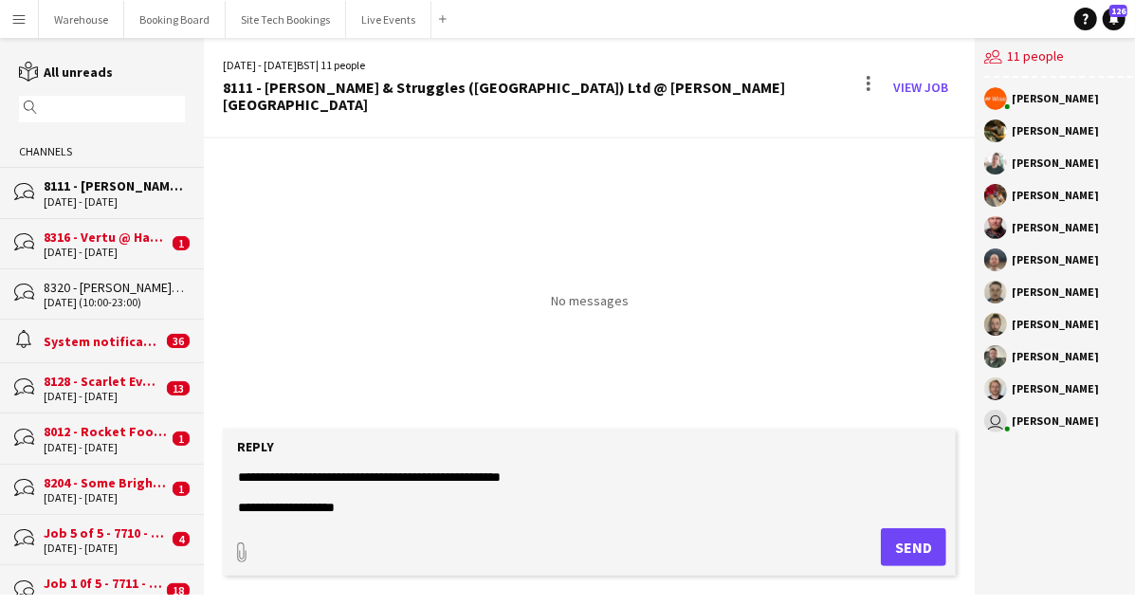
scroll to position [46, 0]
drag, startPoint x: 358, startPoint y: 511, endPoint x: 232, endPoint y: 486, distance: 128.5
click at [232, 486] on form "**********" at bounding box center [589, 502] width 733 height 147
click at [408, 505] on textarea "**********" at bounding box center [589, 489] width 706 height 49
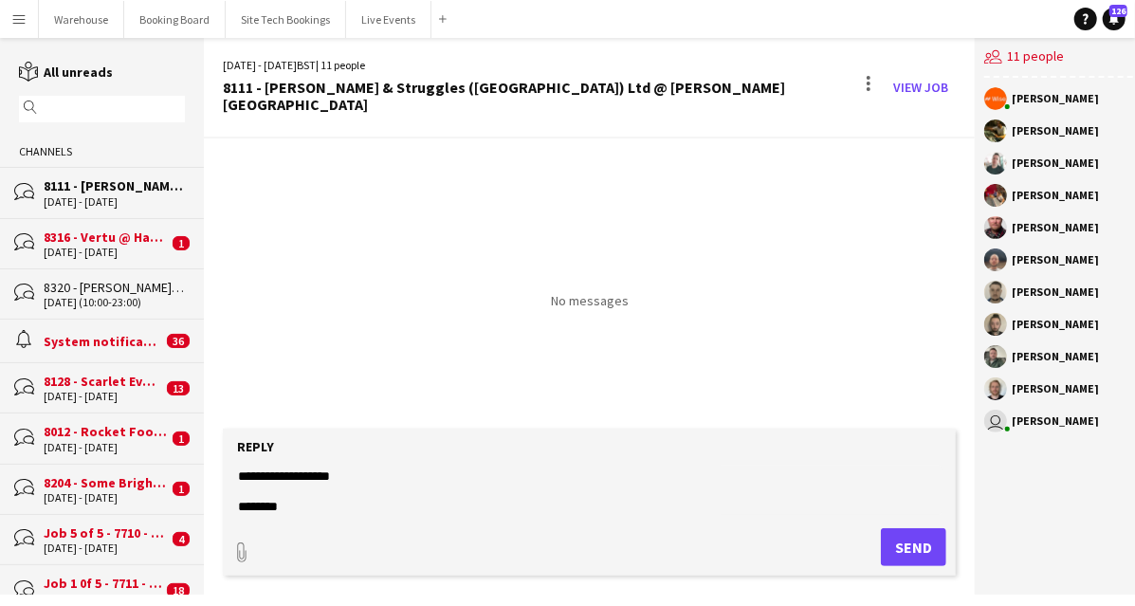
type textarea "**********"
click at [922, 551] on button "Send" at bounding box center [913, 547] width 65 height 38
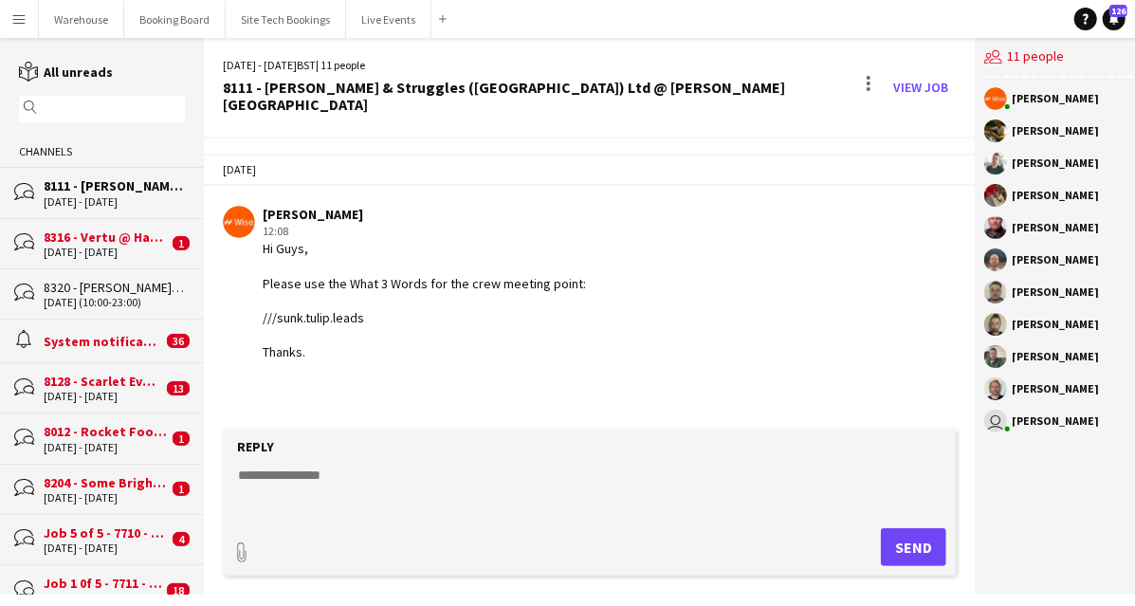
click at [88, 190] on div "8111 - [PERSON_NAME] & Struggles ([GEOGRAPHIC_DATA]) Ltd @ [PERSON_NAME][GEOGRA…" at bounding box center [114, 185] width 141 height 17
click at [545, 502] on textarea at bounding box center [589, 489] width 706 height 49
click at [364, 332] on div "Hi Guys, Please use the What 3 Words for the crew meeting point: ///sunk.tulip.…" at bounding box center [424, 300] width 323 height 120
click at [391, 26] on button "Live Events Close" at bounding box center [388, 19] width 85 height 37
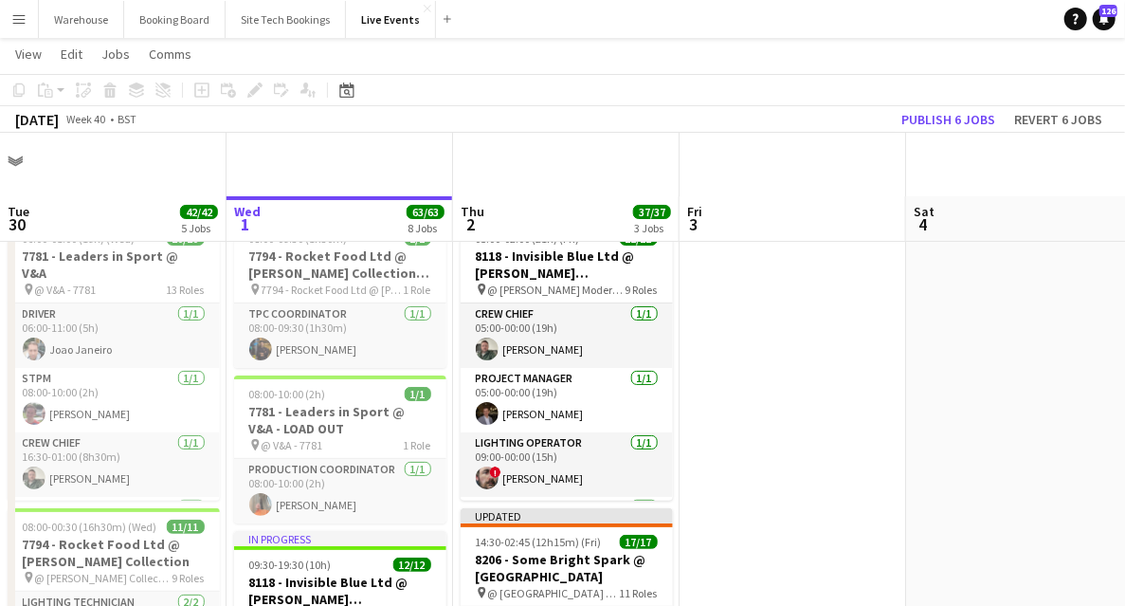
scroll to position [190, 0]
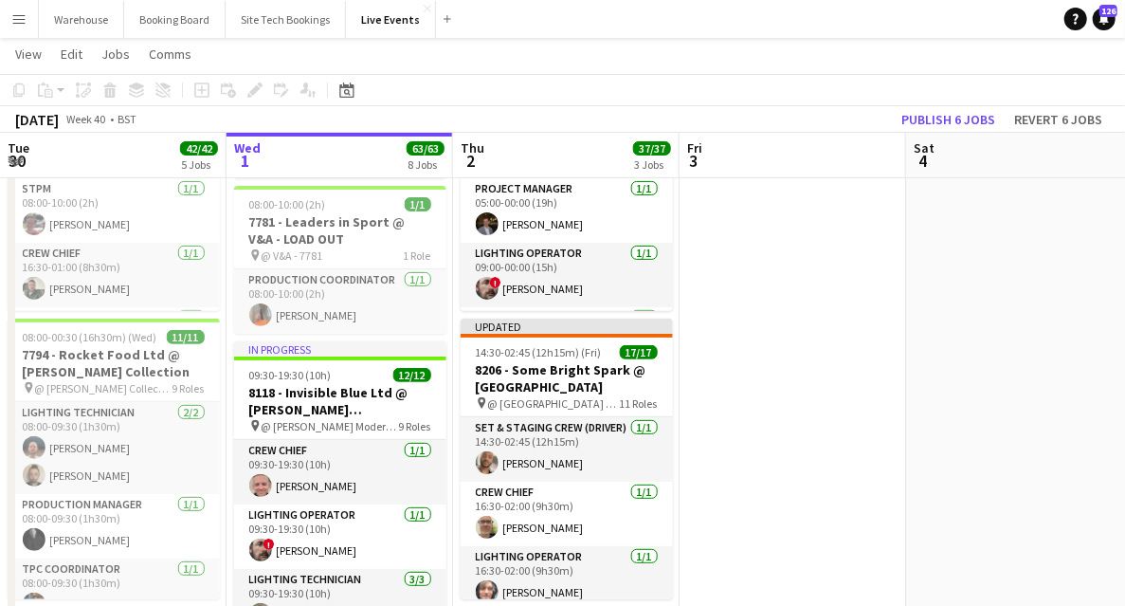
drag, startPoint x: 768, startPoint y: 339, endPoint x: 757, endPoint y: 338, distance: 11.4
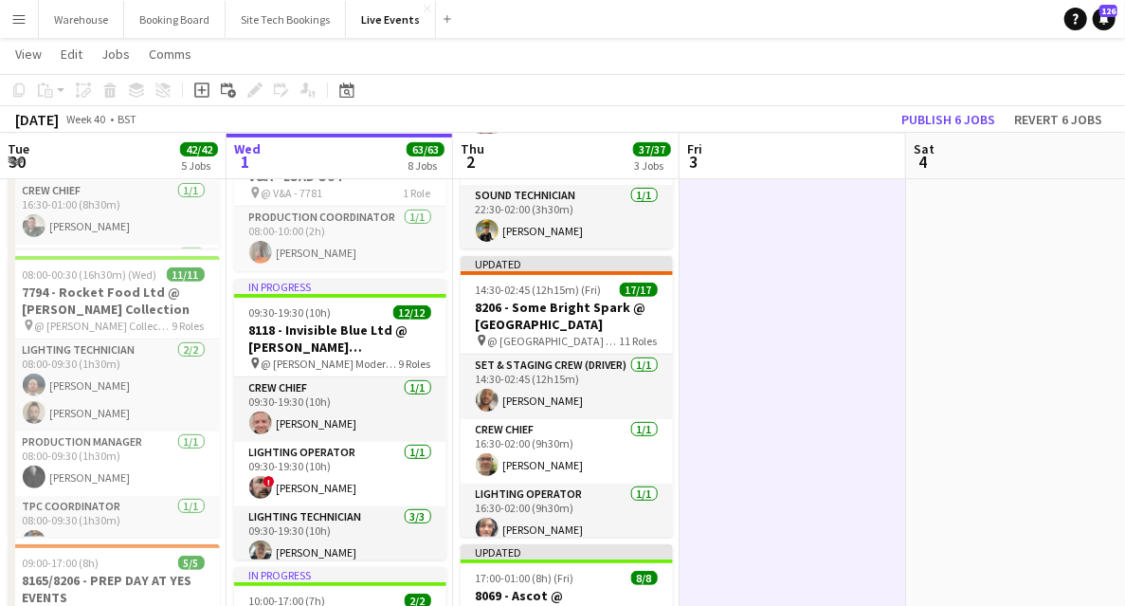
scroll to position [442, 0]
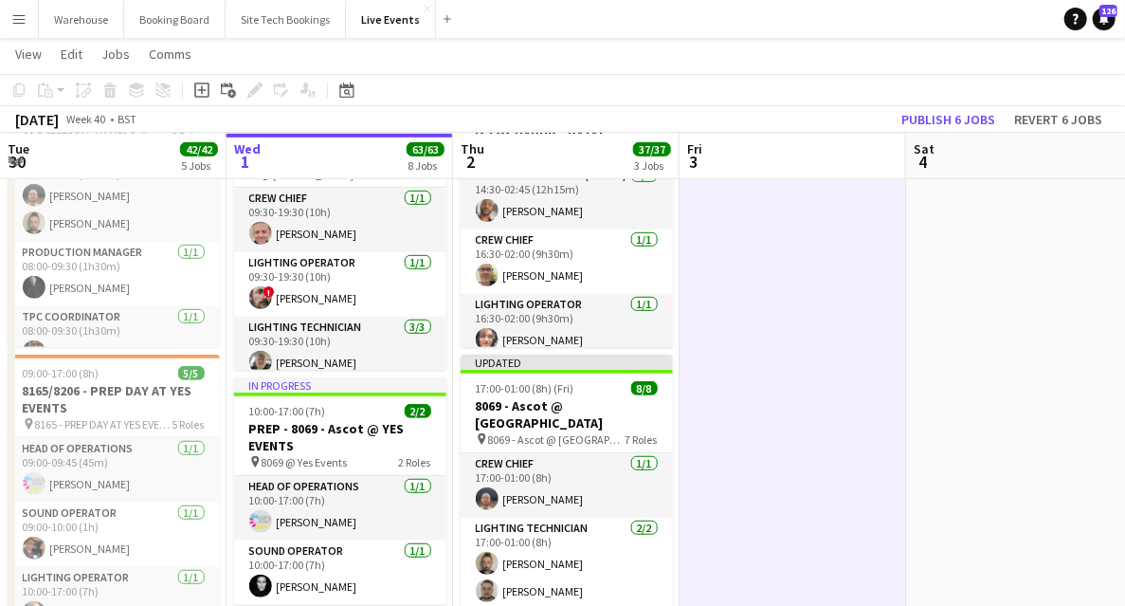
drag, startPoint x: 747, startPoint y: 352, endPoint x: 281, endPoint y: 375, distance: 467.0
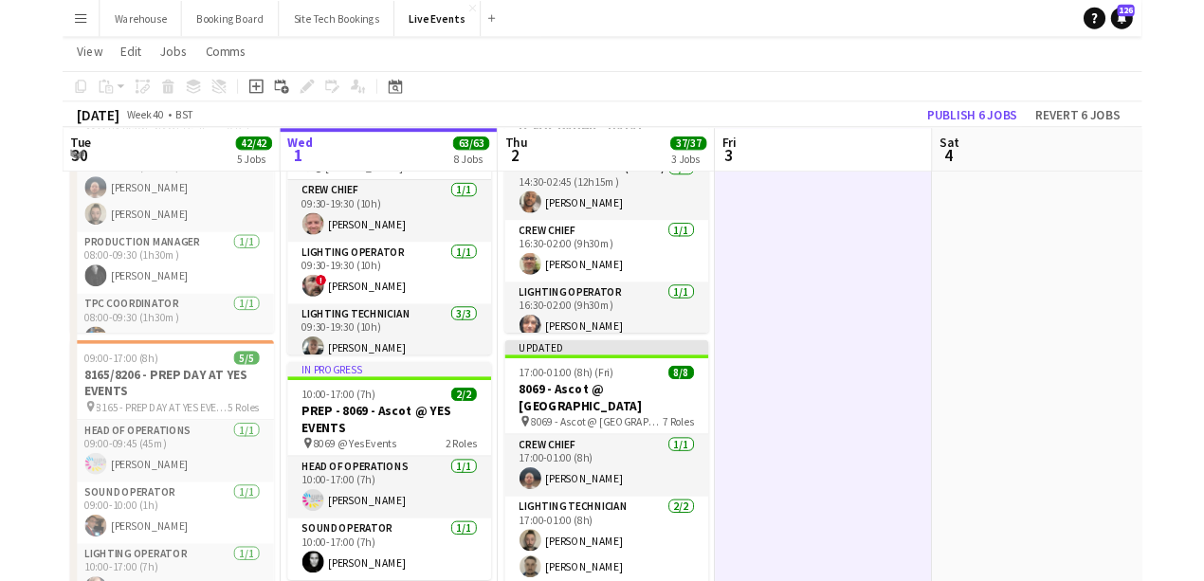
scroll to position [0, 756]
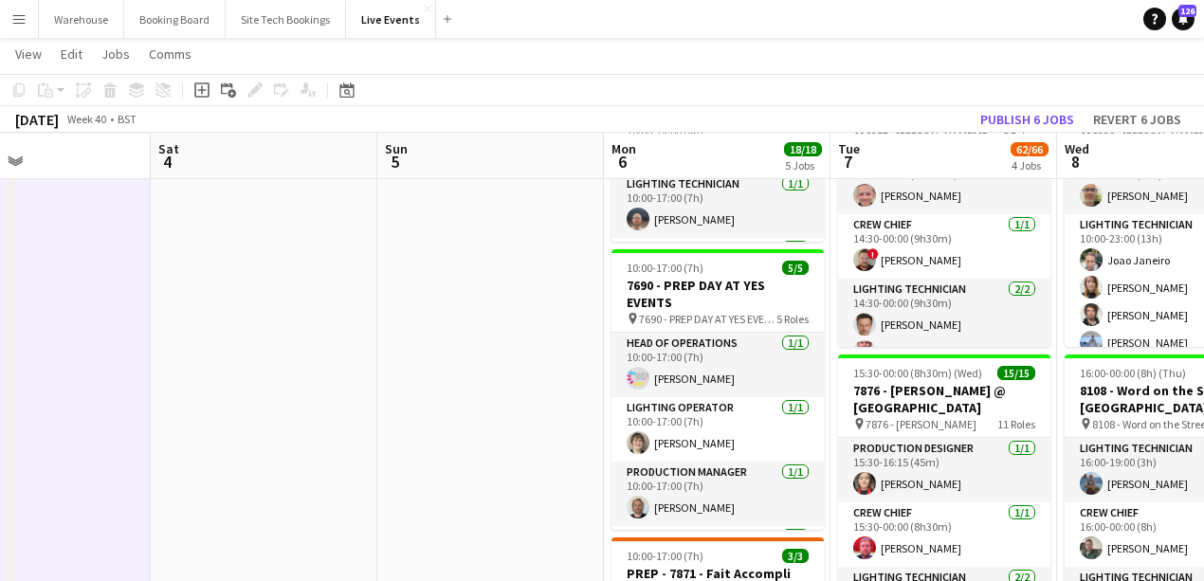
drag, startPoint x: 540, startPoint y: 285, endPoint x: 42, endPoint y: 278, distance: 498.7
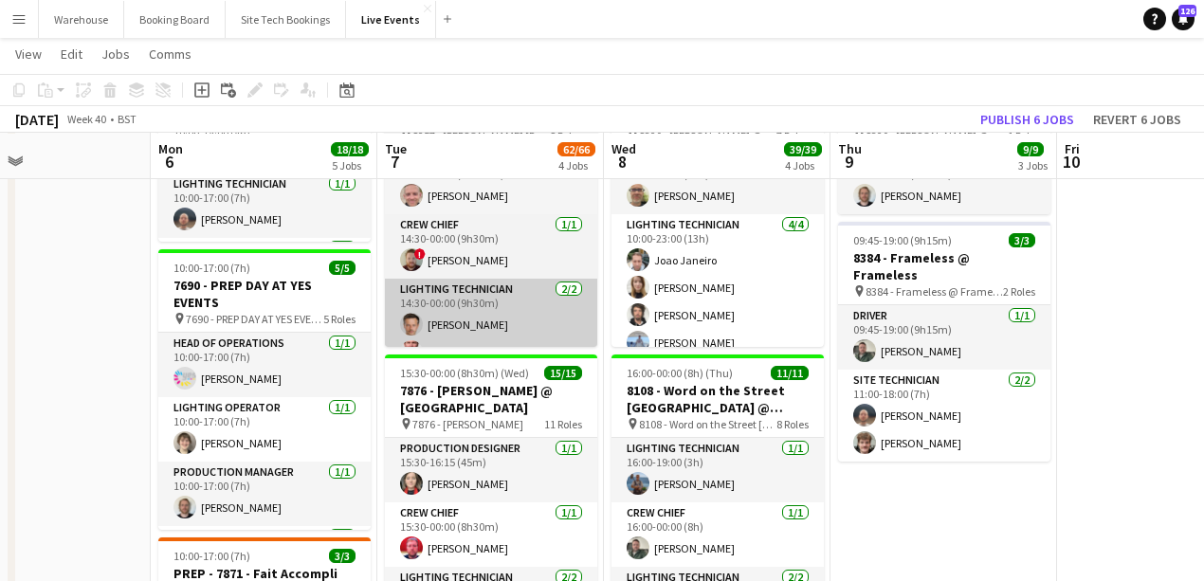
scroll to position [0, 794]
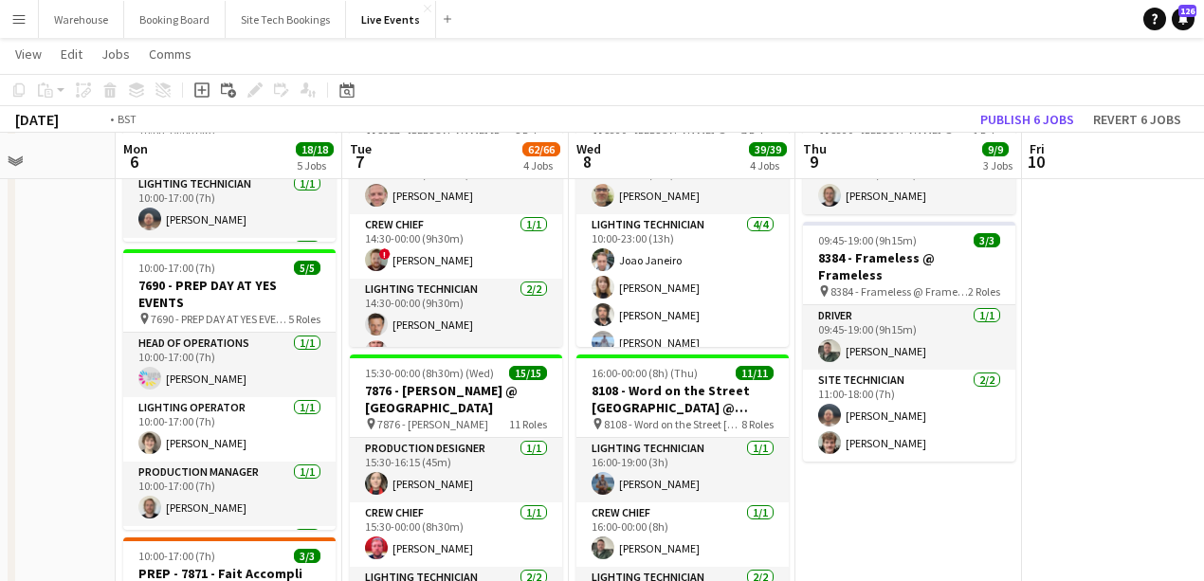
drag, startPoint x: 1055, startPoint y: 474, endPoint x: 484, endPoint y: 370, distance: 580.2
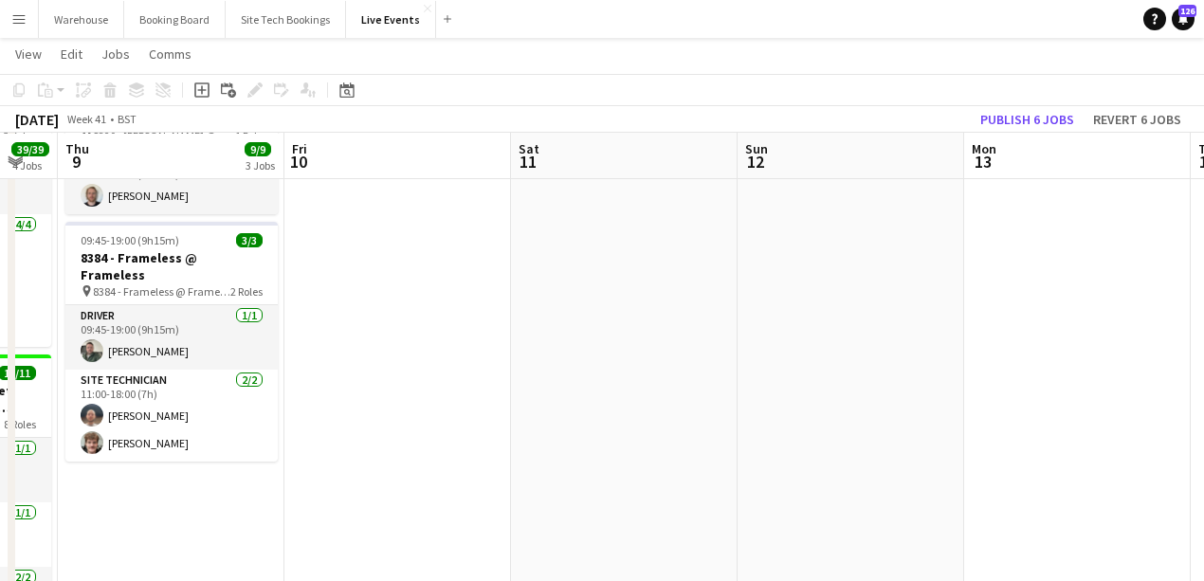
drag, startPoint x: 383, startPoint y: 369, endPoint x: 249, endPoint y: 346, distance: 135.6
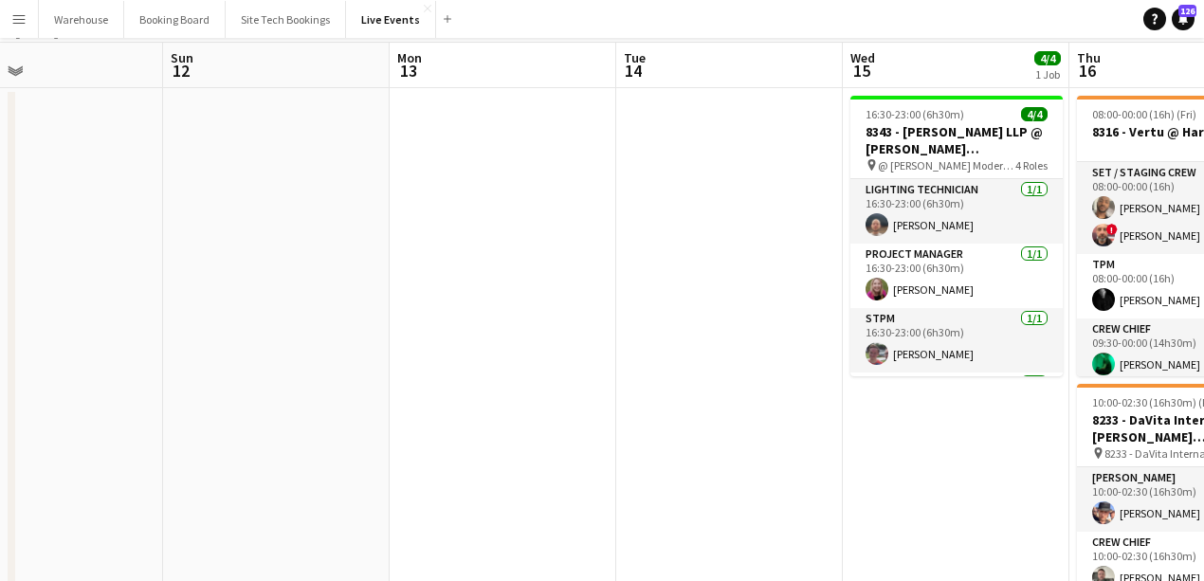
scroll to position [0, 0]
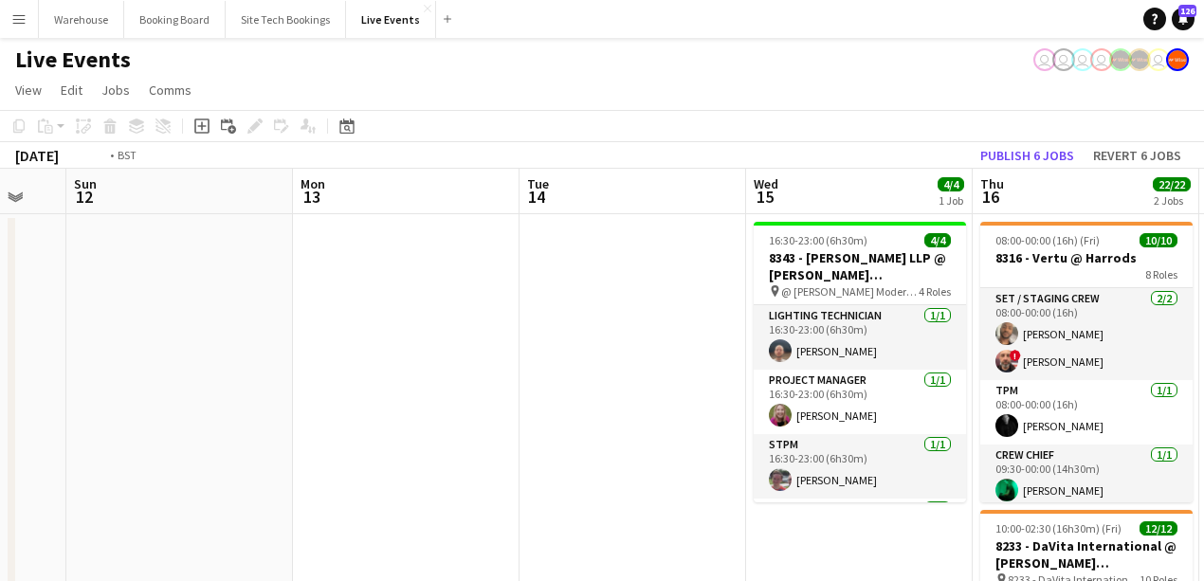
drag, startPoint x: 749, startPoint y: 329, endPoint x: 186, endPoint y: 287, distance: 564.7
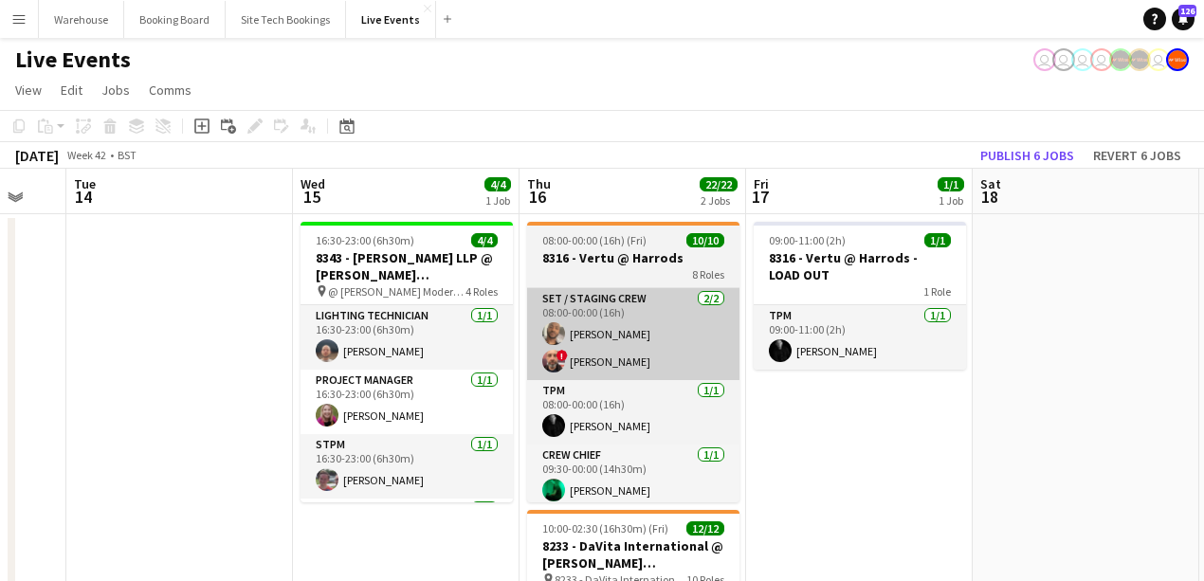
scroll to position [0, 867]
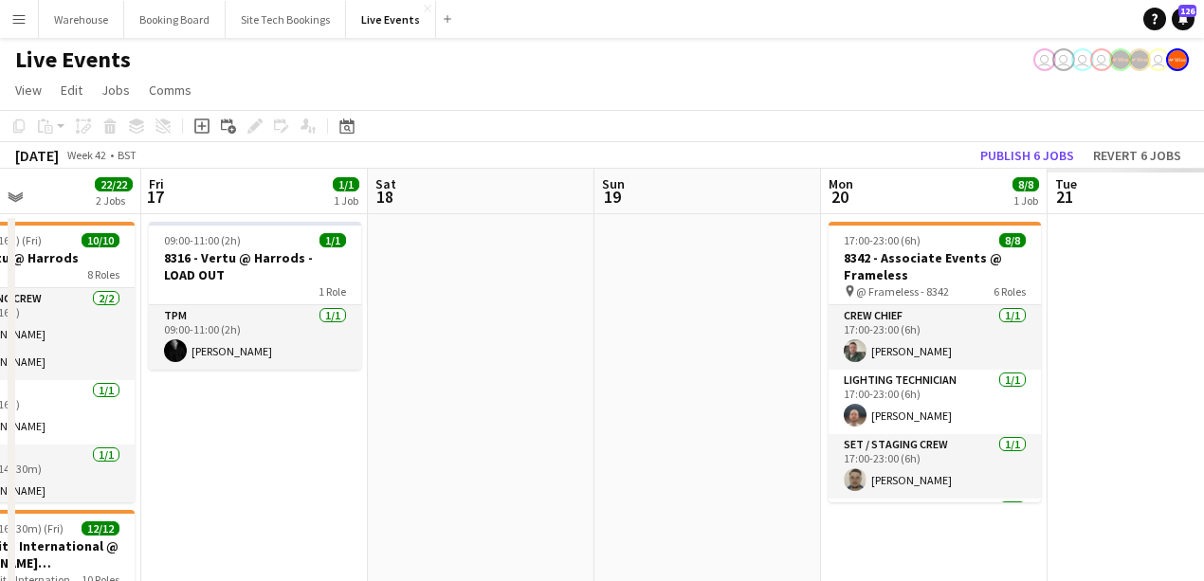
drag, startPoint x: 819, startPoint y: 414, endPoint x: 397, endPoint y: 408, distance: 421.9
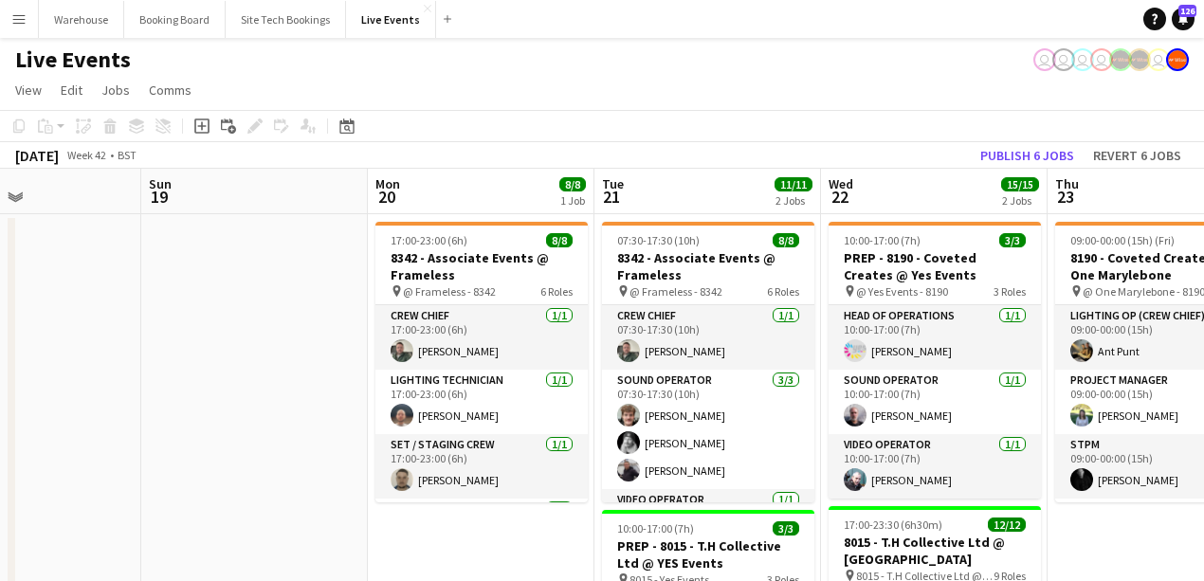
scroll to position [0, 618]
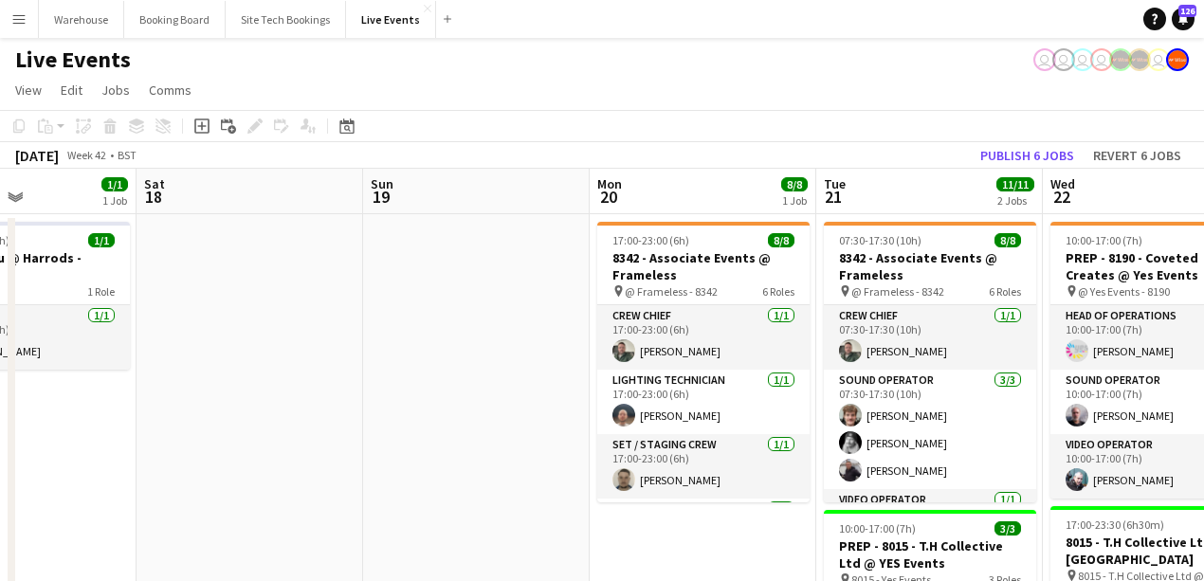
drag, startPoint x: 631, startPoint y: 367, endPoint x: 479, endPoint y: 350, distance: 153.6
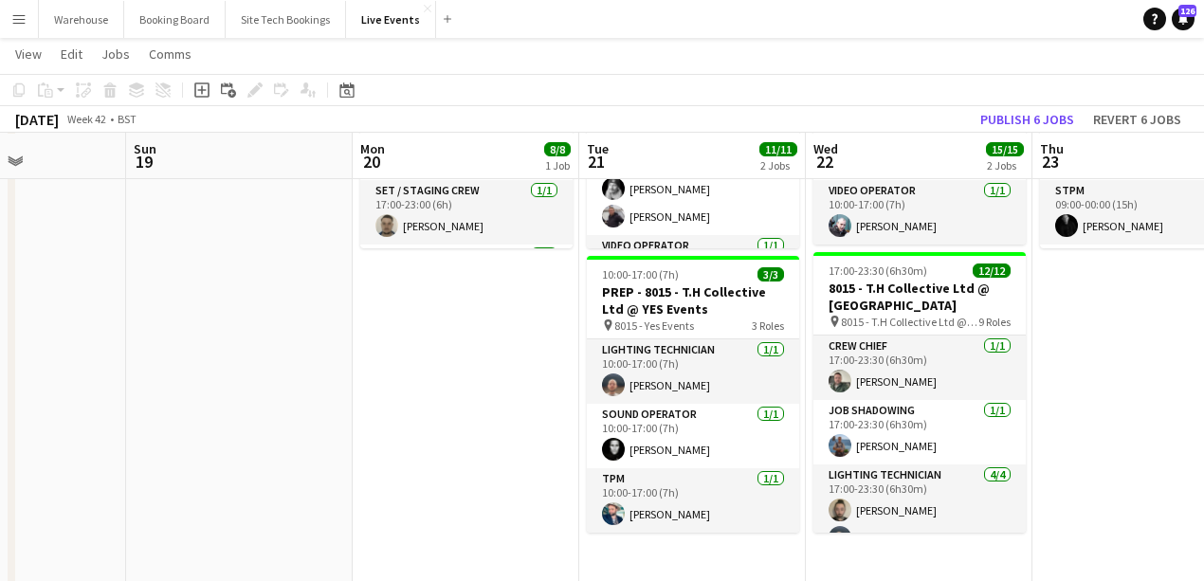
scroll to position [0, 669]
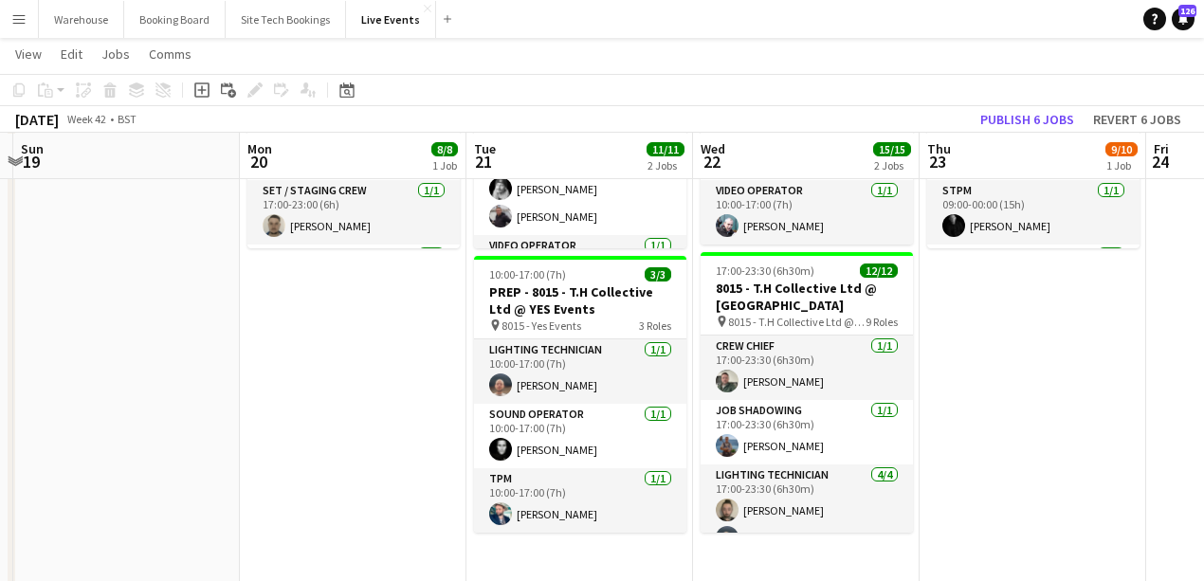
drag, startPoint x: 614, startPoint y: 401, endPoint x: 375, endPoint y: 399, distance: 238.9
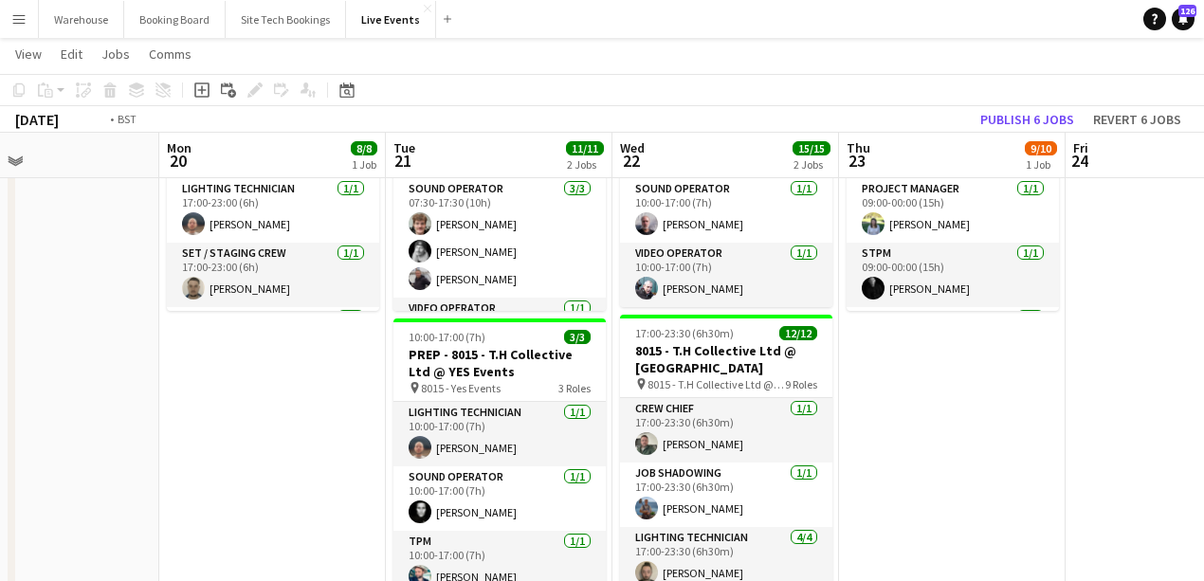
scroll to position [0, 679]
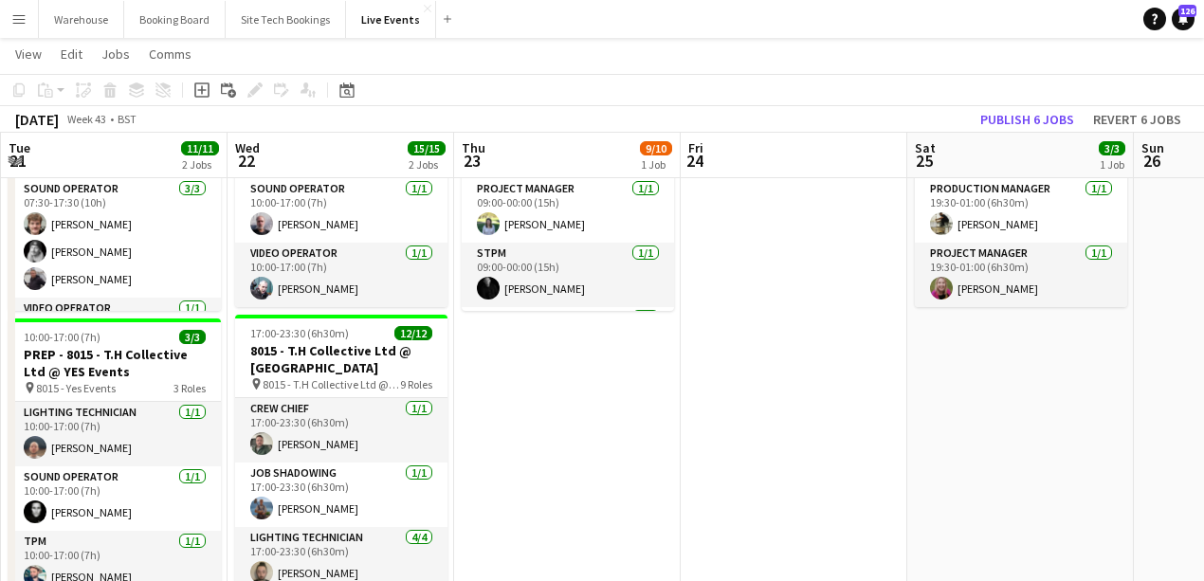
drag, startPoint x: 1060, startPoint y: 398, endPoint x: 623, endPoint y: 411, distance: 437.2
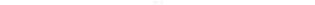
scroll to position [126, 0]
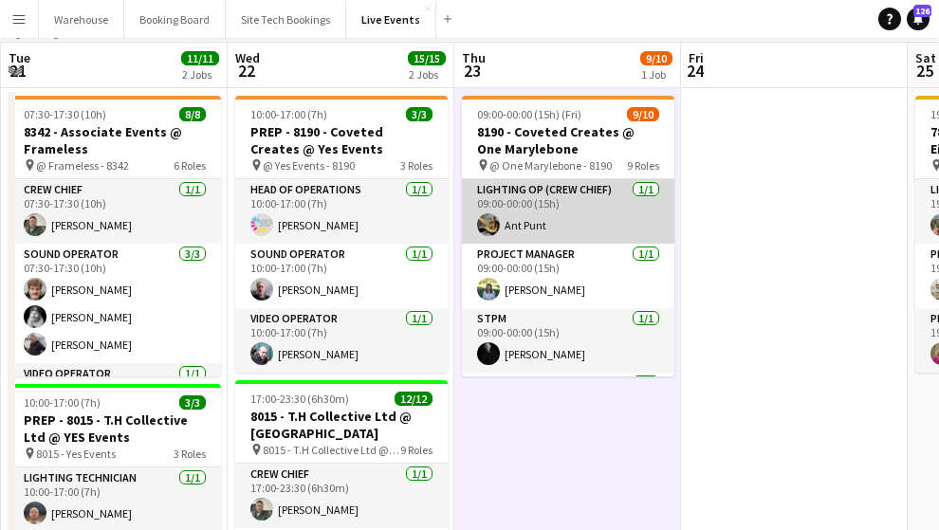
scroll to position [0, 0]
